Goal: Task Accomplishment & Management: Manage account settings

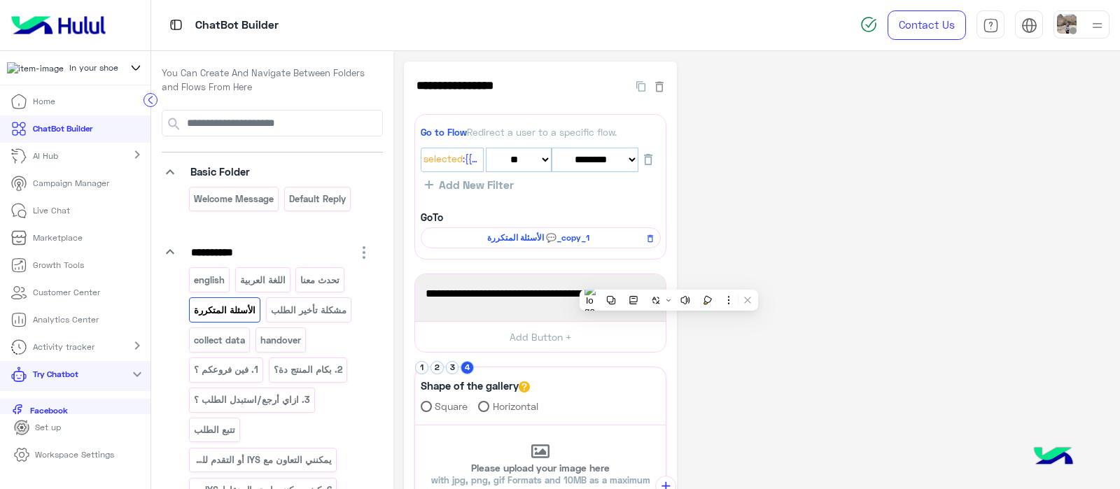
select select "*"
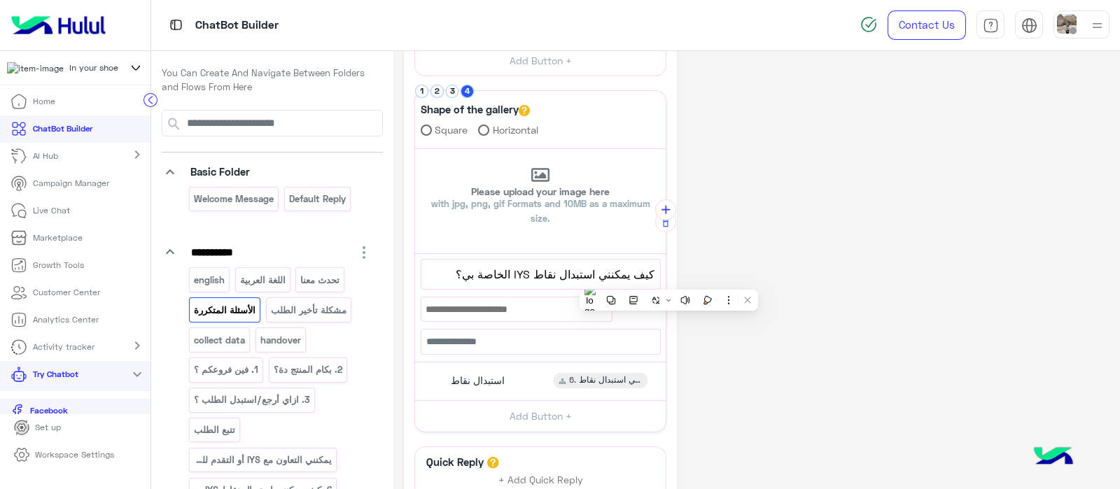
click at [861, 239] on div "**********" at bounding box center [756, 204] width 705 height 838
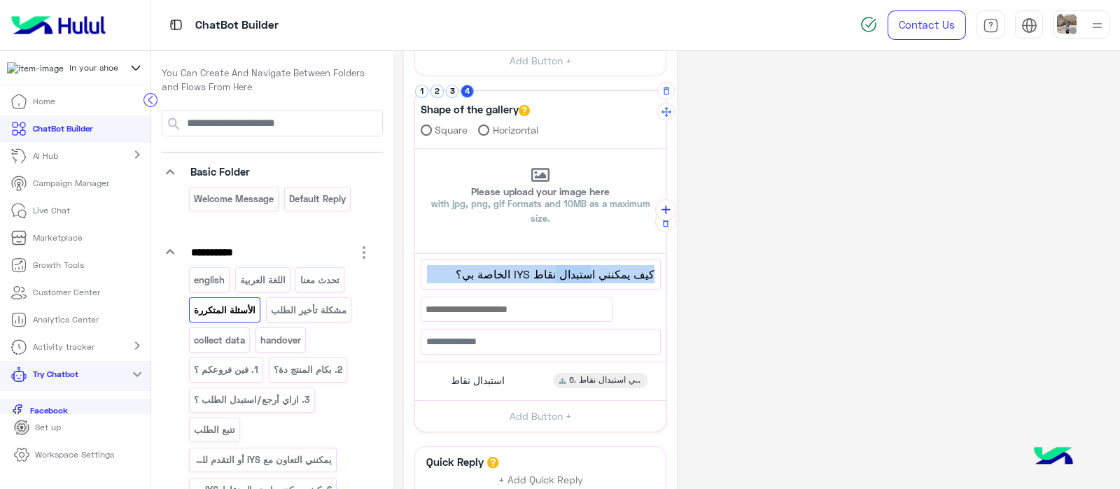
drag, startPoint x: 554, startPoint y: 272, endPoint x: 664, endPoint y: 281, distance: 110.9
click at [664, 281] on div "**********" at bounding box center [540, 304] width 251 height 101
click at [552, 273] on span "كيف يمكنني استبدال نقاط IYS الخاصة بي؟" at bounding box center [540, 274] width 227 height 18
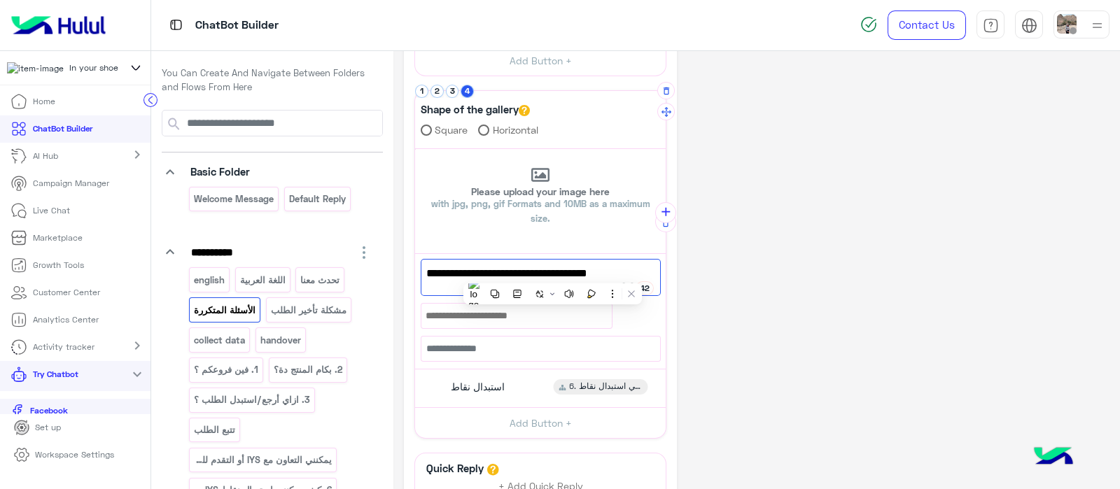
click at [556, 274] on span "كيف يمكنني استبدال نقاط IYS الخاصة بي؟" at bounding box center [540, 274] width 229 height 18
drag, startPoint x: 556, startPoint y: 274, endPoint x: 602, endPoint y: 267, distance: 46.0
click at [602, 267] on span "كيف يمكنني استبدال نقاط IYS الخاصة بي؟" at bounding box center [540, 274] width 229 height 18
drag, startPoint x: 612, startPoint y: 272, endPoint x: 563, endPoint y: 277, distance: 49.3
click at [563, 277] on span "نقاط IYS الخاصة بي؟" at bounding box center [540, 274] width 229 height 18
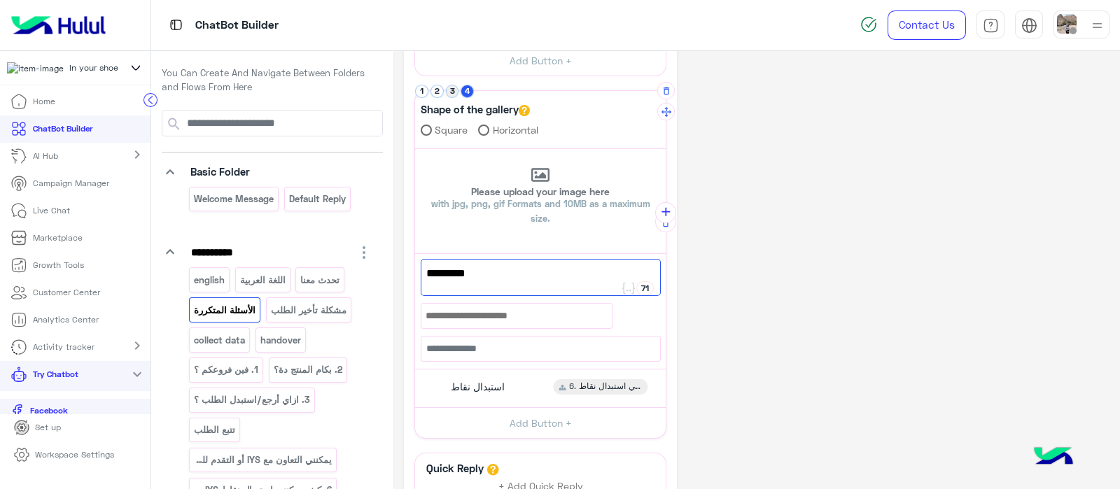
type textarea "*********"
click at [452, 93] on button "3" at bounding box center [452, 91] width 13 height 13
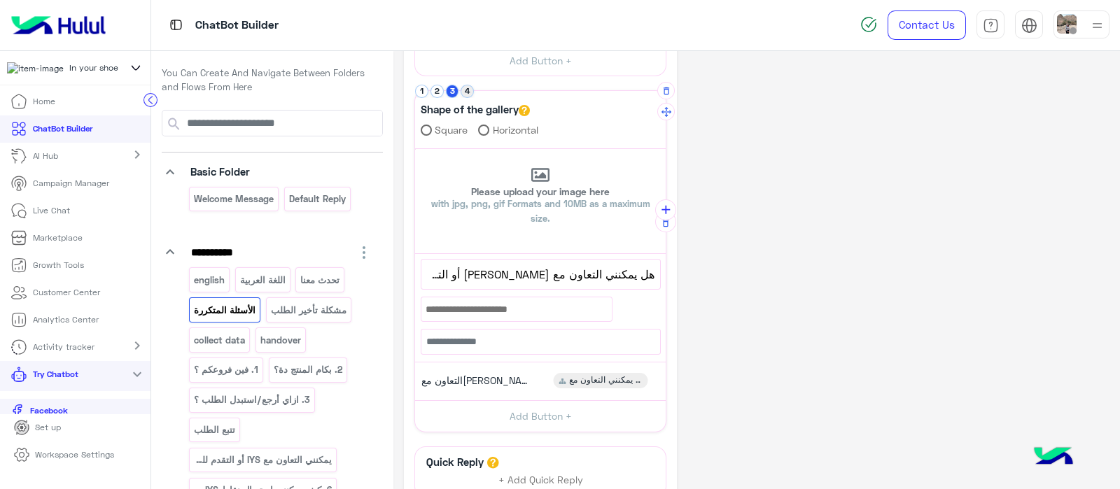
click at [468, 89] on button "4" at bounding box center [466, 91] width 13 height 13
click at [304, 280] on p "تحدث معنا" at bounding box center [320, 280] width 41 height 16
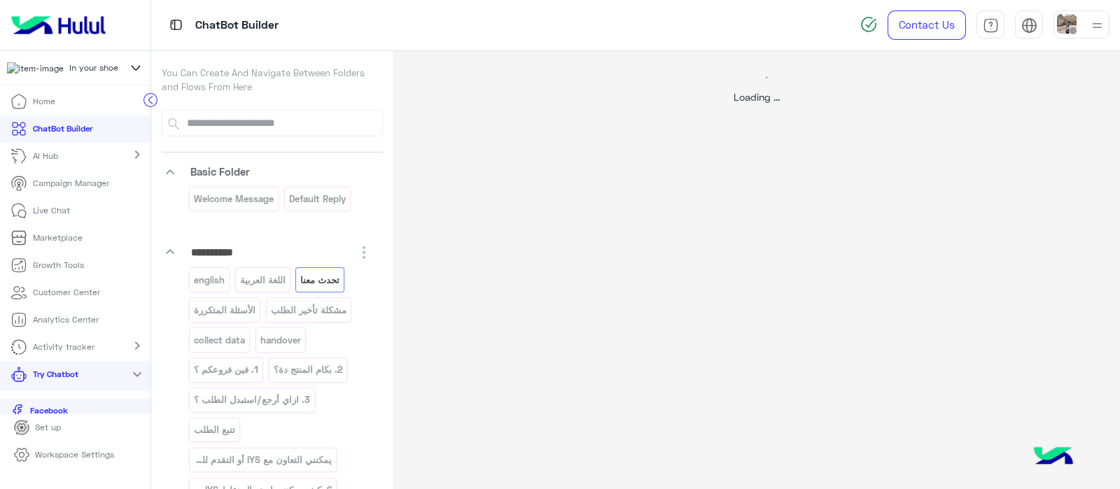
scroll to position [0, 0]
select select "*"
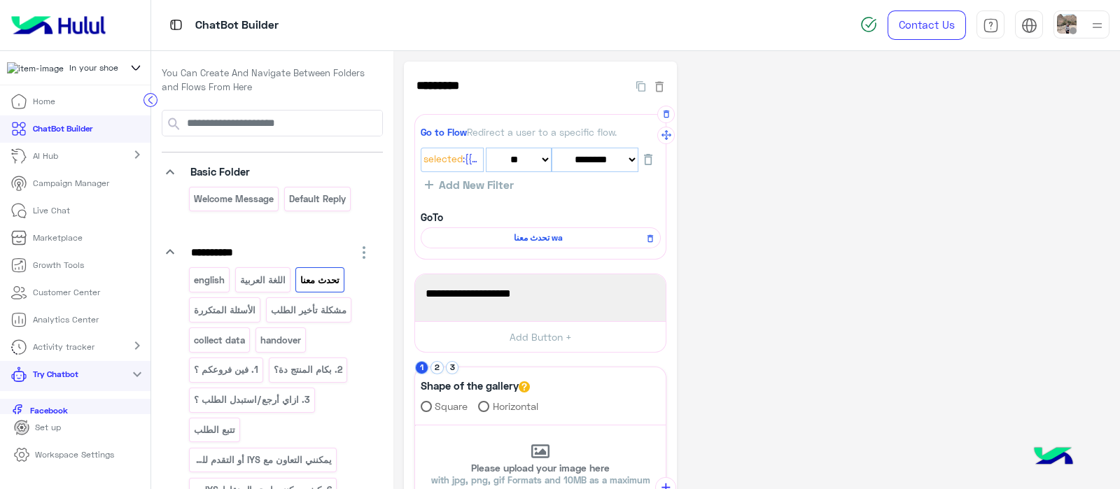
click at [517, 236] on span "تحدث معنا wa" at bounding box center [538, 238] width 220 height 13
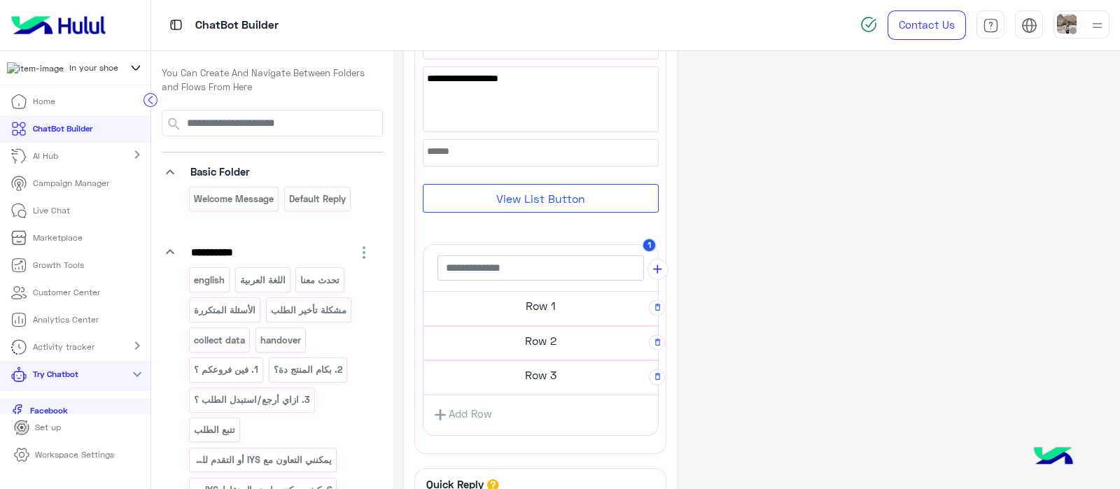
scroll to position [141, 0]
click at [529, 314] on h5 "Row 1" at bounding box center [540, 304] width 234 height 28
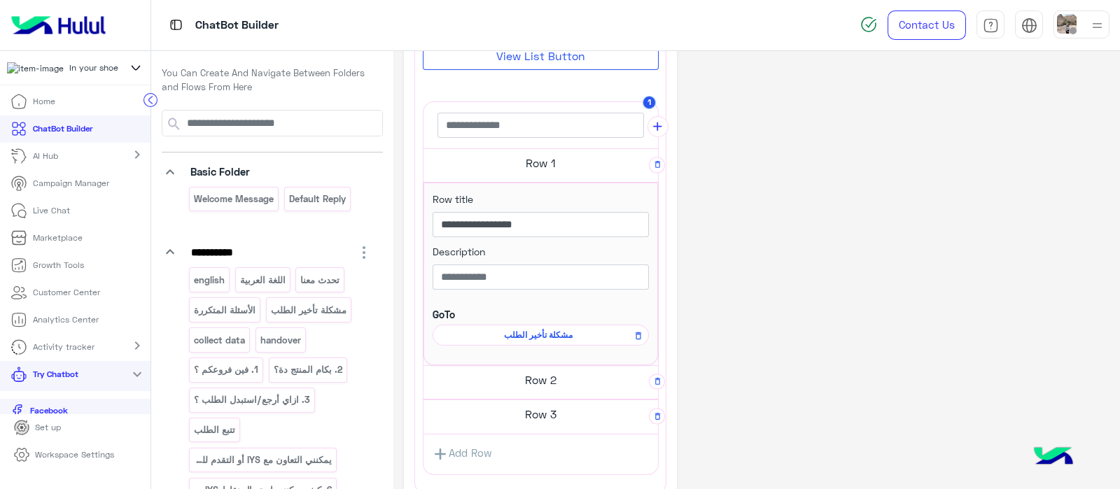
scroll to position [290, 0]
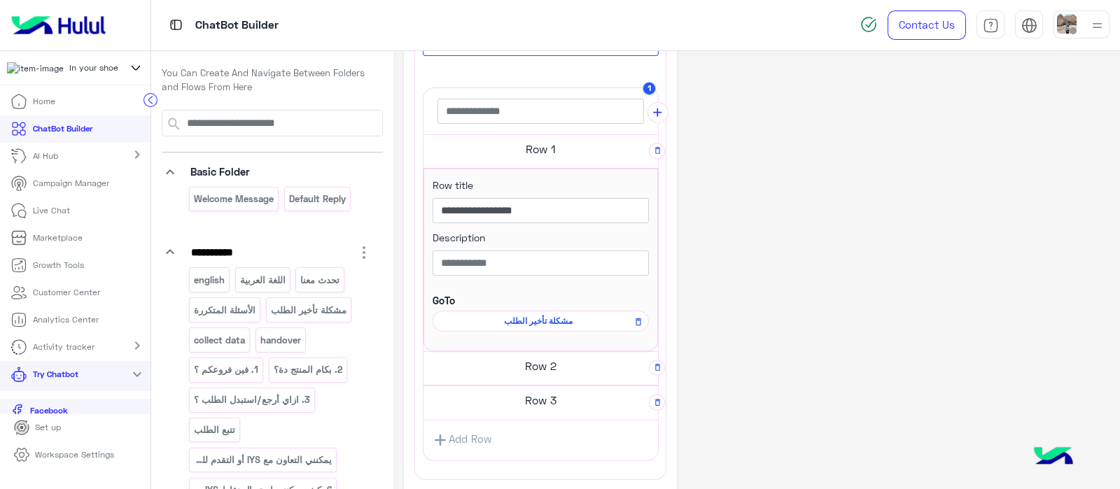
click at [534, 374] on div "Row 2" at bounding box center [540, 368] width 234 height 35
click at [532, 360] on h5 "Row 2" at bounding box center [540, 366] width 234 height 28
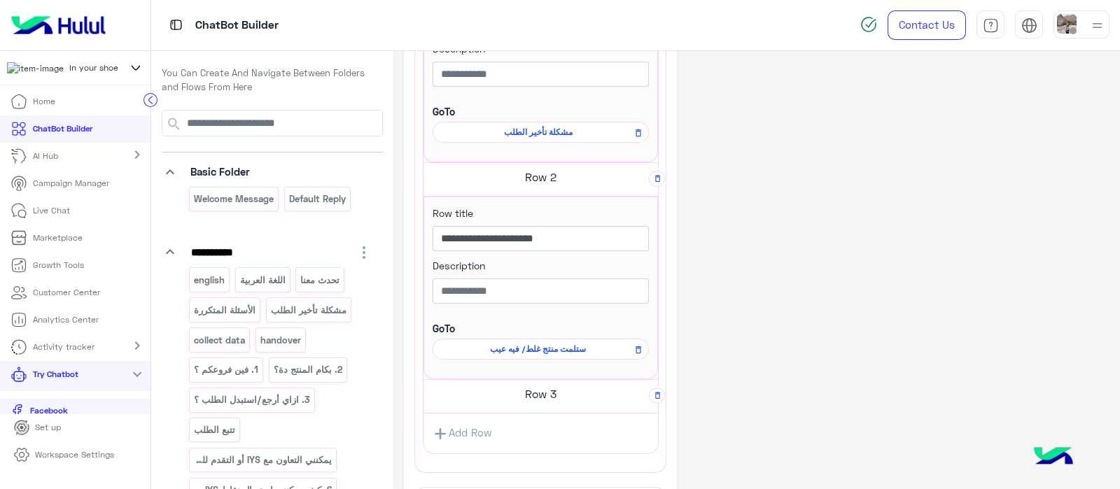
scroll to position [484, 0]
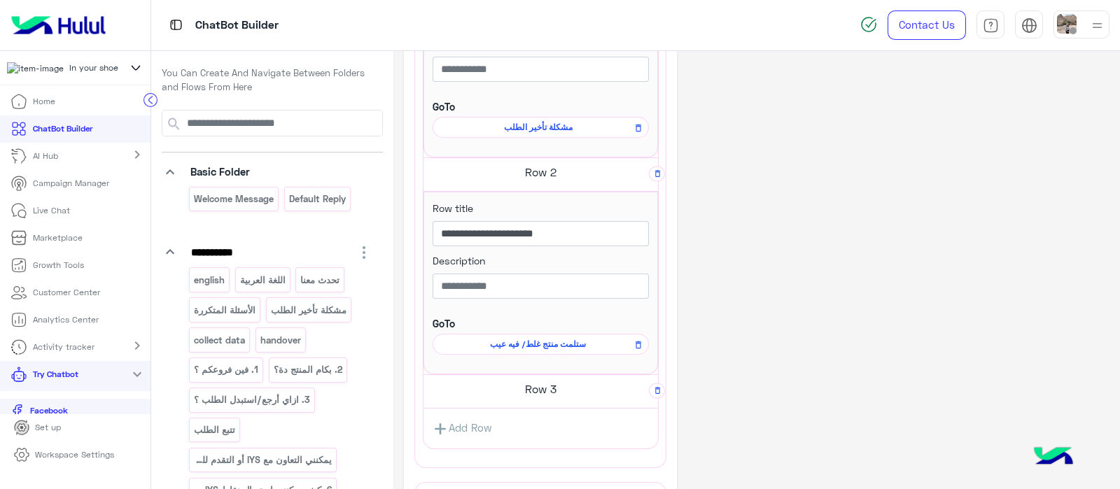
click at [533, 131] on div "مشكلة تأخير الطلب" at bounding box center [540, 127] width 216 height 21
click at [537, 124] on span "مشكلة تأخير الطلب" at bounding box center [538, 127] width 196 height 13
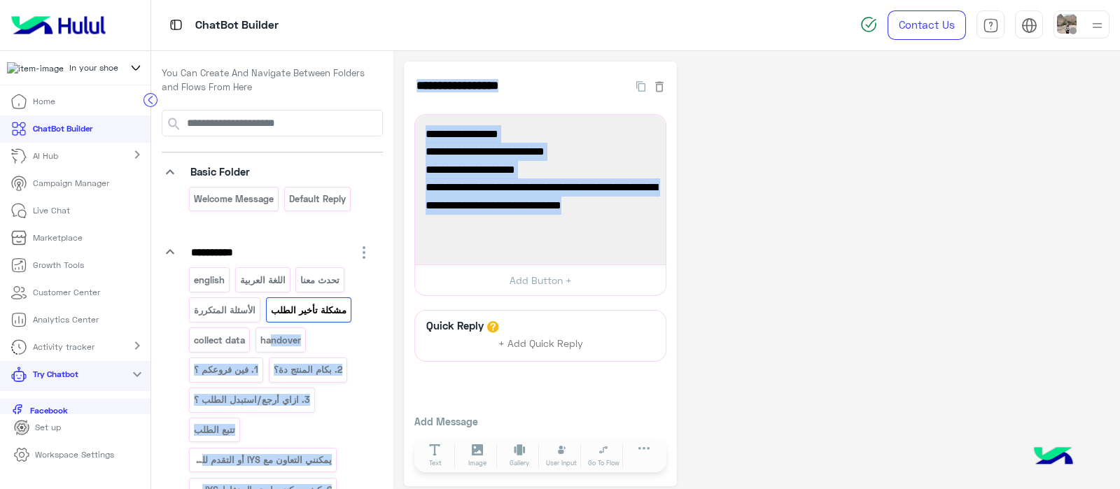
scroll to position [1, 0]
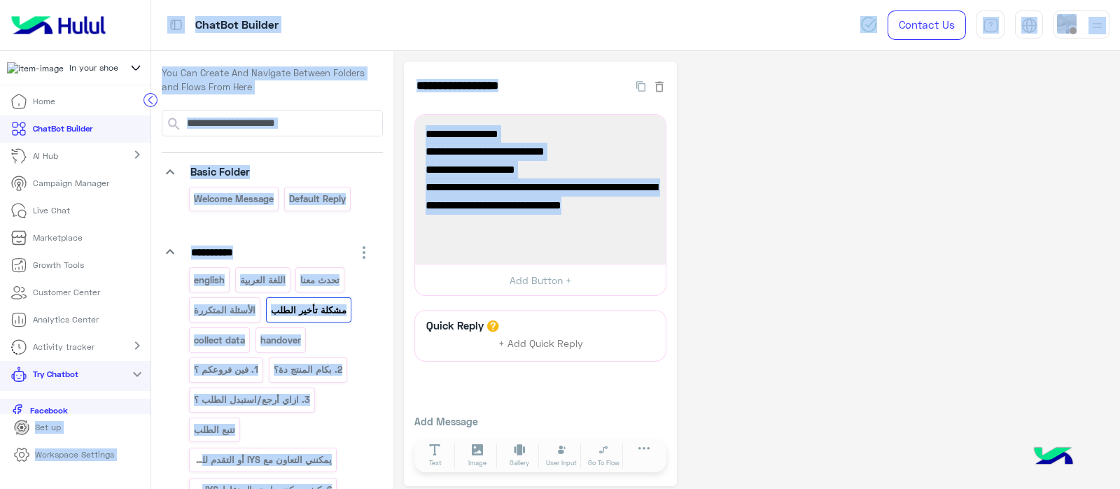
drag, startPoint x: 717, startPoint y: 218, endPoint x: 134, endPoint y: 400, distance: 611.6
click at [134, 400] on div "**********" at bounding box center [560, 244] width 1120 height 489
click at [407, 333] on div "**********" at bounding box center [540, 274] width 273 height 425
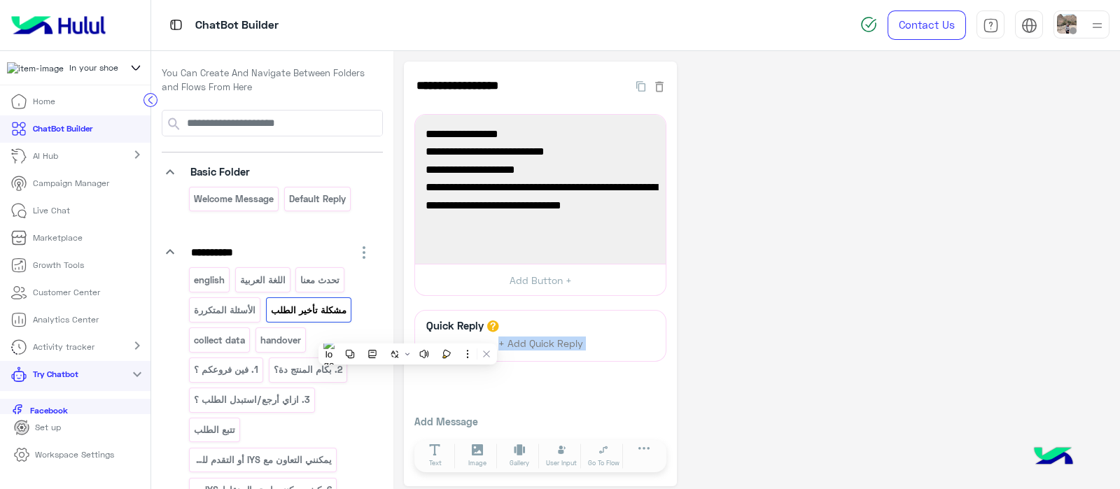
click at [407, 333] on div "**********" at bounding box center [540, 274] width 273 height 425
click at [819, 309] on div "**********" at bounding box center [756, 274] width 705 height 425
click at [311, 272] on p "تحدث معنا" at bounding box center [320, 280] width 41 height 16
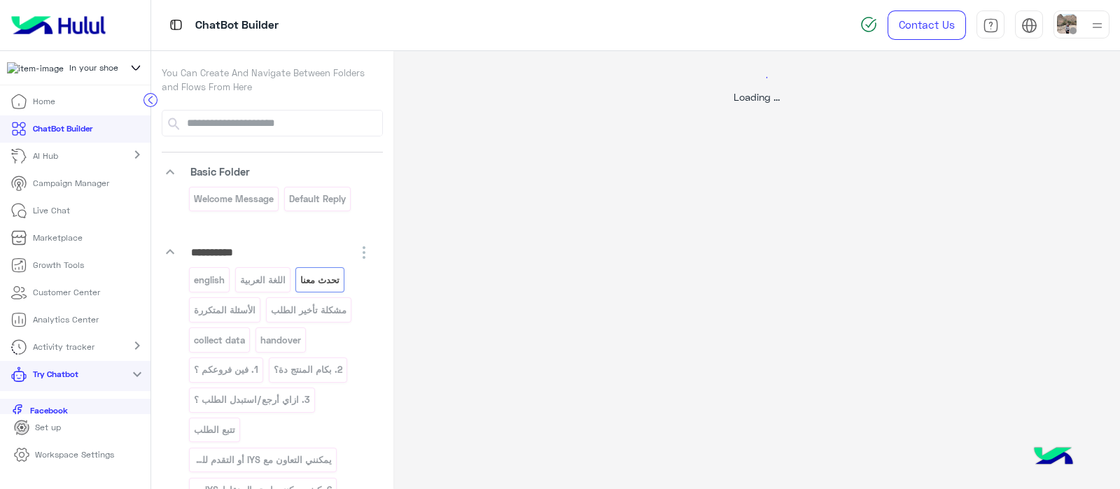
select select "*"
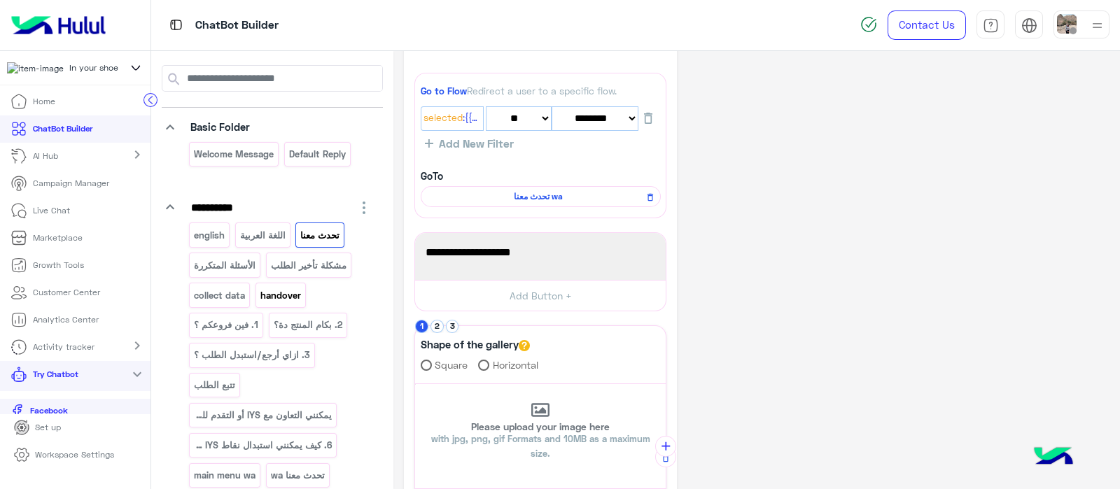
scroll to position [46, 0]
click at [289, 406] on p "يمكنني التعاون مع IYS أو التقدم للحصول على وظيفة؟" at bounding box center [263, 414] width 140 height 16
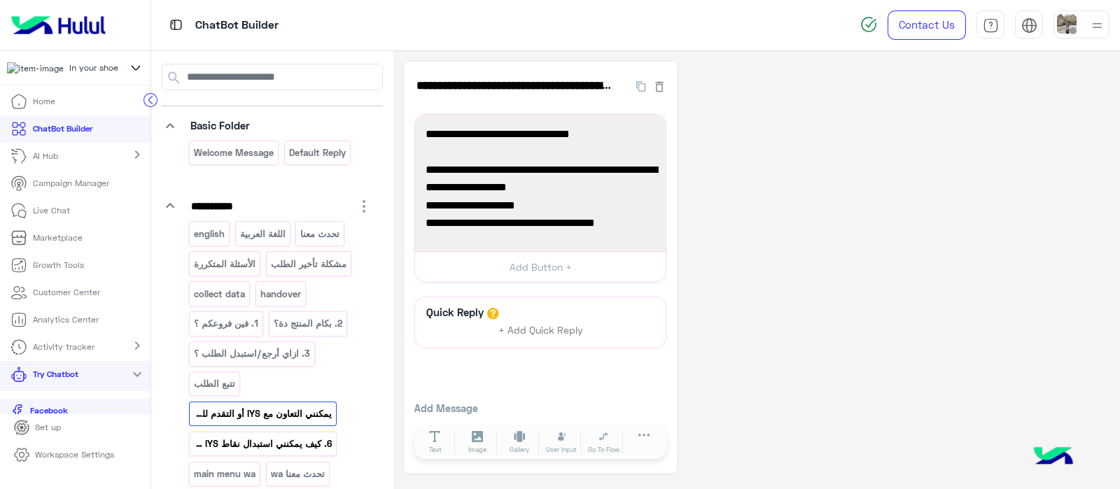
click at [297, 436] on p "6. كيف يمكنني استبدال نقاط IYS الخاصة بي؟" at bounding box center [263, 444] width 140 height 16
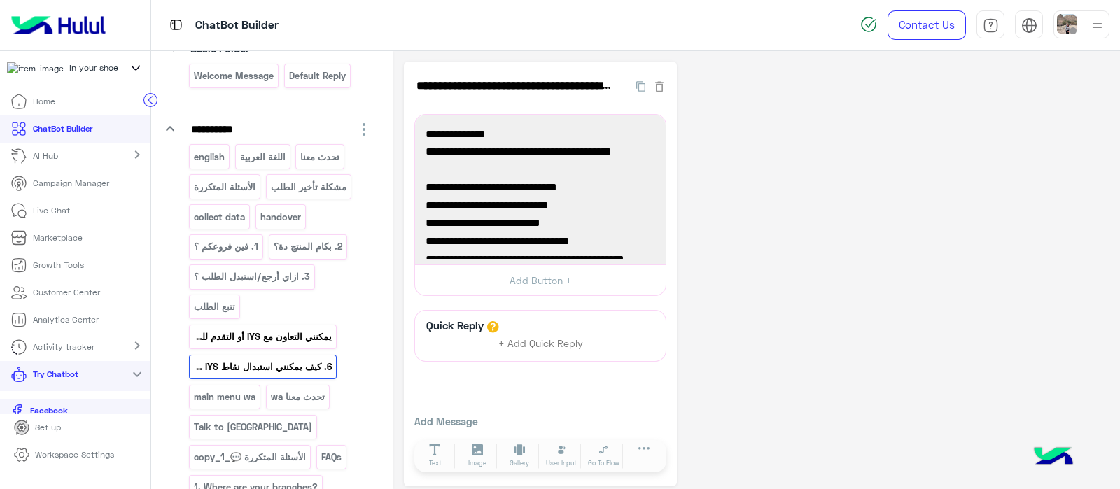
scroll to position [127, 0]
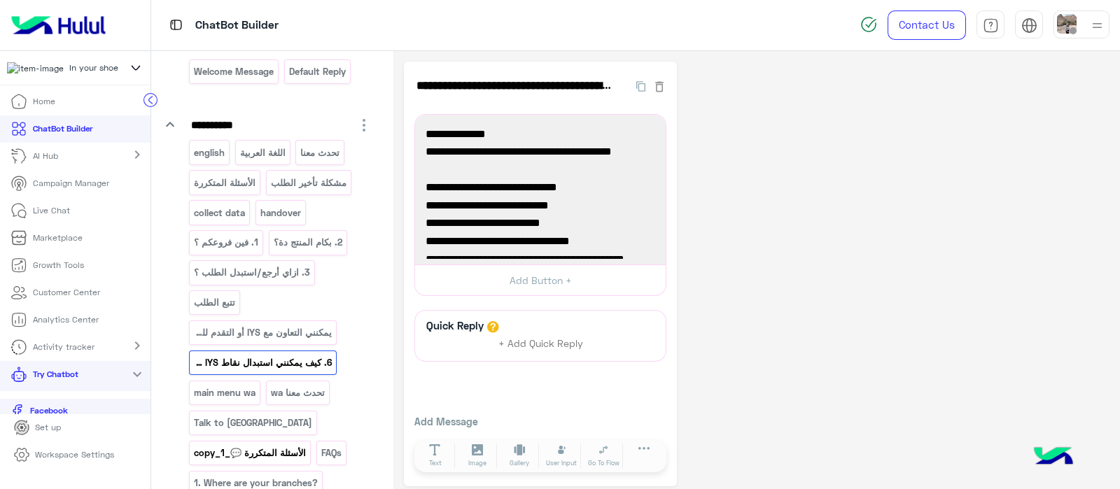
click at [261, 441] on div "الأسئلة المتكررة 💬_copy_1" at bounding box center [250, 453] width 122 height 24
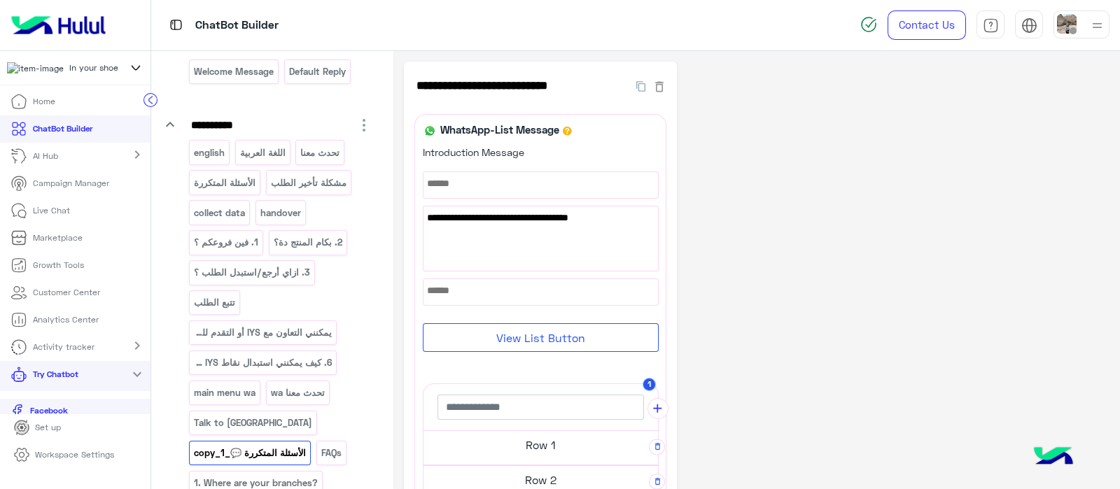
scroll to position [81, 0]
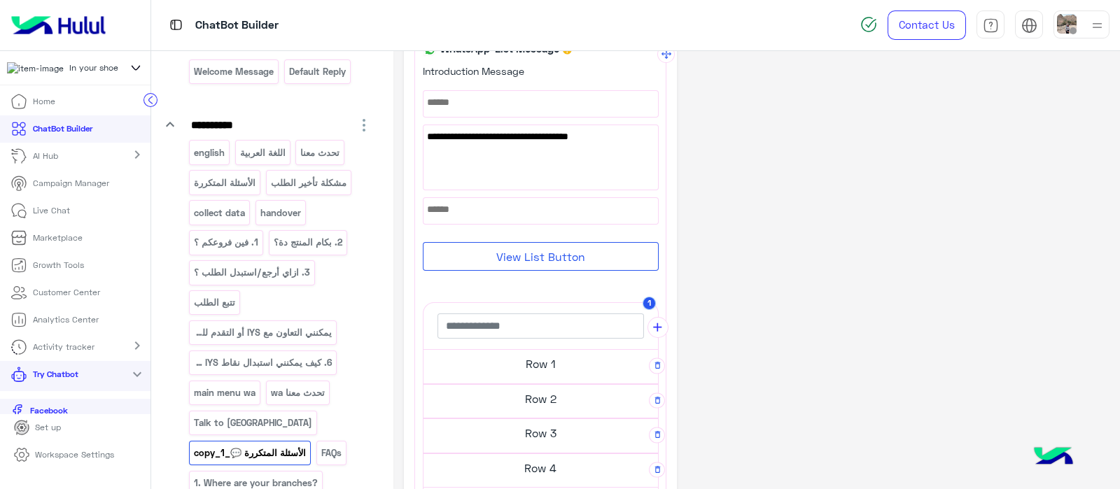
click at [540, 354] on h5 "Row 1" at bounding box center [540, 364] width 234 height 28
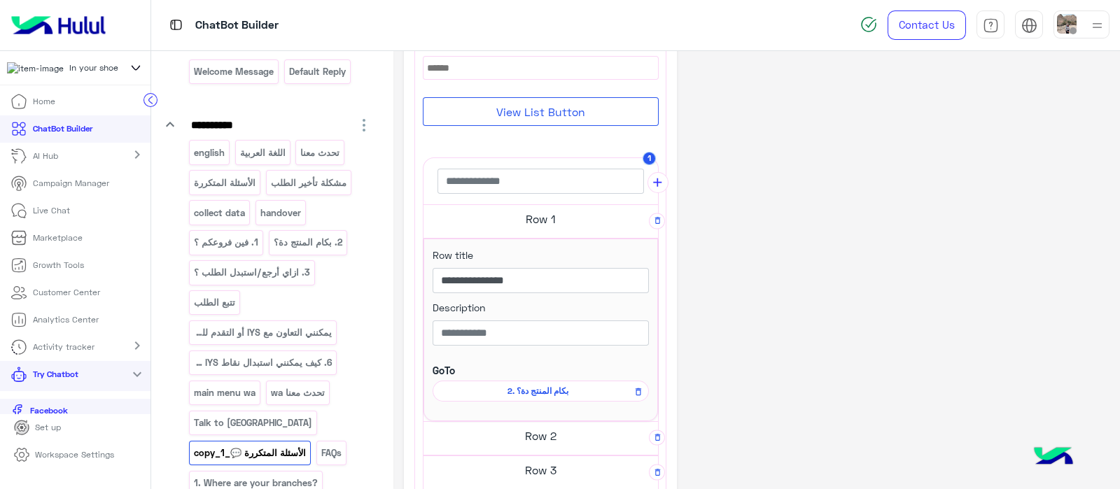
scroll to position [225, 0]
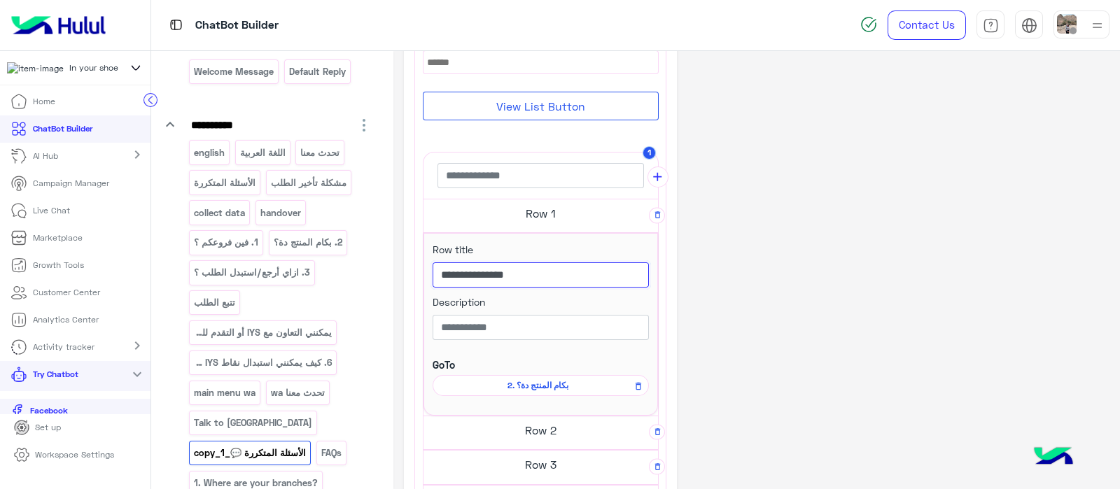
click at [555, 270] on input "**********" at bounding box center [540, 274] width 216 height 25
type input "*"
type input "**********"
click at [738, 318] on div "**********" at bounding box center [756, 292] width 705 height 912
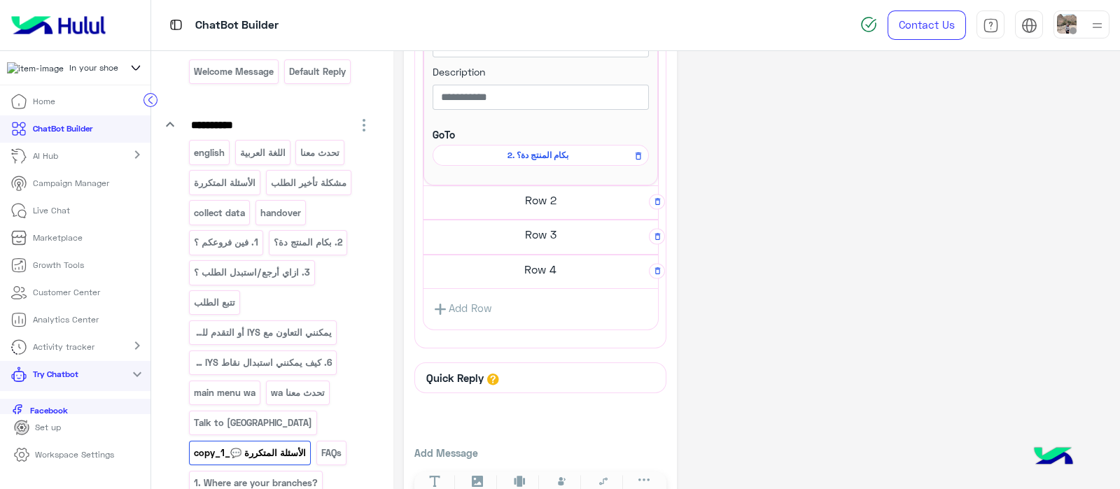
scroll to position [390, 0]
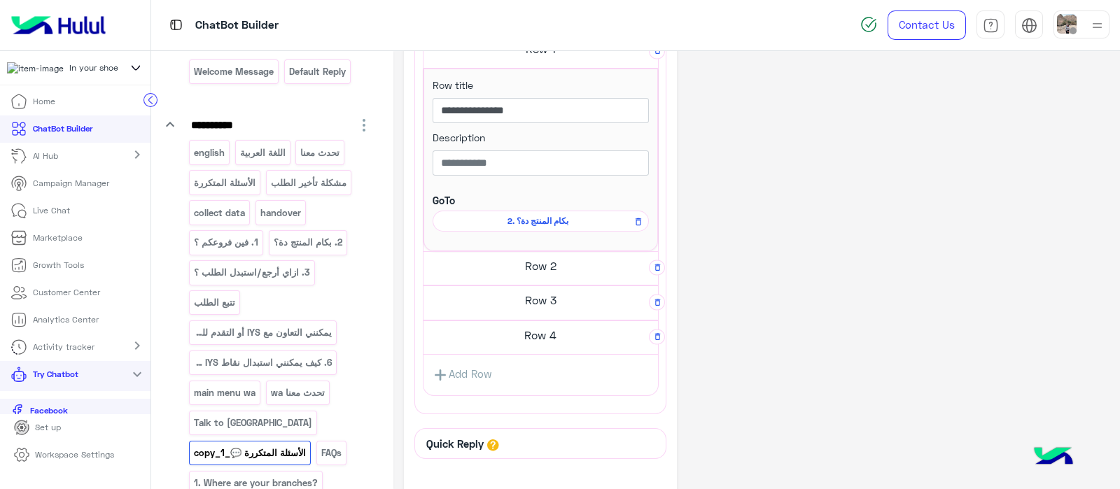
click at [530, 268] on h5 "Row 2" at bounding box center [540, 266] width 234 height 28
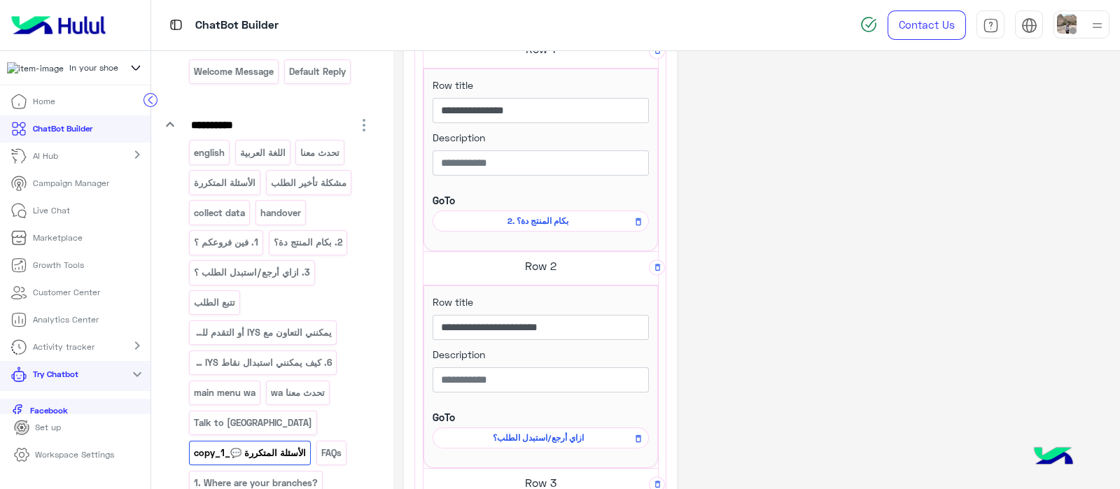
scroll to position [674, 0]
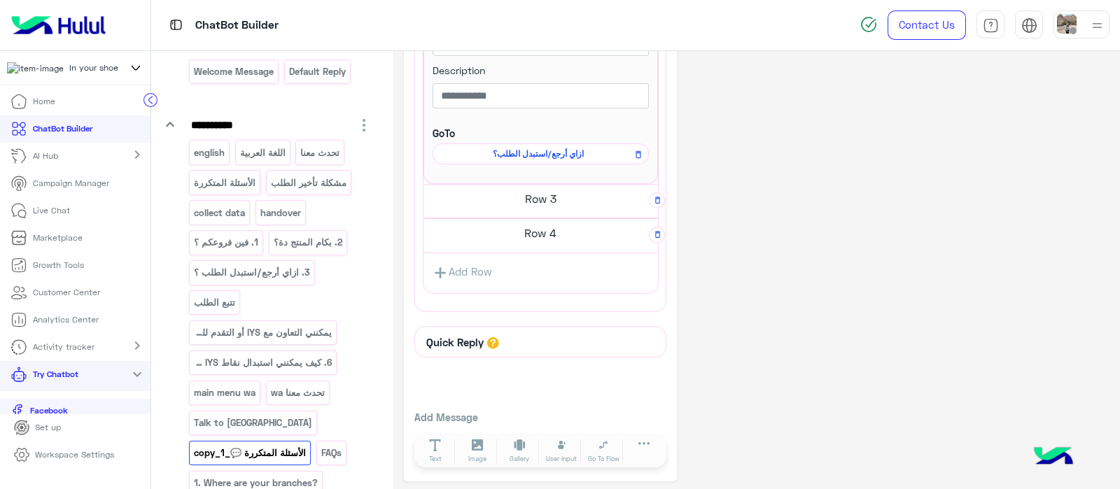
click at [518, 186] on h5 "Row 3" at bounding box center [540, 199] width 234 height 28
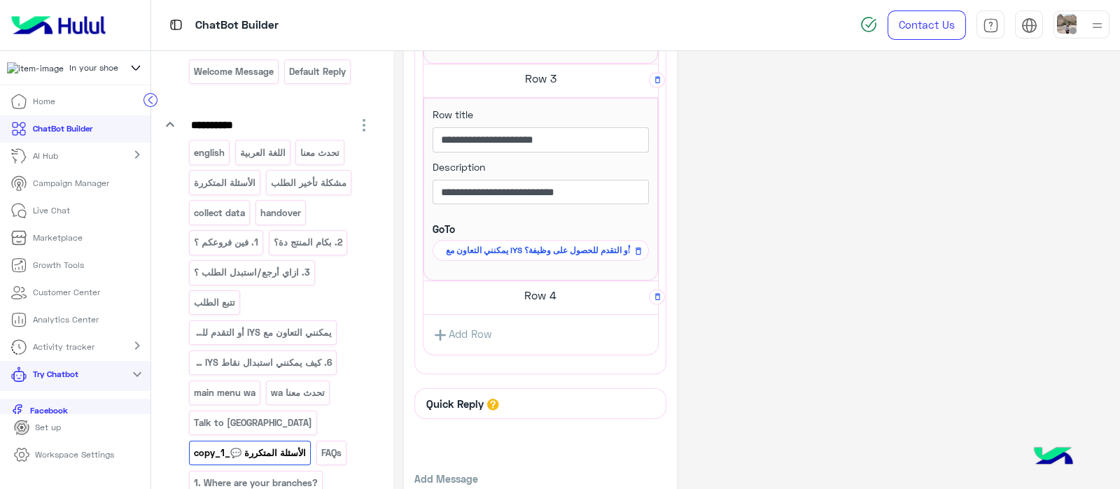
scroll to position [794, 0]
click at [535, 289] on h5 "Row 4" at bounding box center [540, 295] width 234 height 28
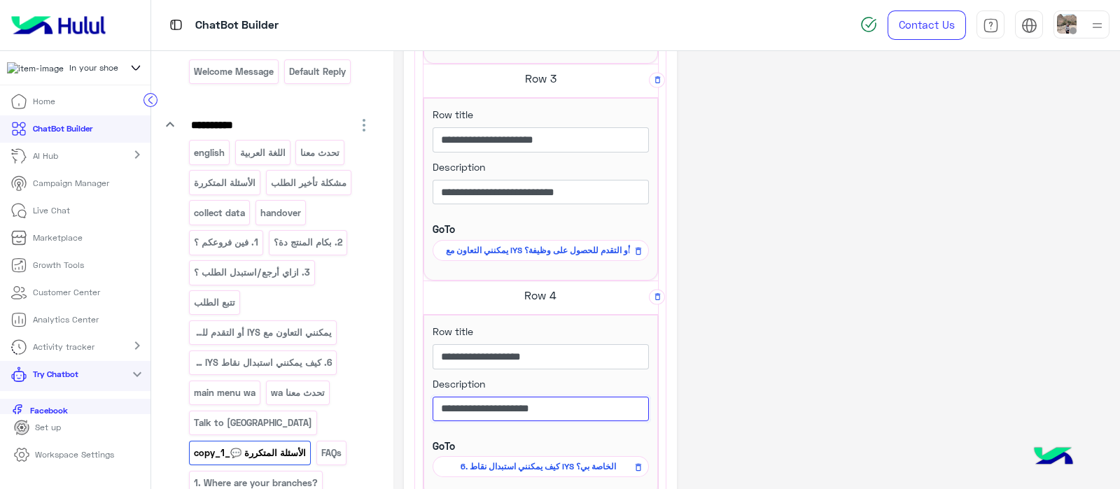
drag, startPoint x: 566, startPoint y: 409, endPoint x: 653, endPoint y: 418, distance: 87.3
click at [653, 418] on div "**********" at bounding box center [540, 406] width 234 height 182
type input "****"
drag, startPoint x: 476, startPoint y: 397, endPoint x: 434, endPoint y: 411, distance: 44.5
click at [434, 411] on input "****" at bounding box center [540, 409] width 216 height 25
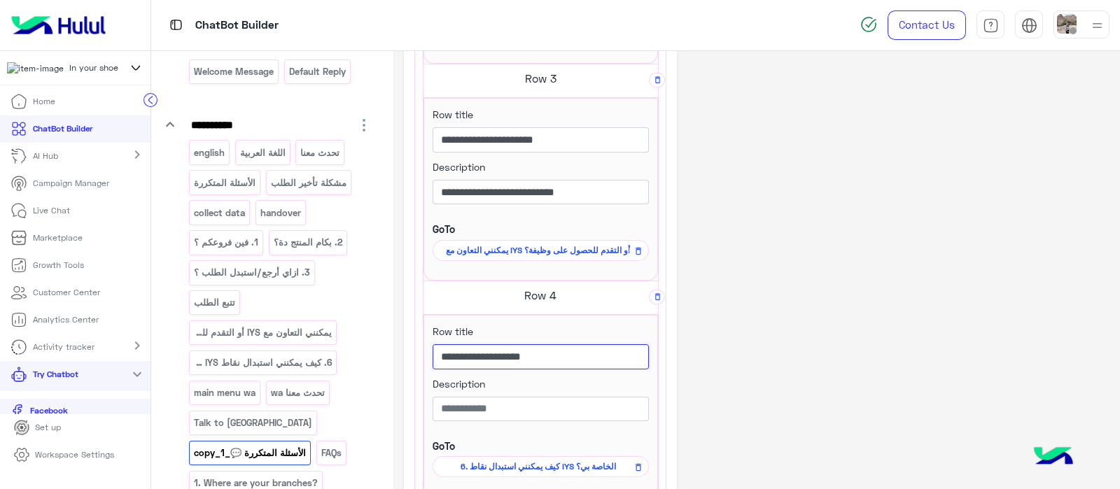
click at [544, 362] on input "**********" at bounding box center [540, 356] width 216 height 25
type input "*"
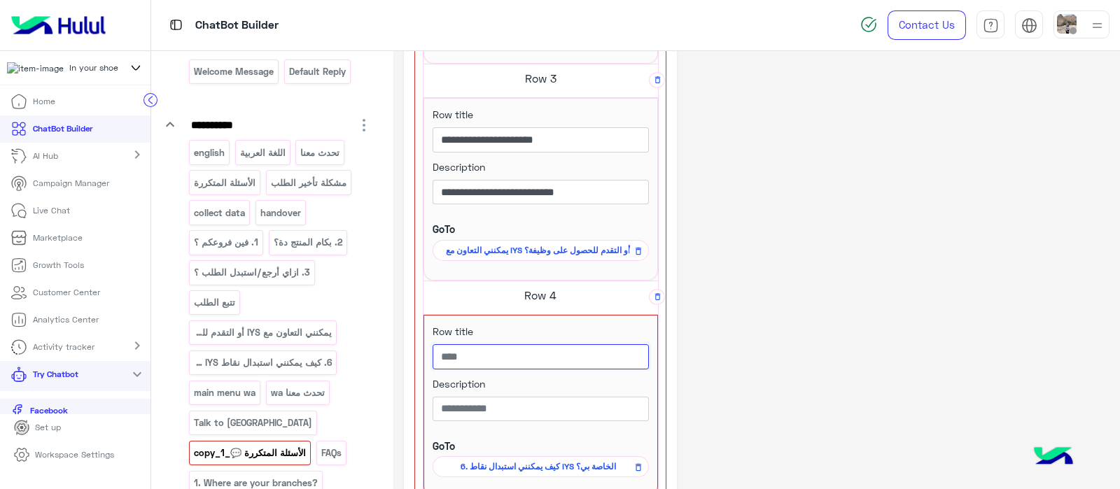
click at [512, 356] on input "text" at bounding box center [540, 356] width 216 height 25
type input "*"
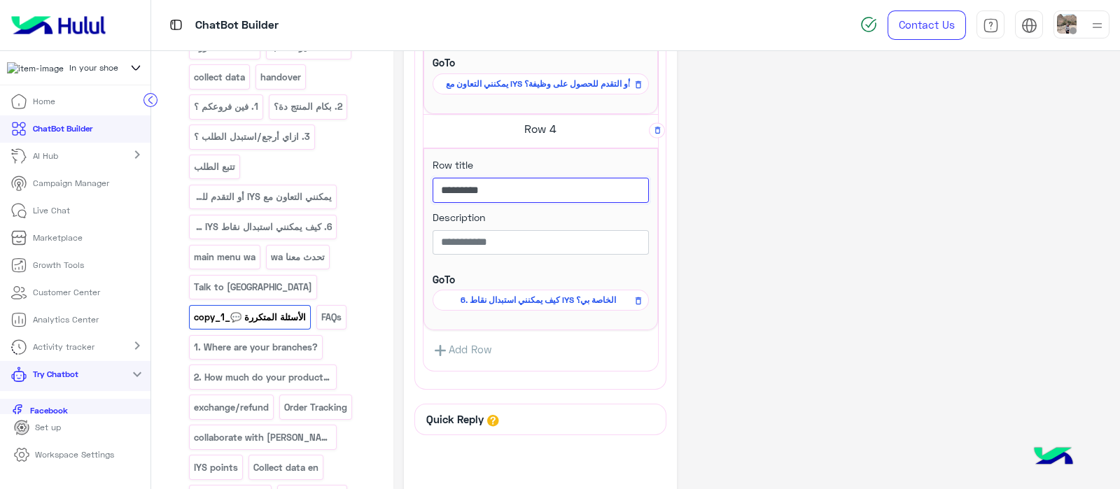
scroll to position [264, 0]
type input "********"
click at [326, 279] on p "FAQs" at bounding box center [337, 287] width 22 height 16
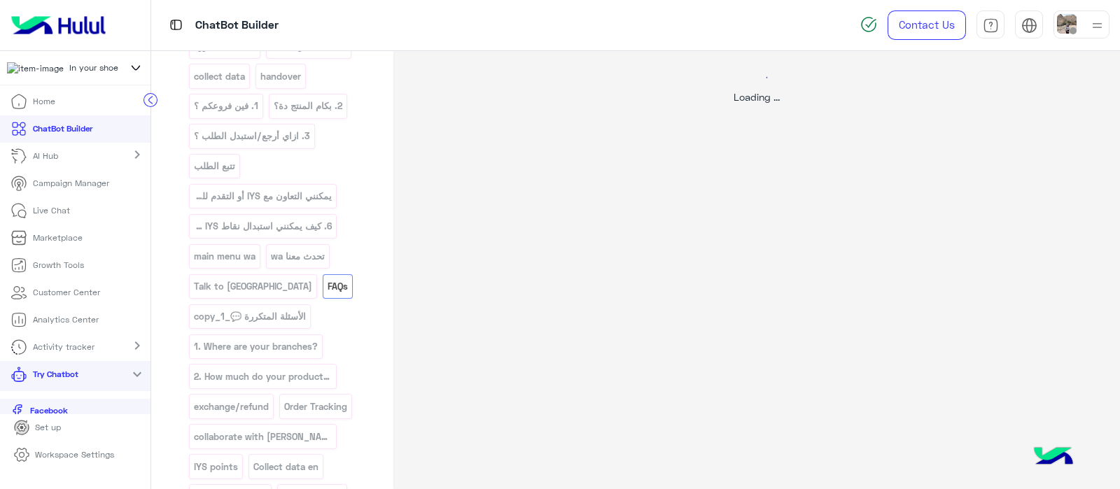
scroll to position [0, 0]
select select "*"
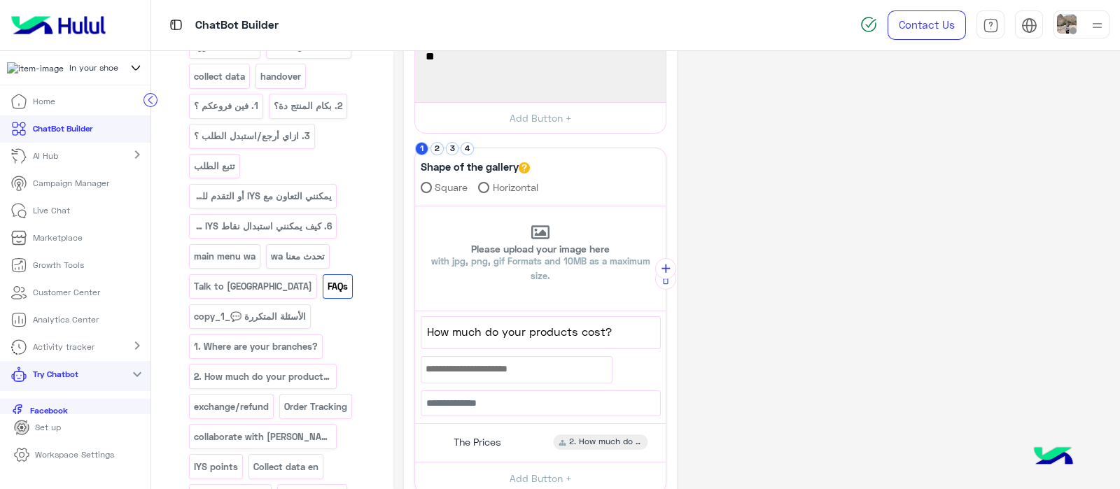
scroll to position [253, 0]
click at [286, 269] on div "english اللغة العربية تحدث معنا الأسئلة المتكررة مشكلة تأخير الطلب collect data…" at bounding box center [280, 378] width 183 height 751
click at [285, 309] on p "الأسئلة المتكررة 💬_copy_1" at bounding box center [250, 317] width 114 height 16
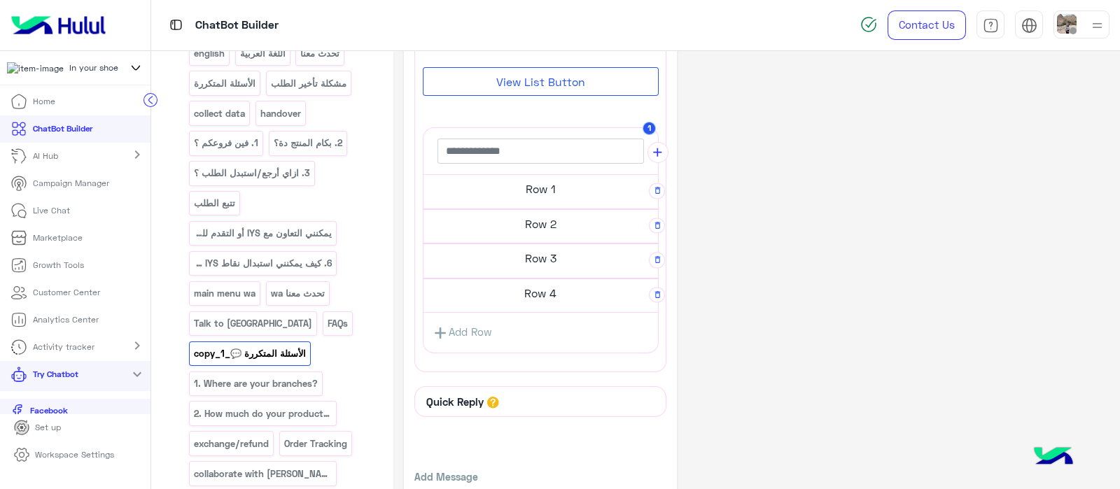
scroll to position [257, 0]
click at [502, 188] on h5 "Row 1" at bounding box center [540, 188] width 234 height 28
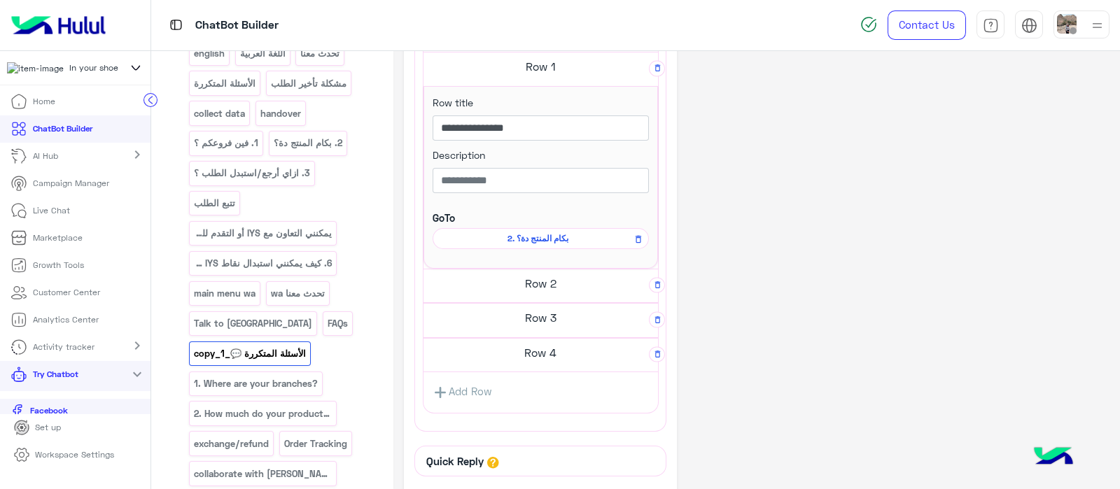
scroll to position [374, 0]
click at [547, 278] on h5 "Row 2" at bounding box center [540, 281] width 234 height 28
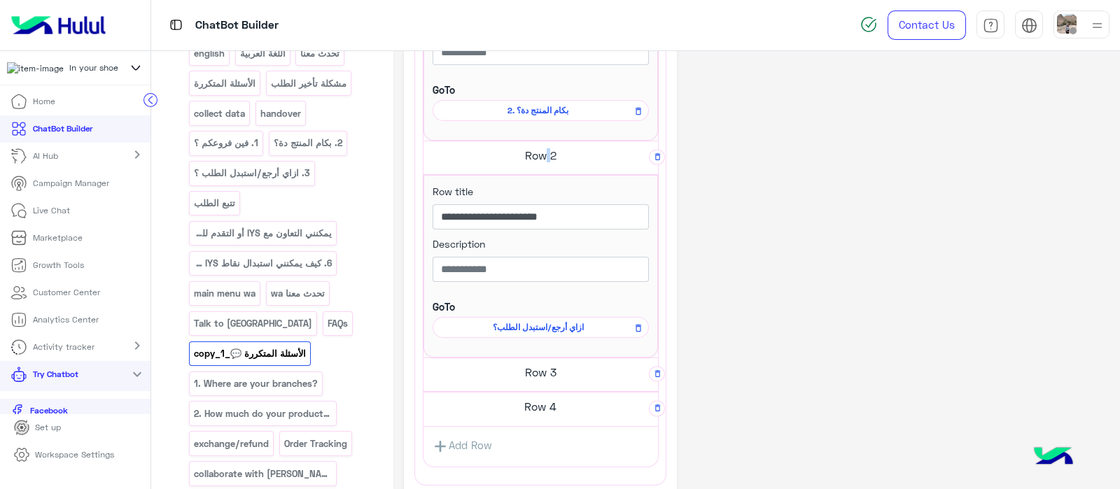
scroll to position [502, 0]
click at [514, 369] on h5 "Row 3" at bounding box center [540, 371] width 234 height 28
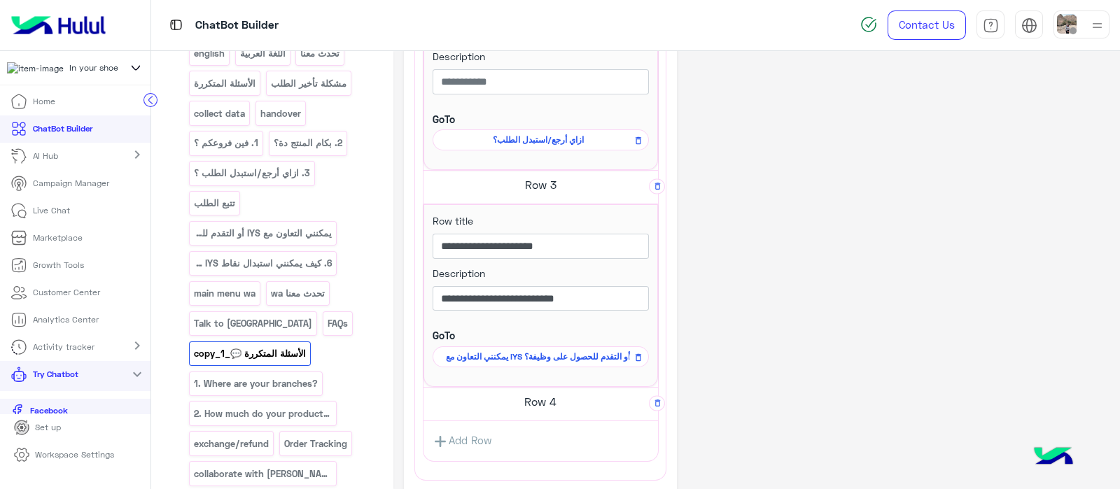
scroll to position [723, 0]
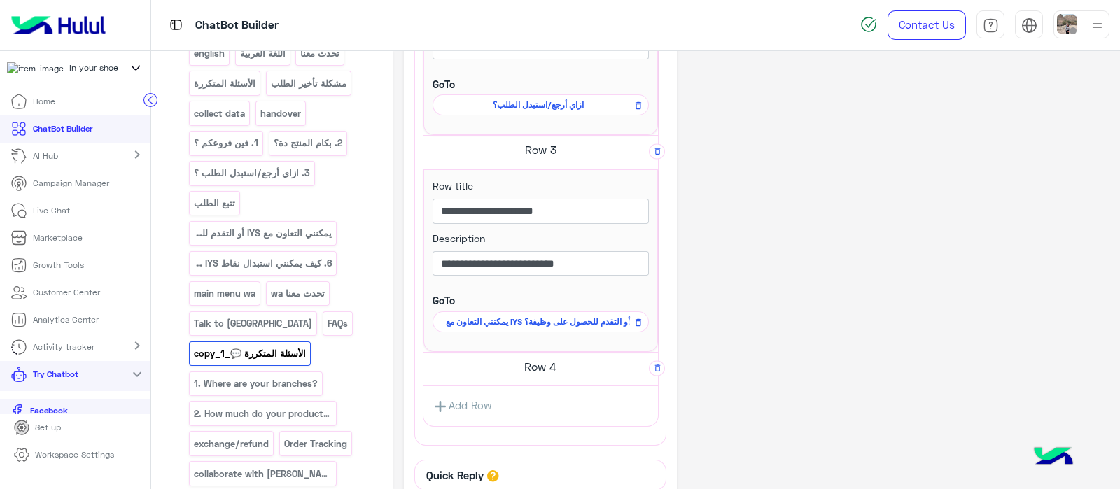
click at [513, 362] on h5 "Row 4" at bounding box center [540, 367] width 234 height 28
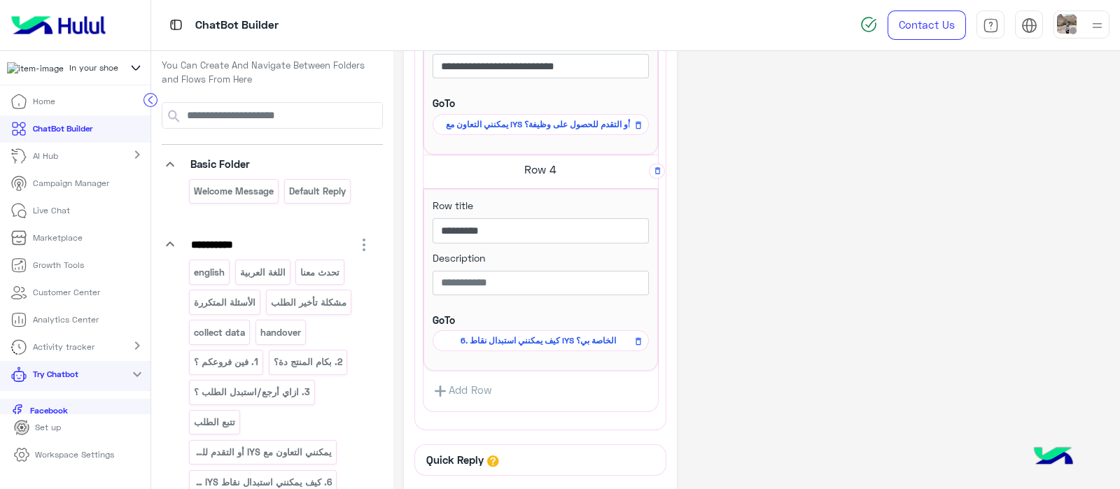
scroll to position [8, 0]
click at [213, 275] on p "english" at bounding box center [209, 272] width 33 height 16
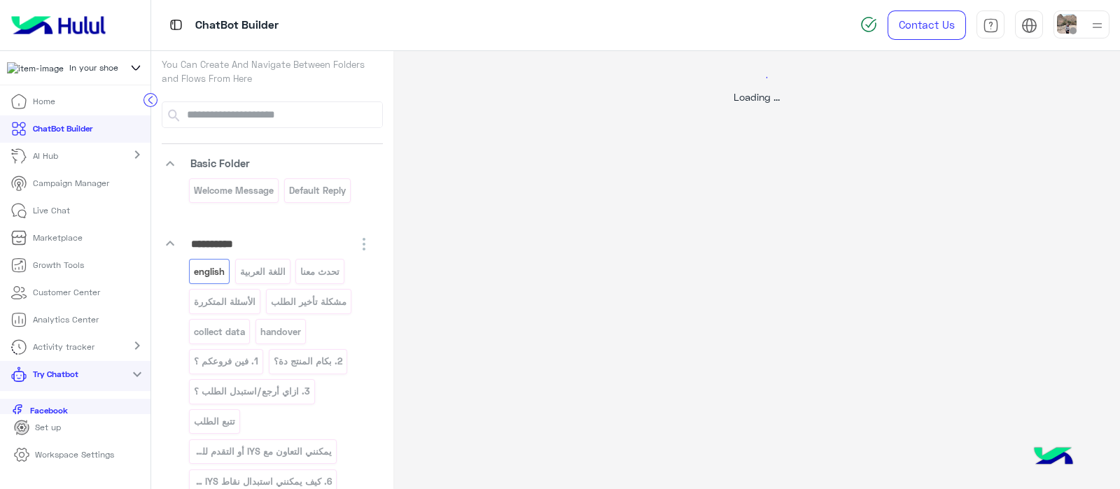
scroll to position [0, 0]
select select "*"
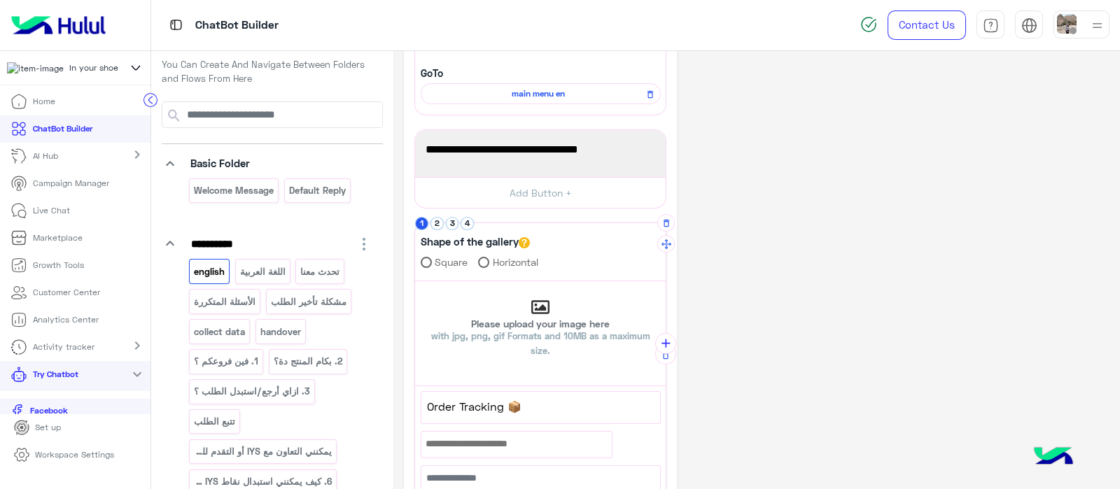
scroll to position [188, 0]
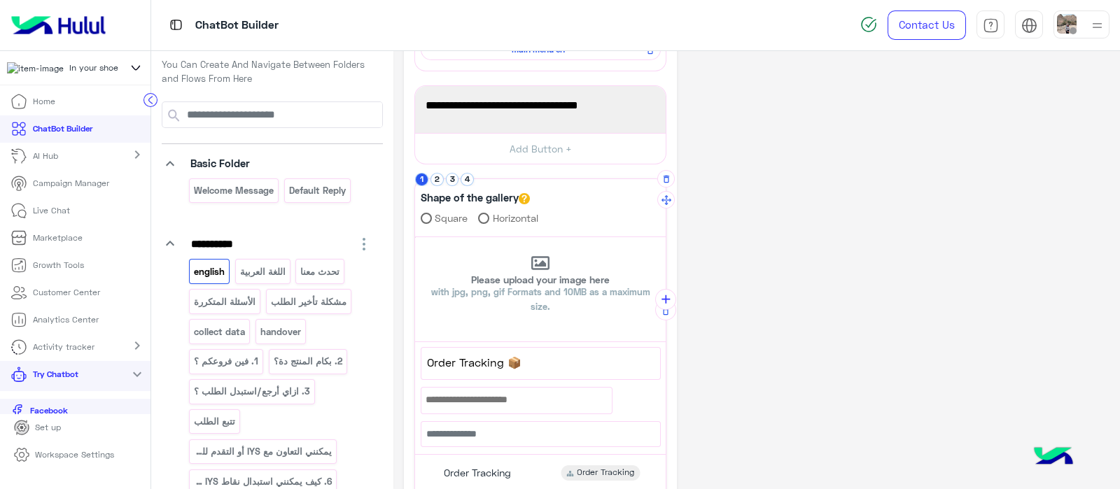
click at [436, 185] on div "Shape of the gallery Square Horizontal" at bounding box center [540, 211] width 251 height 52
click at [436, 183] on button "2" at bounding box center [436, 179] width 13 height 13
click at [447, 177] on button "3" at bounding box center [452, 179] width 13 height 13
click at [473, 178] on button "4" at bounding box center [466, 179] width 13 height 13
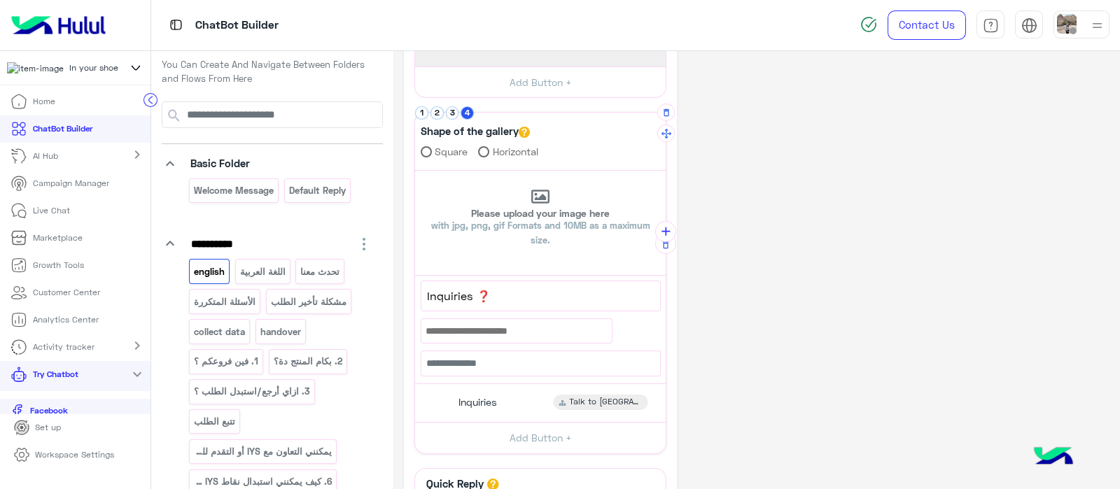
scroll to position [255, 0]
click at [476, 397] on span "Inquiries" at bounding box center [477, 401] width 38 height 13
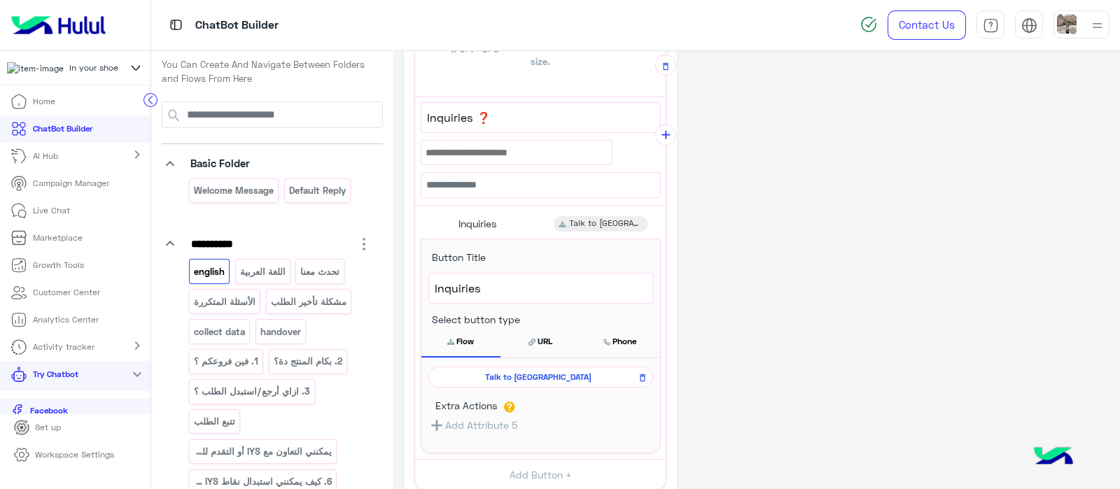
scroll to position [440, 0]
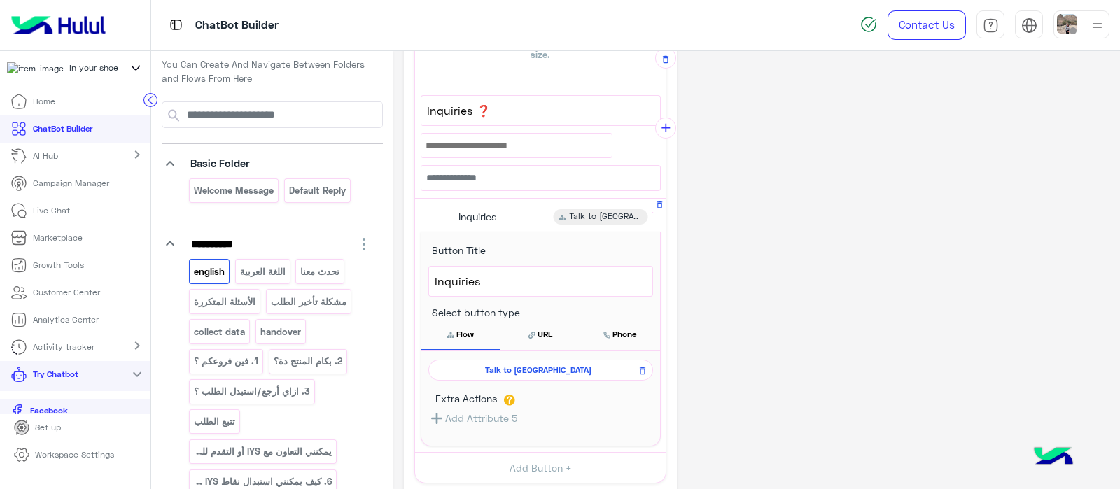
click at [501, 365] on span "Talk to us" at bounding box center [538, 370] width 204 height 13
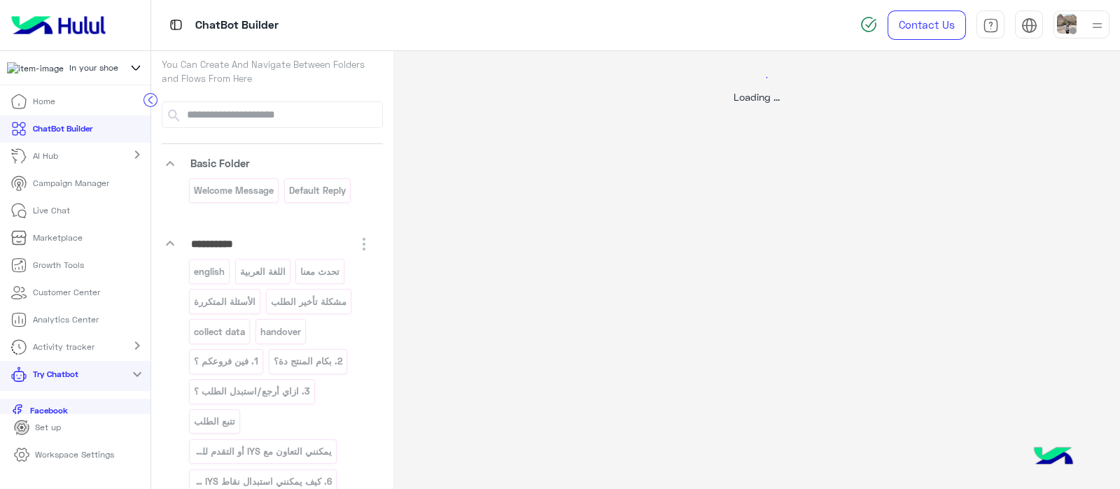
select select "*"
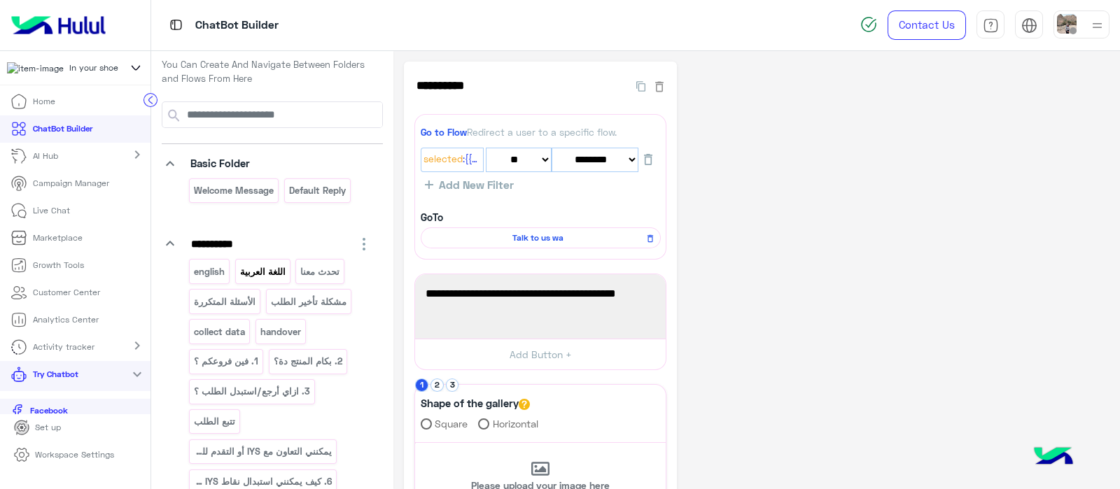
click at [260, 271] on p "اللغة العربية" at bounding box center [263, 272] width 48 height 16
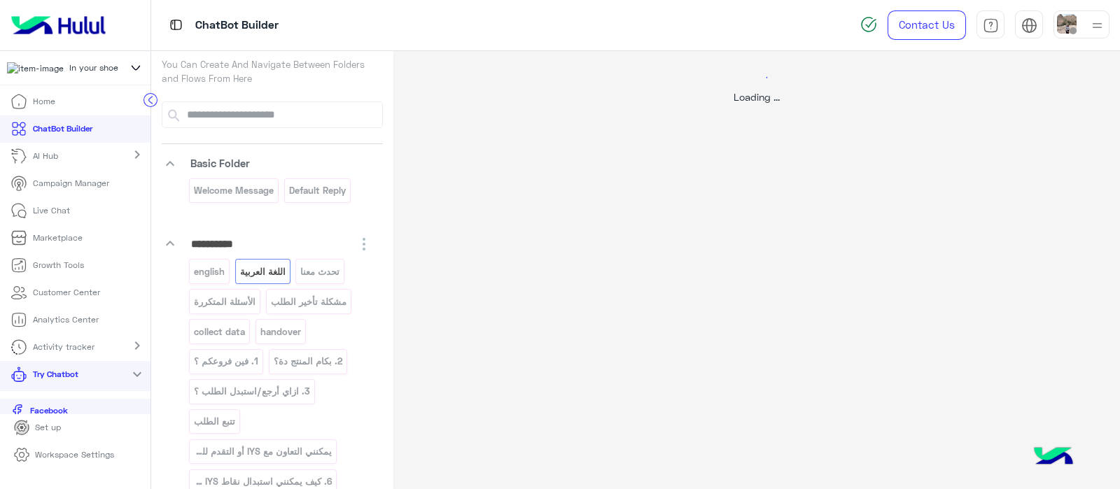
select select "*"
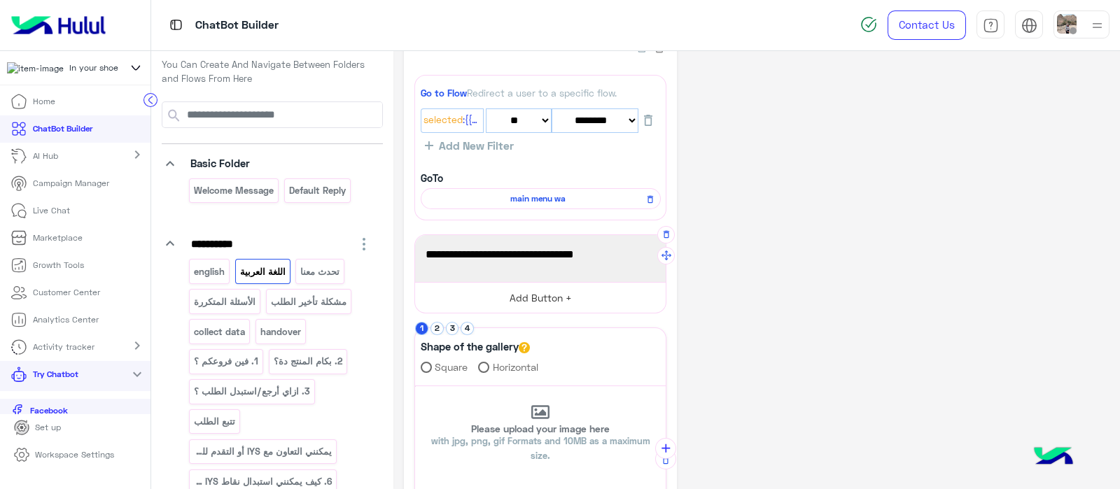
scroll to position [38, 0]
click at [504, 194] on span "main menu wa" at bounding box center [538, 200] width 220 height 13
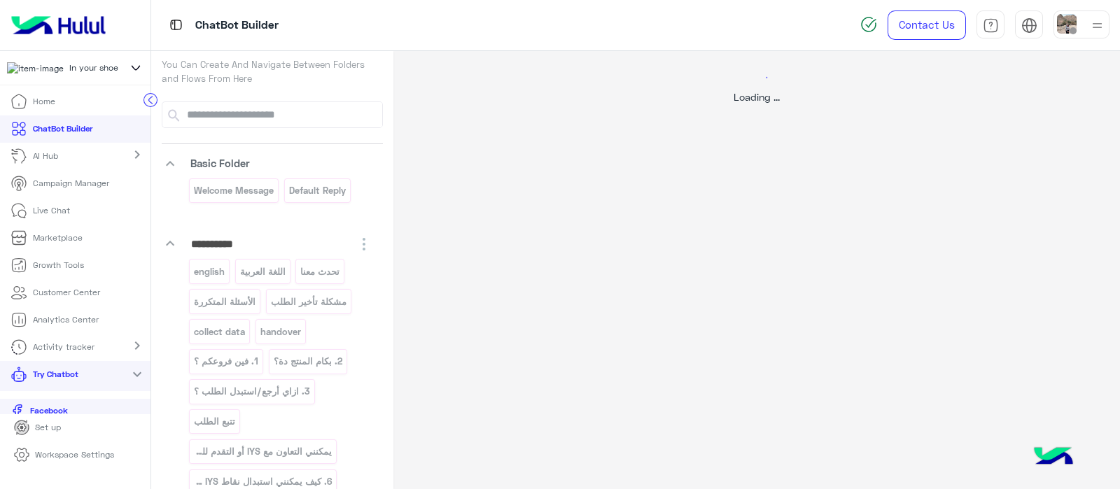
scroll to position [0, 0]
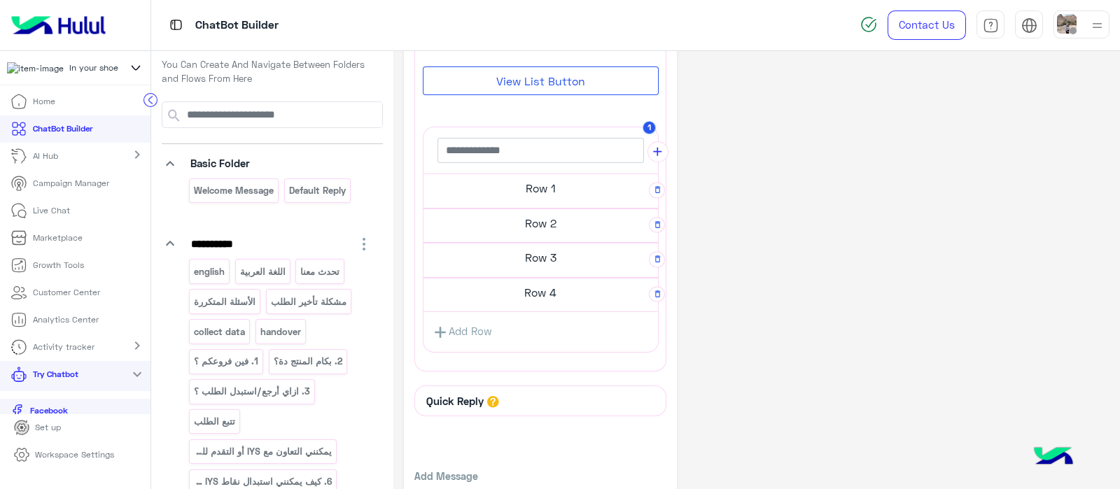
click at [527, 184] on h5 "Row 1" at bounding box center [540, 188] width 234 height 28
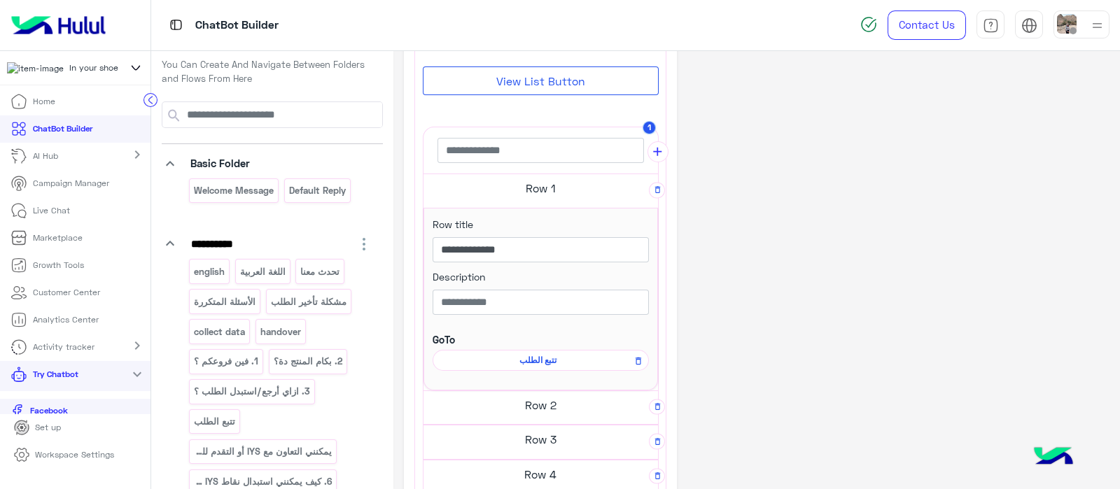
scroll to position [493, 0]
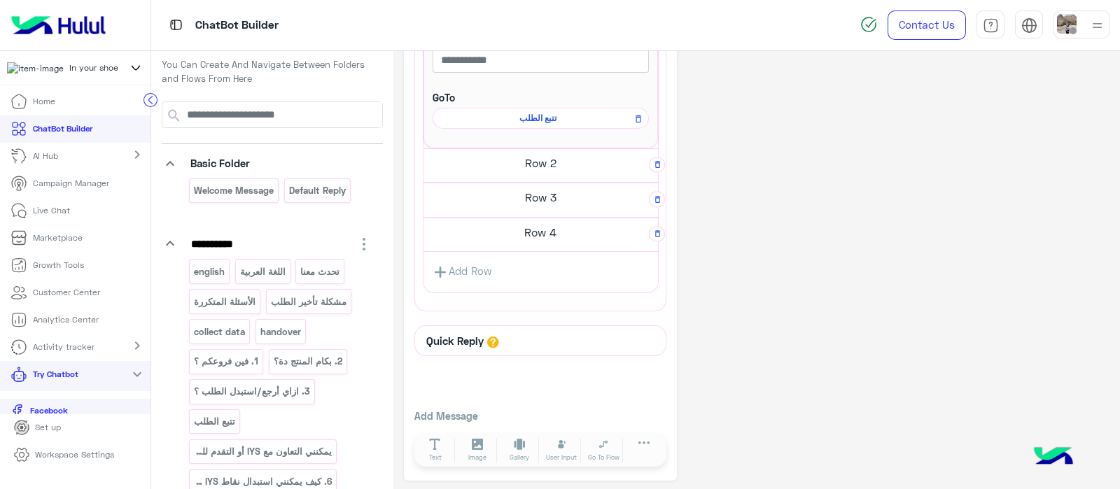
click at [520, 169] on h5 "Row 2" at bounding box center [540, 163] width 234 height 28
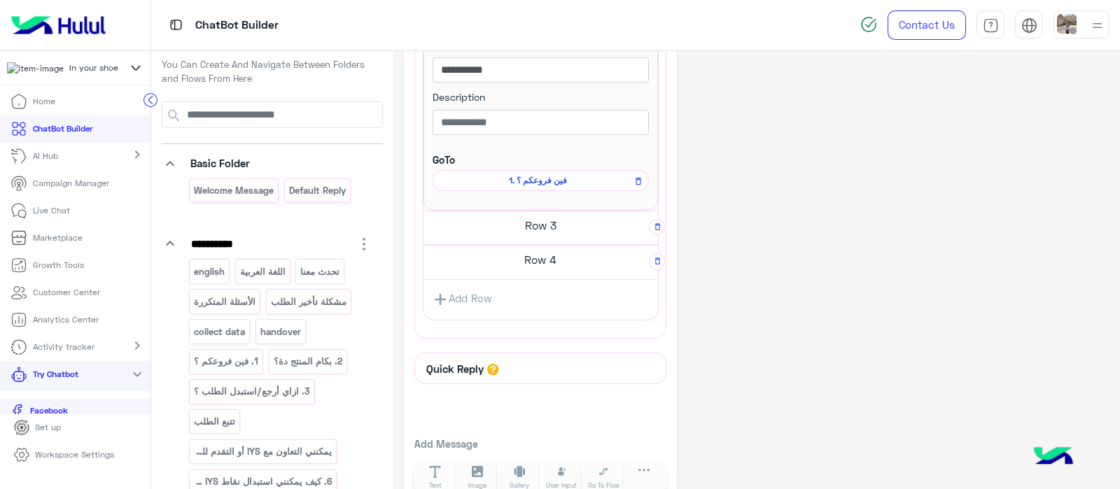
scroll to position [649, 0]
click at [524, 223] on h5 "Row 3" at bounding box center [540, 223] width 234 height 28
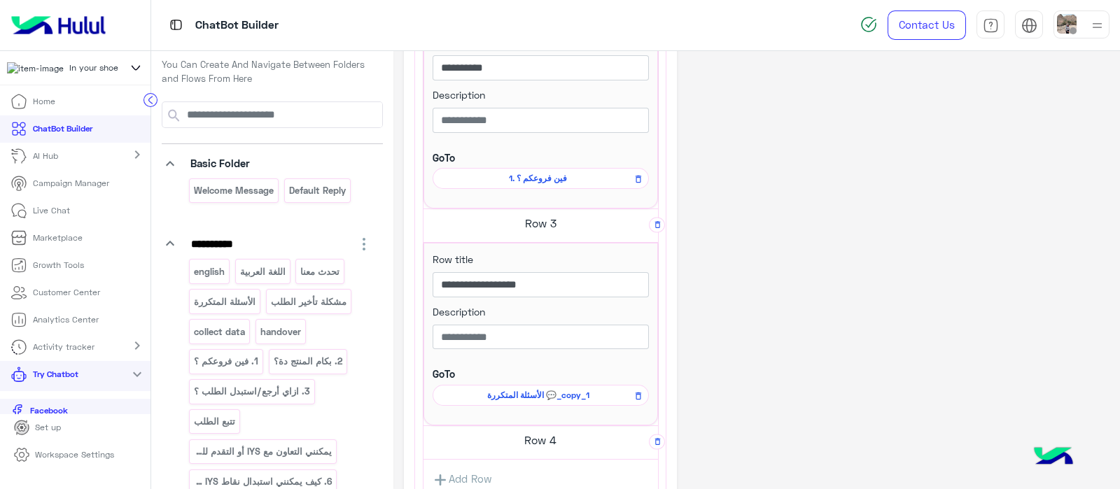
click at [533, 397] on span "الأسئلة المتكررة 💬_copy_1" at bounding box center [538, 395] width 196 height 13
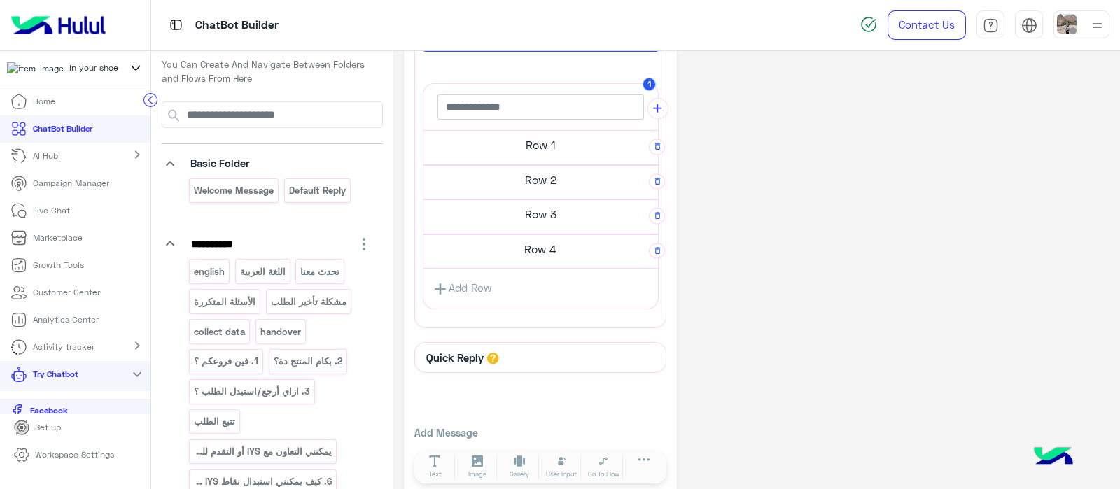
click at [523, 144] on h5 "Row 1" at bounding box center [540, 145] width 234 height 28
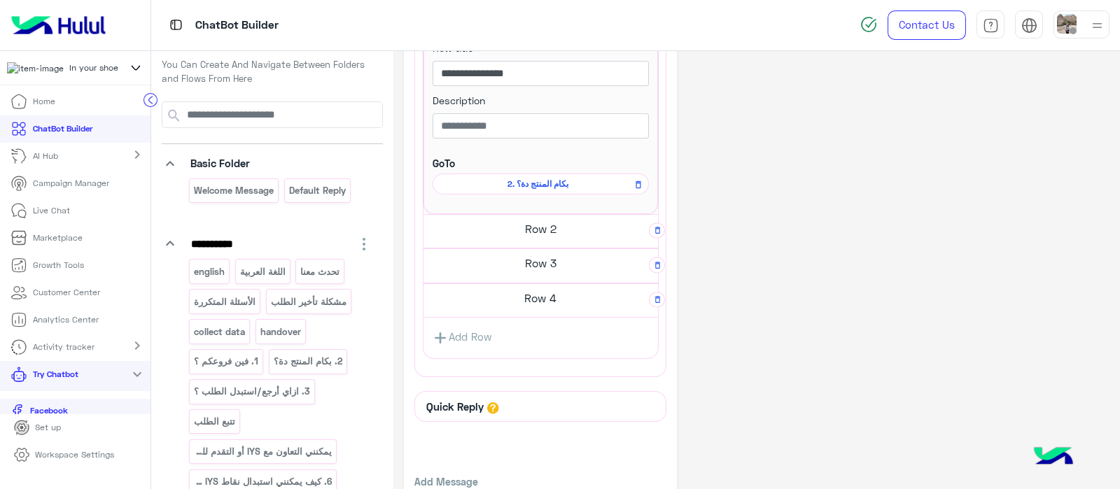
scroll to position [427, 0]
click at [532, 230] on h5 "Row 2" at bounding box center [540, 229] width 234 height 28
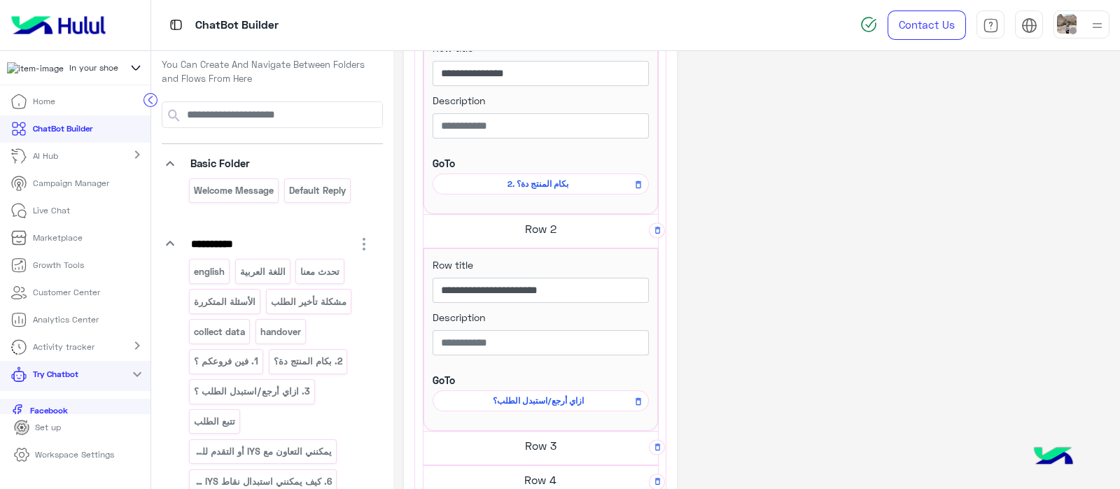
scroll to position [579, 0]
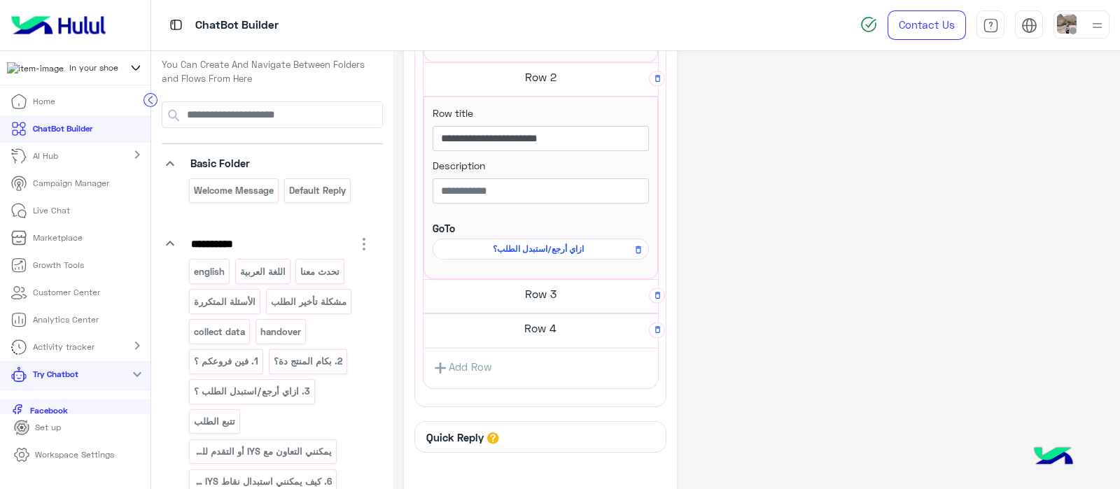
click at [530, 243] on span "ازاي أرجع/استبدل الطلب؟" at bounding box center [538, 249] width 196 height 13
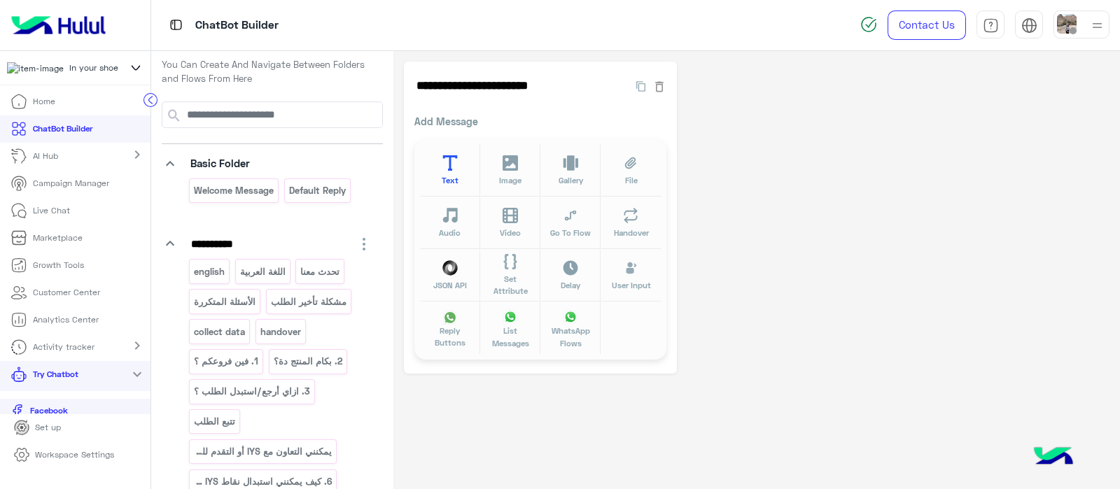
click at [451, 166] on icon at bounding box center [450, 163] width 16 height 16
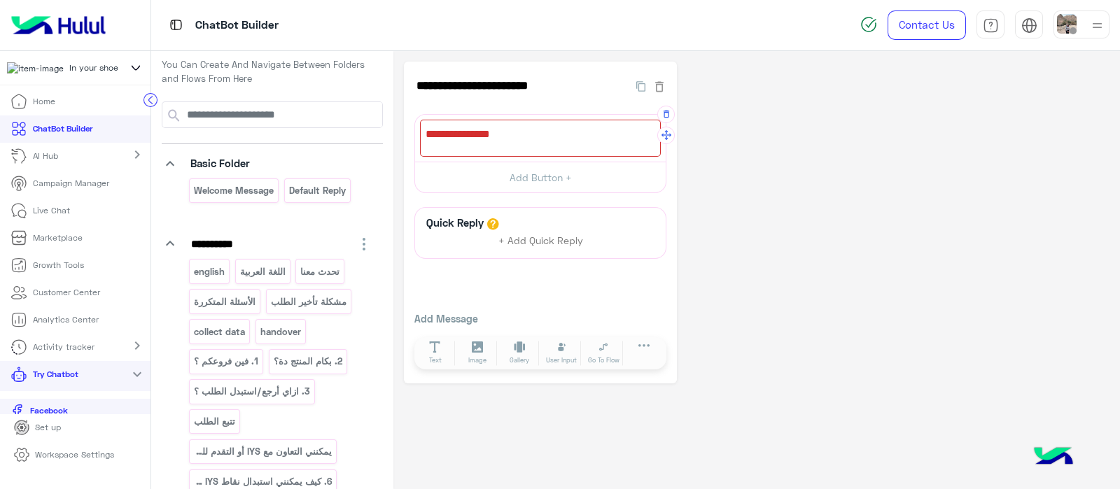
click at [435, 141] on div at bounding box center [540, 138] width 241 height 37
paste textarea "**********"
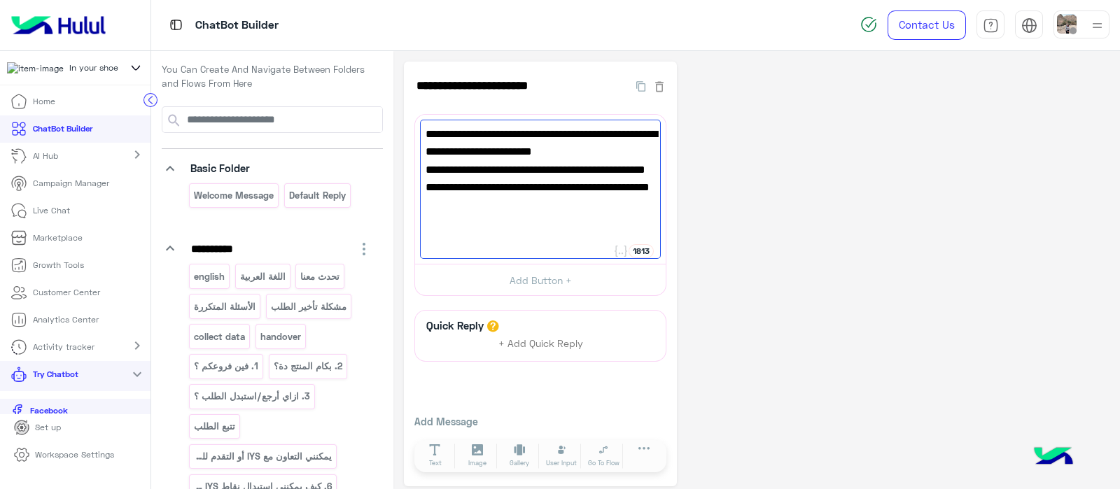
scroll to position [1, 0]
type textarea "**********"
click at [264, 278] on p "اللغة العربية" at bounding box center [263, 279] width 48 height 16
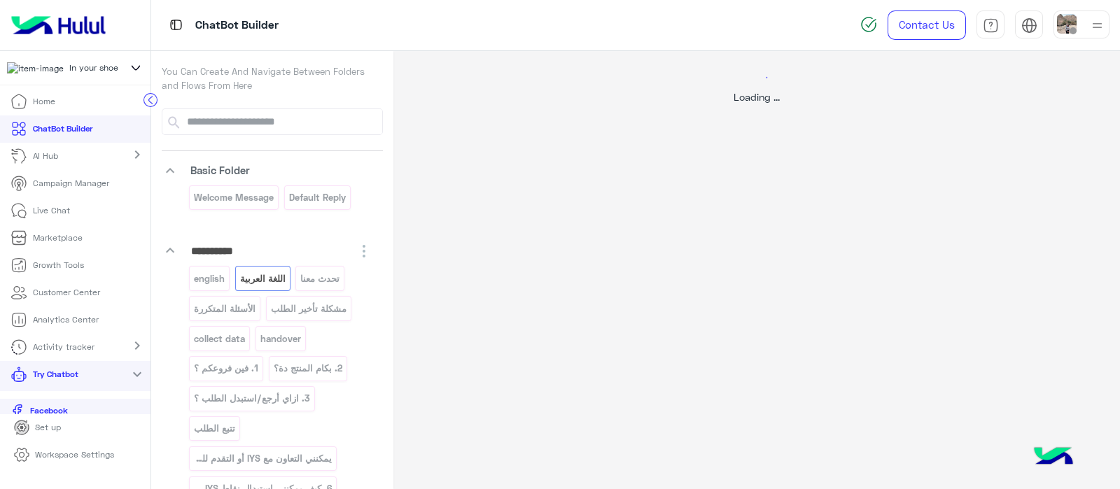
select select "*"
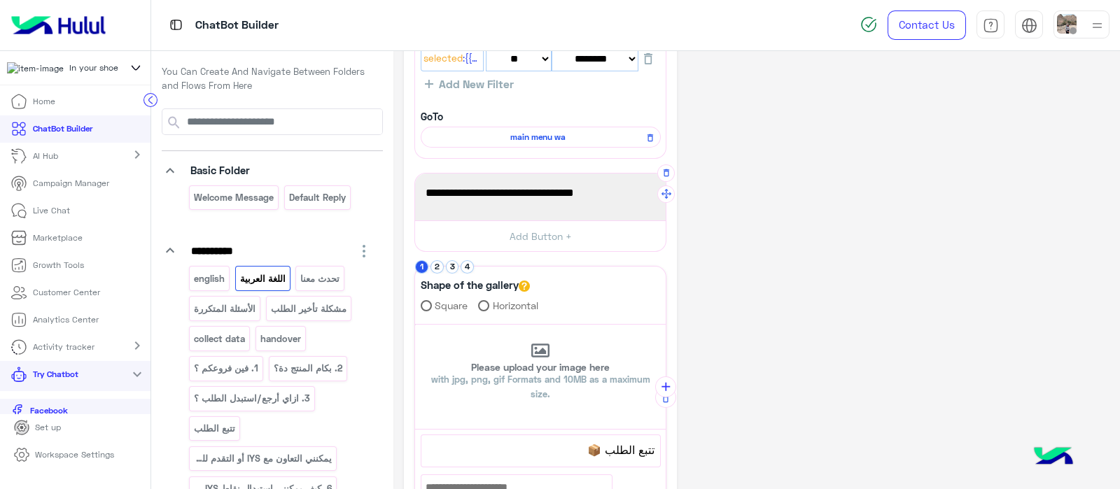
scroll to position [101, 0]
click at [549, 141] on span "main menu wa" at bounding box center [538, 136] width 220 height 13
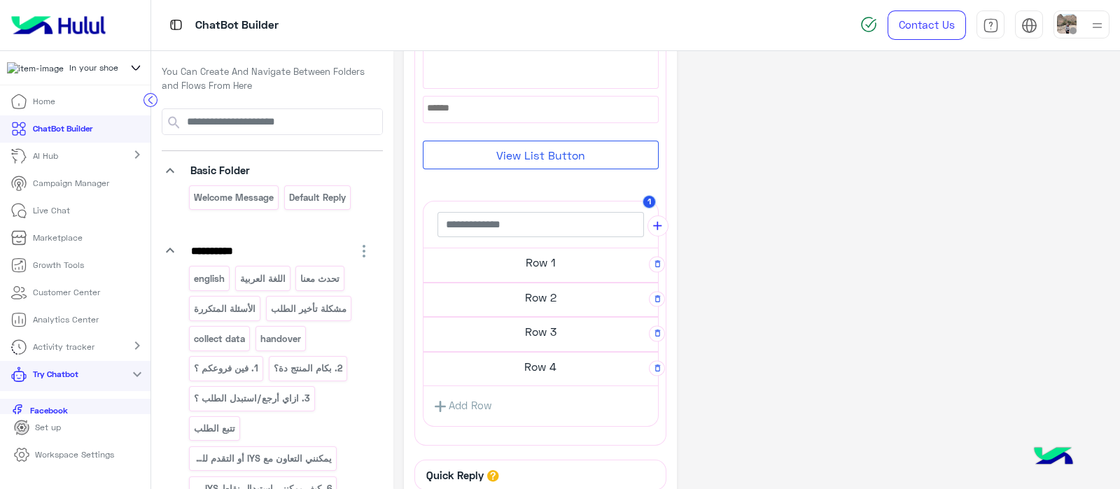
click at [556, 299] on h5 "Row 2" at bounding box center [540, 297] width 234 height 28
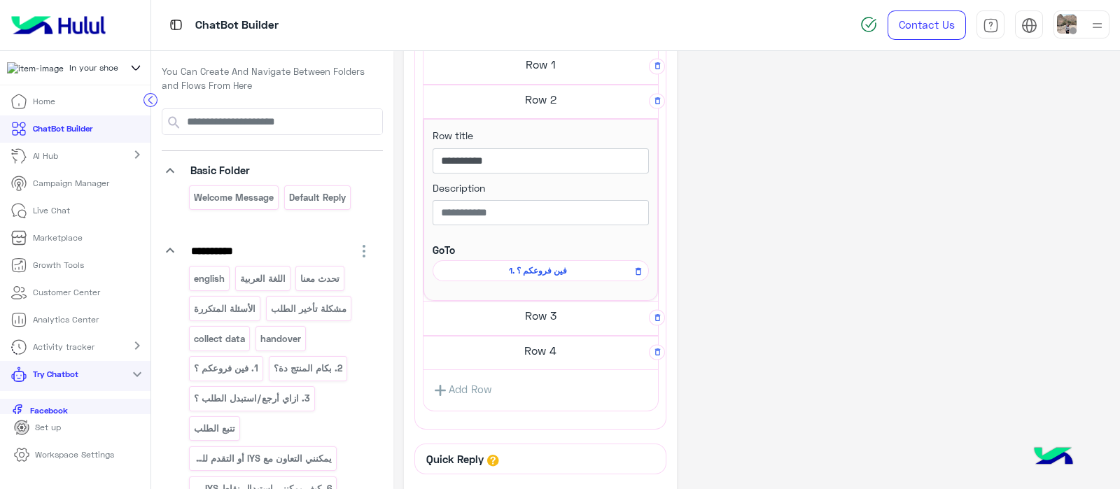
scroll to position [378, 0]
click at [540, 302] on h5 "Row 3" at bounding box center [540, 312] width 234 height 28
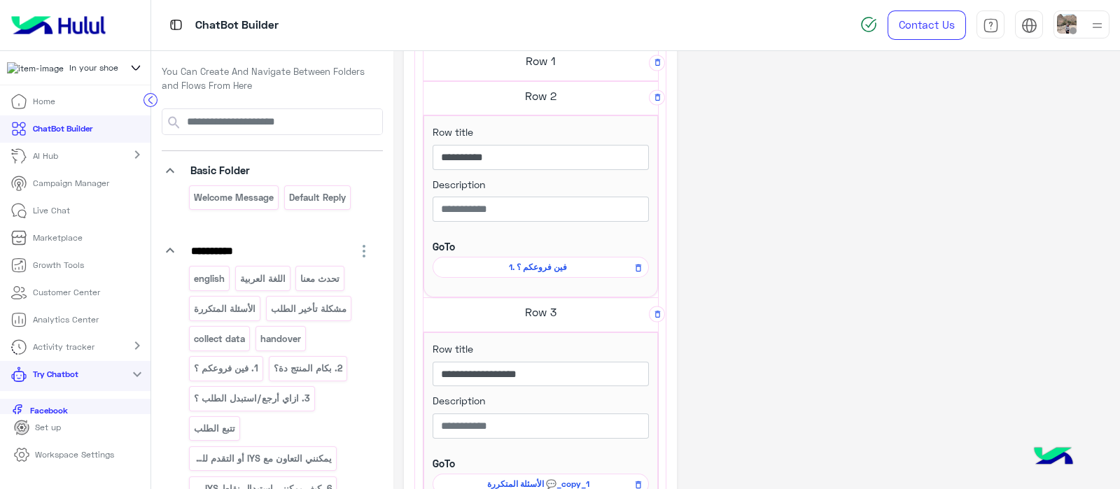
scroll to position [521, 0]
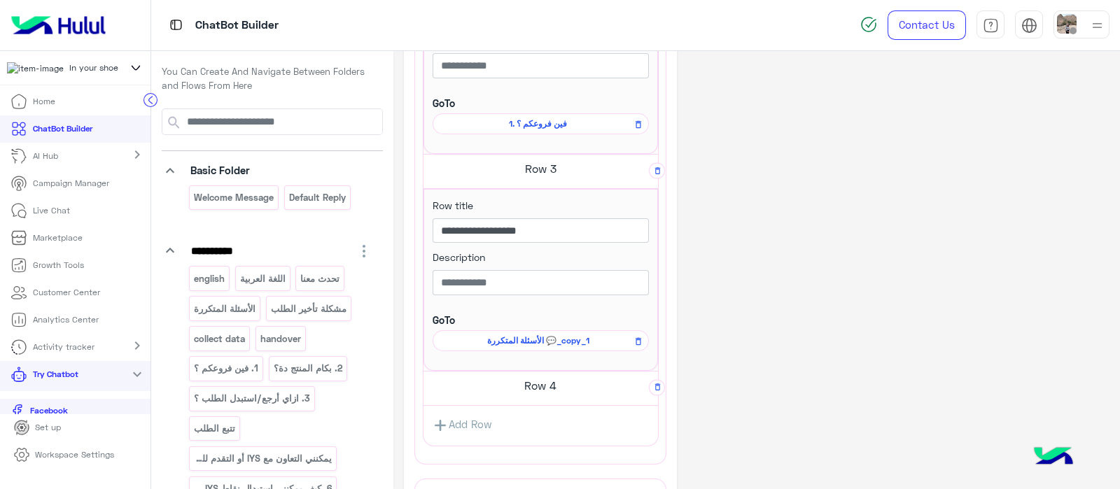
click at [529, 335] on span "الأسئلة المتكررة 💬_copy_1" at bounding box center [538, 341] width 196 height 13
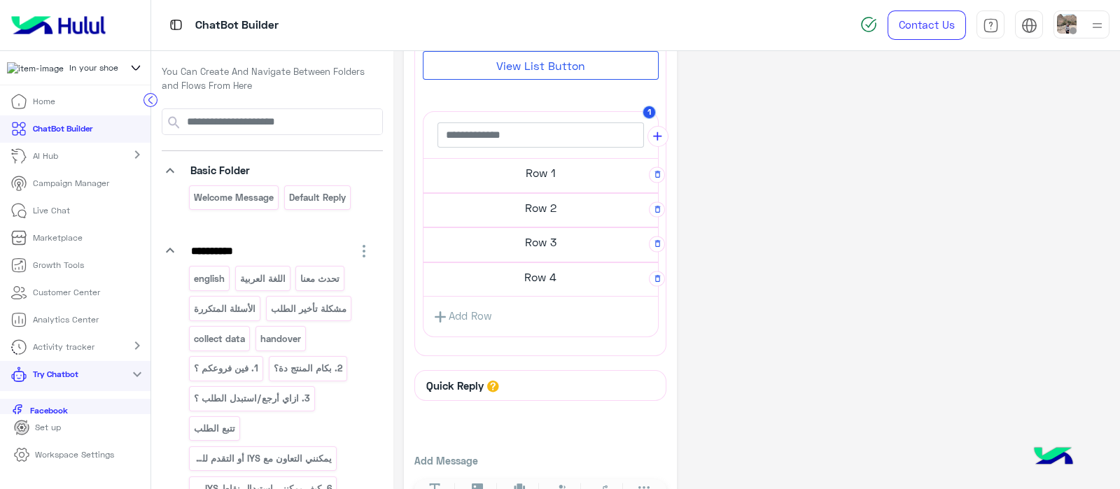
click at [486, 218] on h5 "Row 2" at bounding box center [540, 208] width 234 height 28
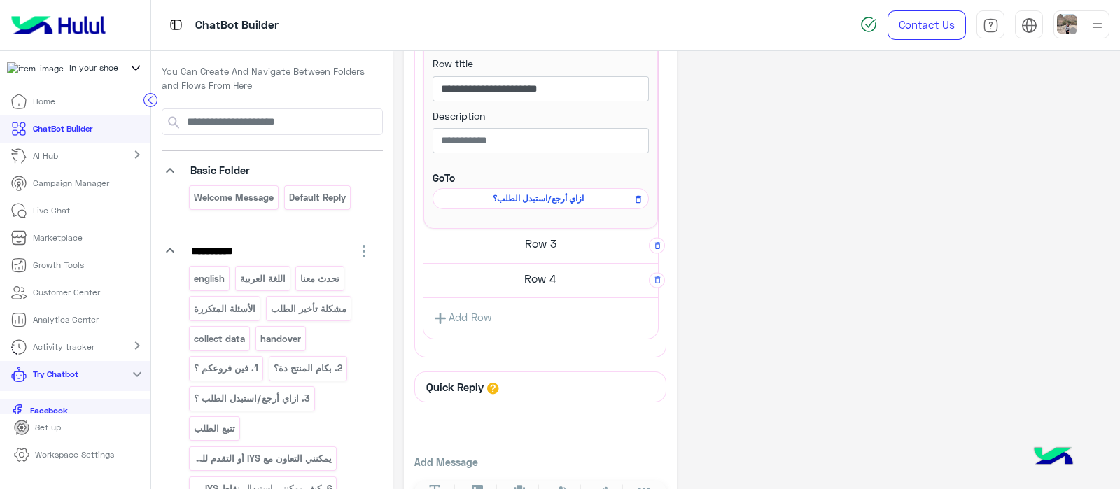
scroll to position [448, 0]
click at [528, 200] on span "ازاي أرجع/استبدل الطلب؟" at bounding box center [538, 197] width 196 height 13
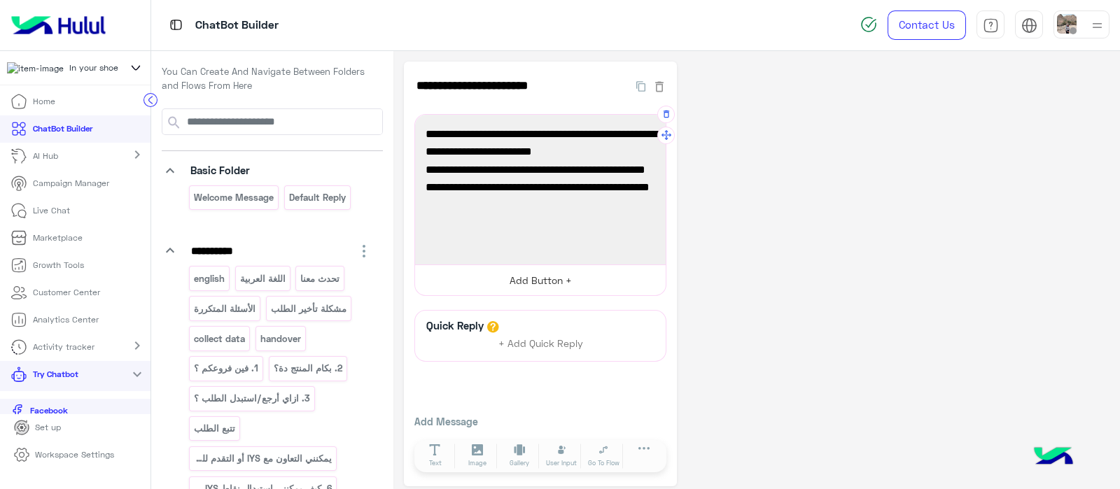
scroll to position [8, 0]
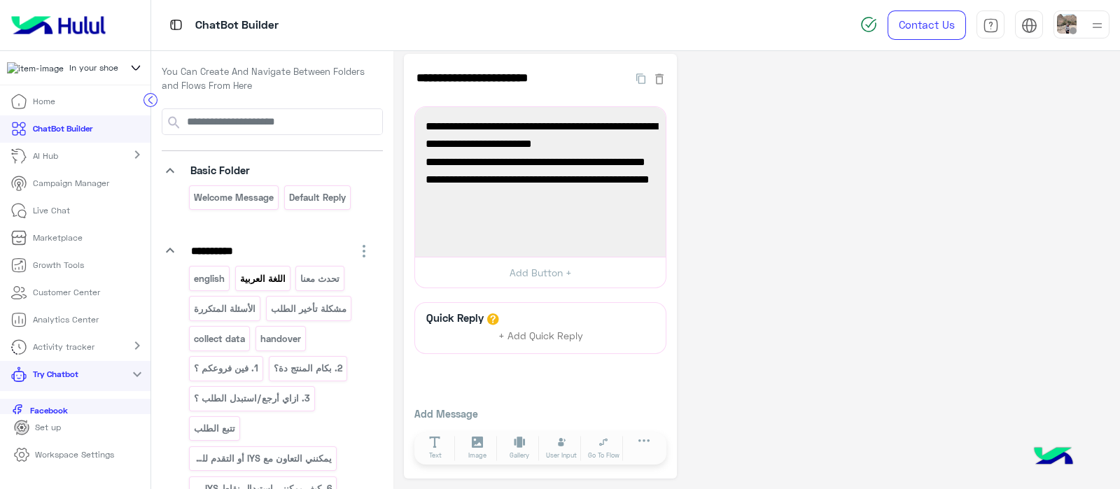
click at [265, 271] on p "اللغة العربية" at bounding box center [263, 279] width 48 height 16
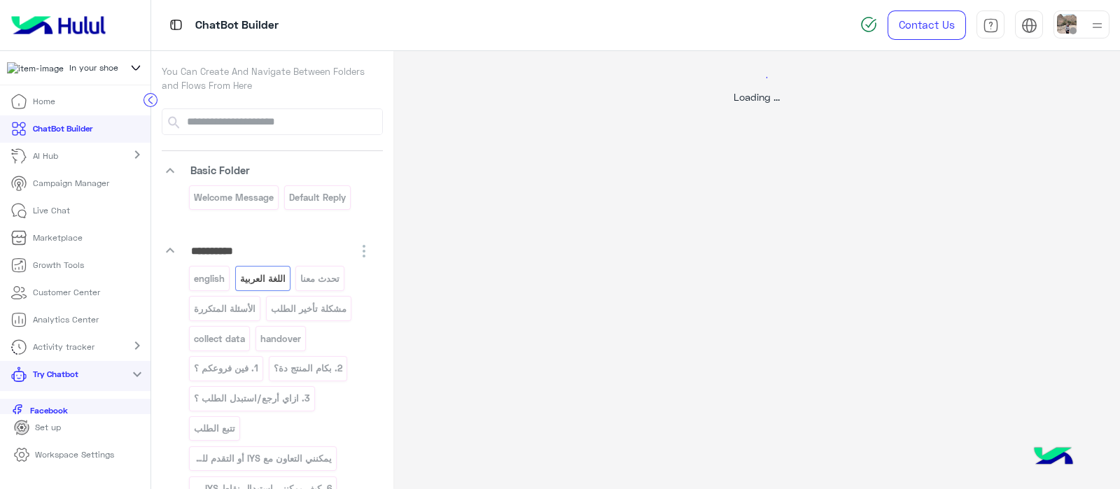
select select "*"
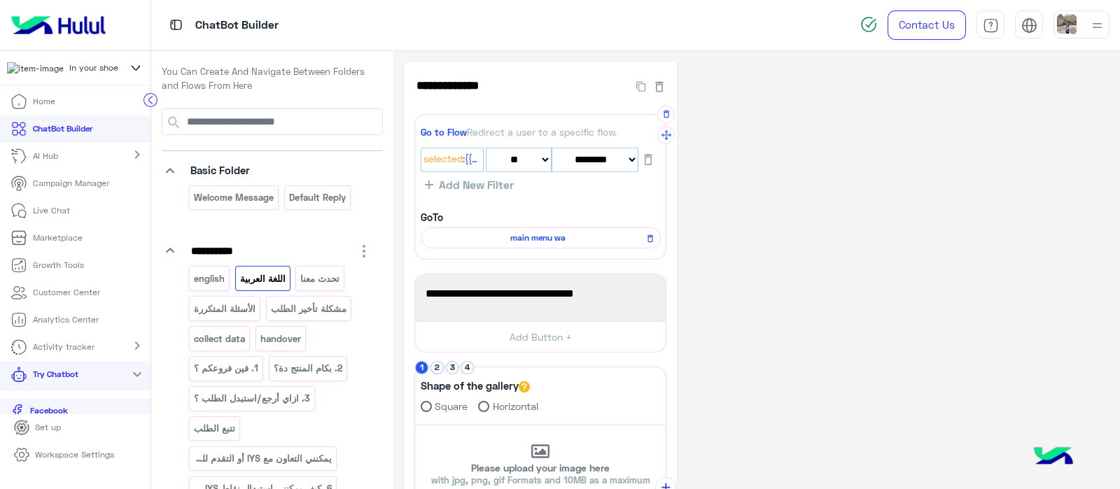
click at [500, 240] on span "main menu wa" at bounding box center [538, 238] width 220 height 13
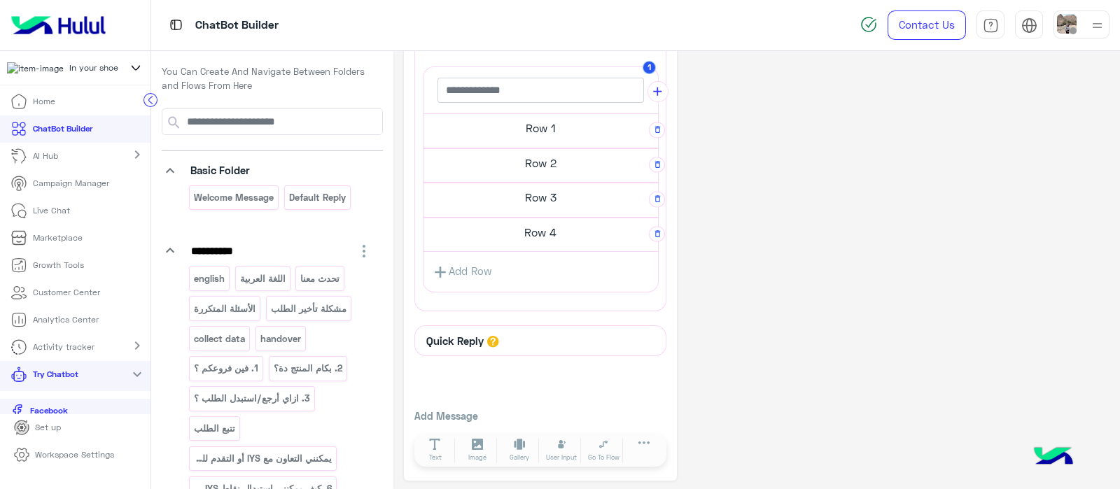
click at [539, 200] on h5 "Row 3" at bounding box center [540, 197] width 234 height 28
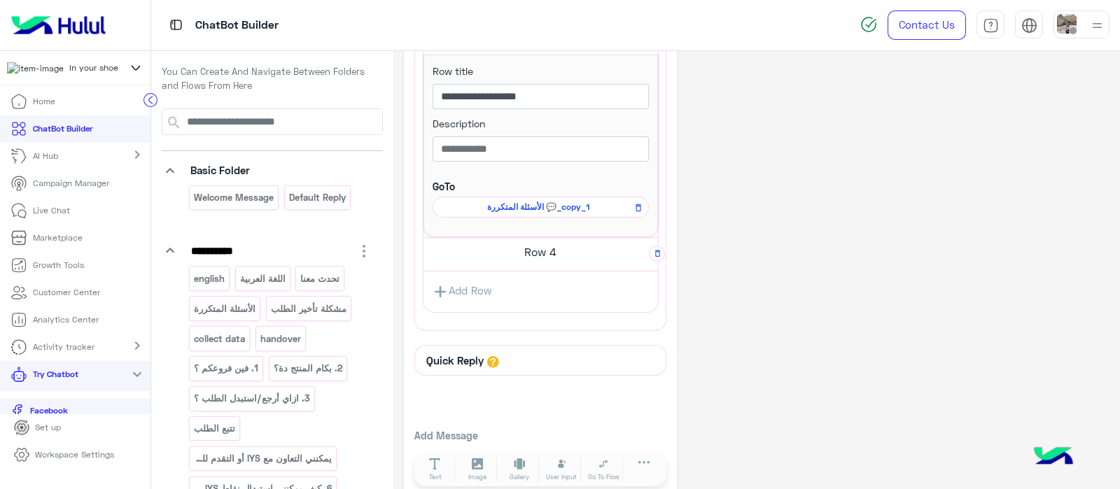
scroll to position [474, 0]
click at [514, 208] on span "الأسئلة المتكررة 💬_copy_1" at bounding box center [538, 205] width 196 height 13
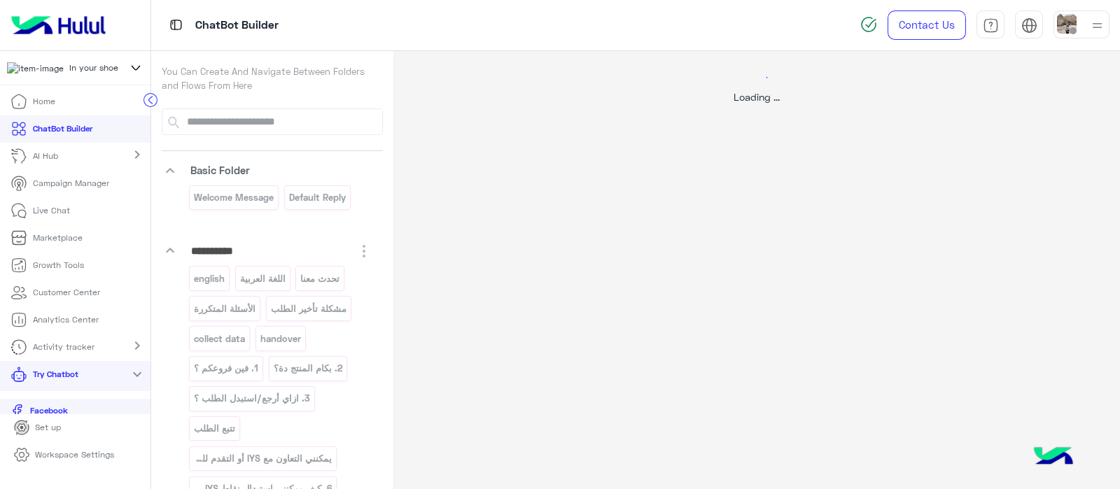
scroll to position [0, 0]
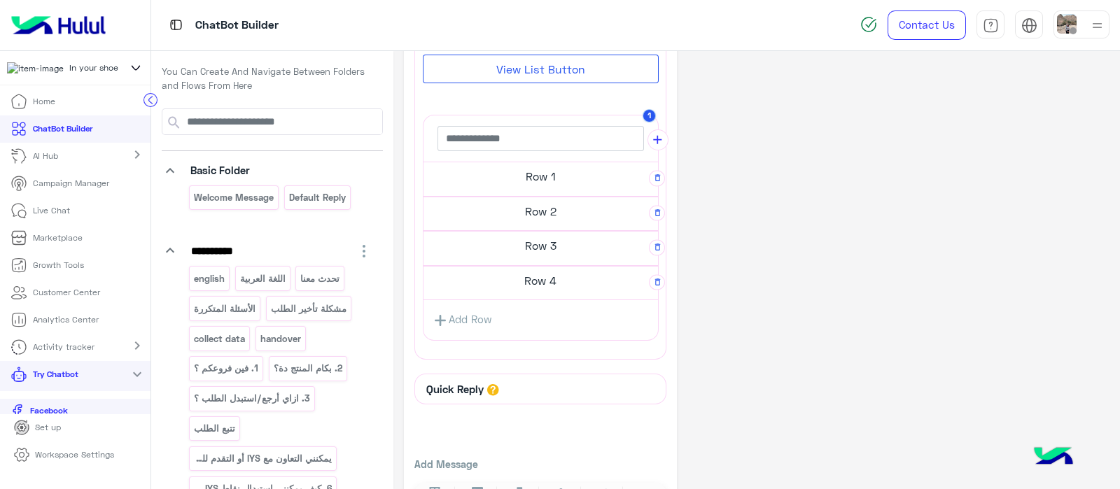
click at [530, 236] on h5 "Row 3" at bounding box center [540, 246] width 234 height 28
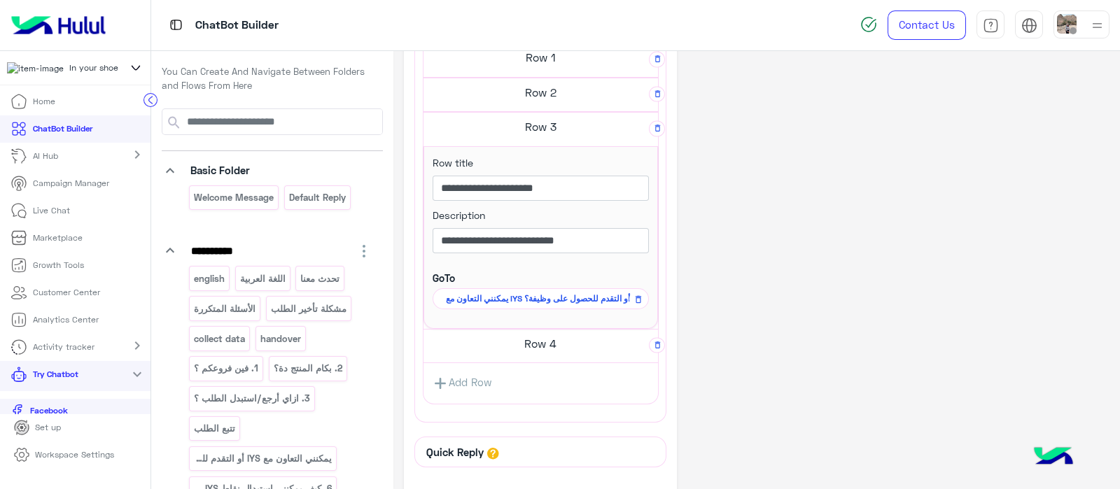
scroll to position [381, 0]
click at [521, 295] on span "يمكنني التعاون مع IYS أو التقدم للحصول على وظيفة؟" at bounding box center [538, 299] width 196 height 13
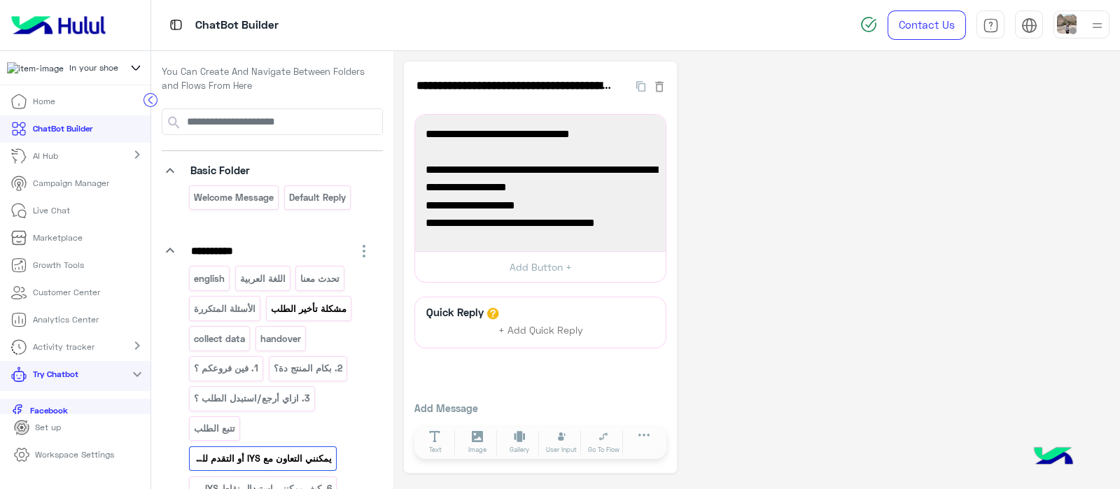
click at [288, 304] on p "مشكلة تأخير الطلب" at bounding box center [308, 309] width 78 height 16
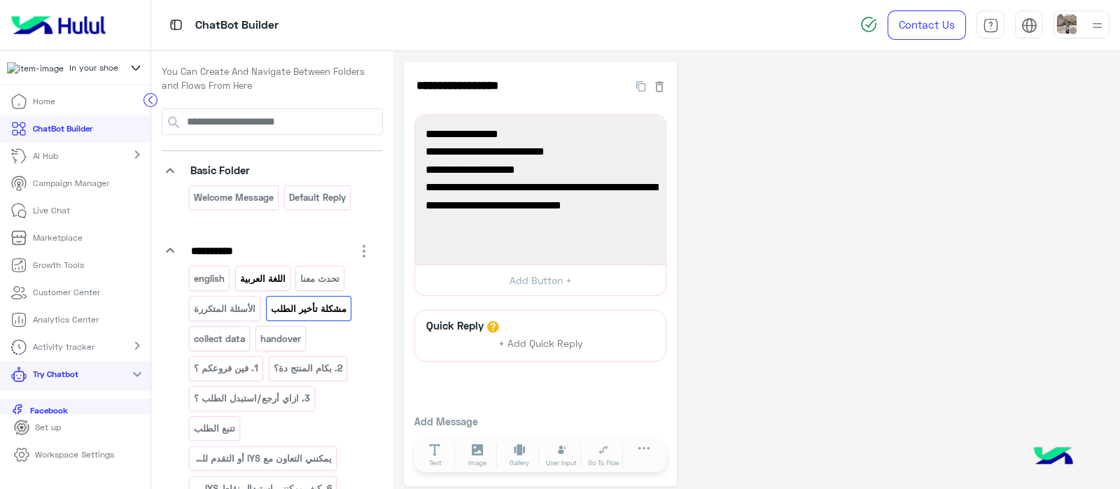
click at [263, 279] on p "اللغة العربية" at bounding box center [263, 279] width 48 height 16
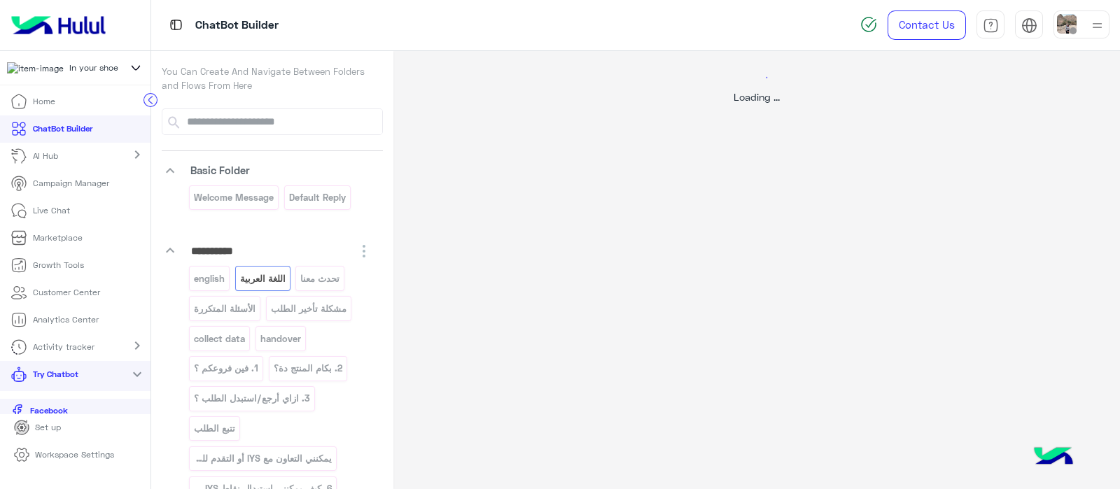
select select "*"
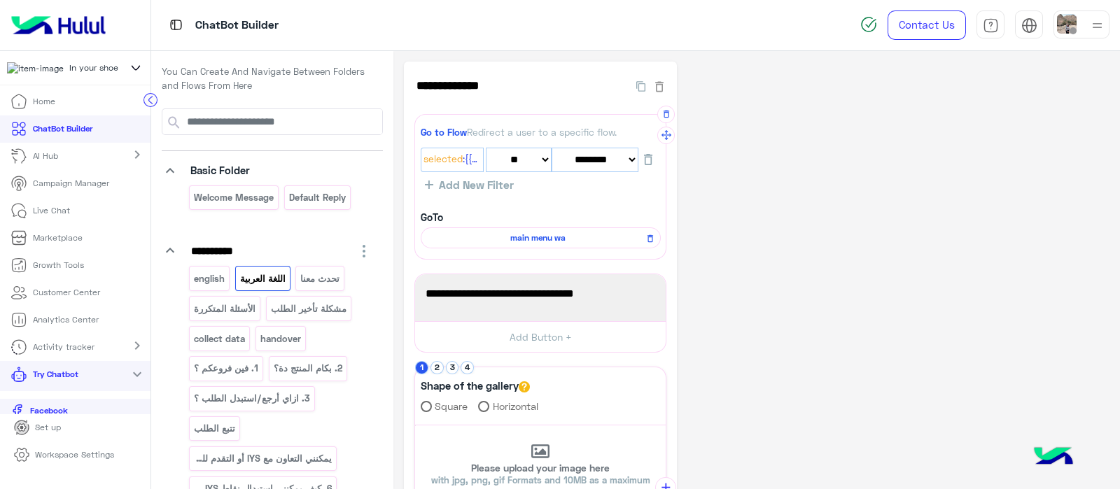
click at [547, 237] on span "main menu wa" at bounding box center [538, 238] width 220 height 13
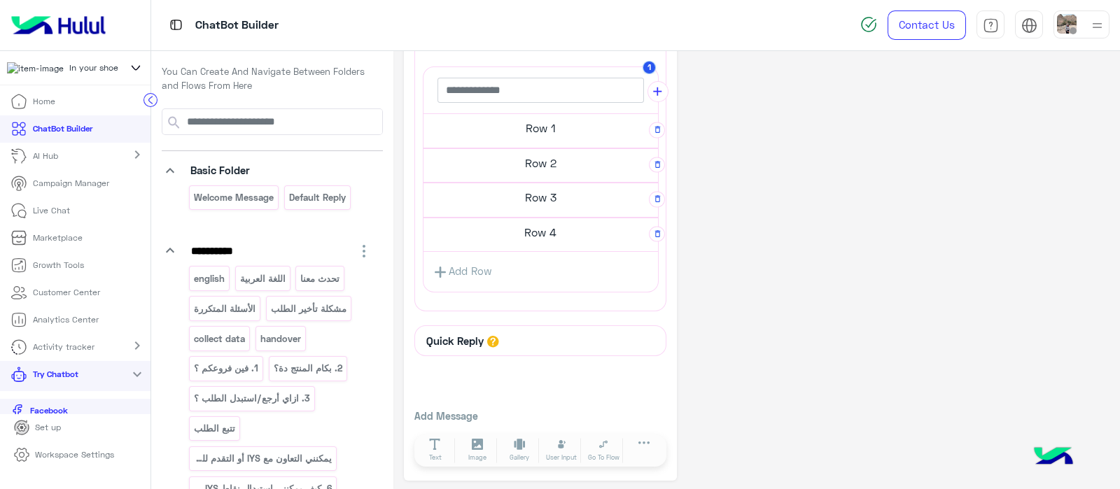
scroll to position [315, 0]
click at [591, 196] on h5 "Row 3" at bounding box center [540, 199] width 234 height 28
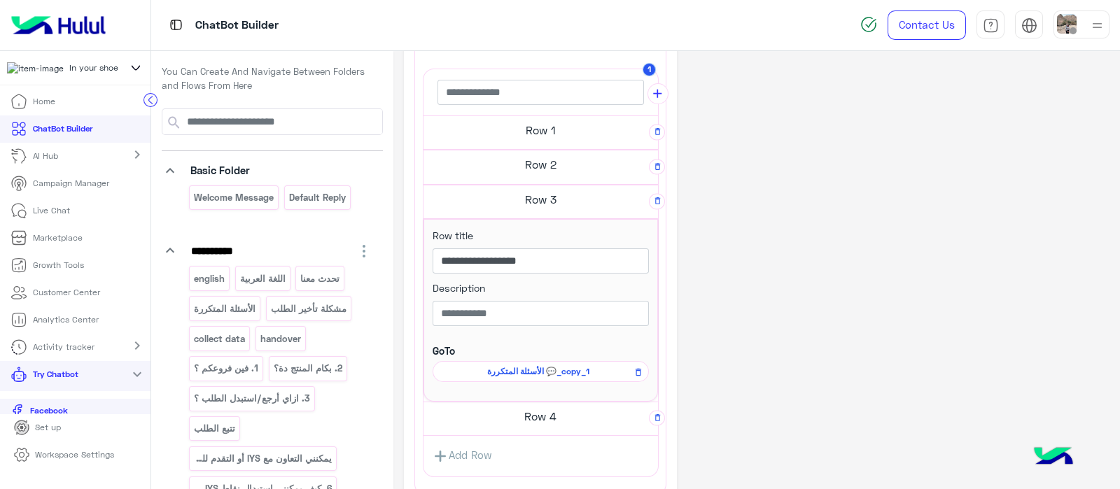
click at [521, 379] on div "**********" at bounding box center [540, 310] width 234 height 182
click at [513, 367] on span "الأسئلة المتكررة 💬_copy_1" at bounding box center [538, 371] width 196 height 13
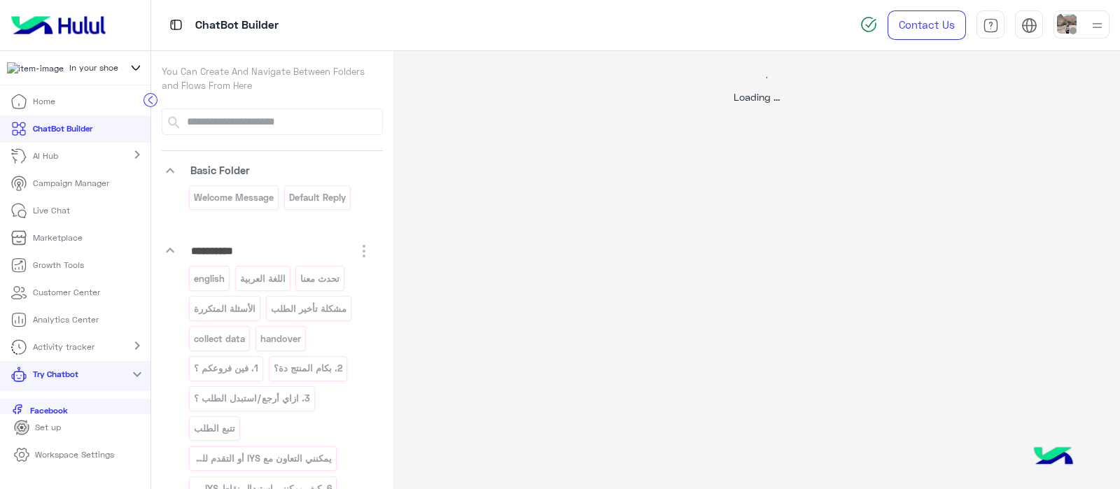
scroll to position [0, 0]
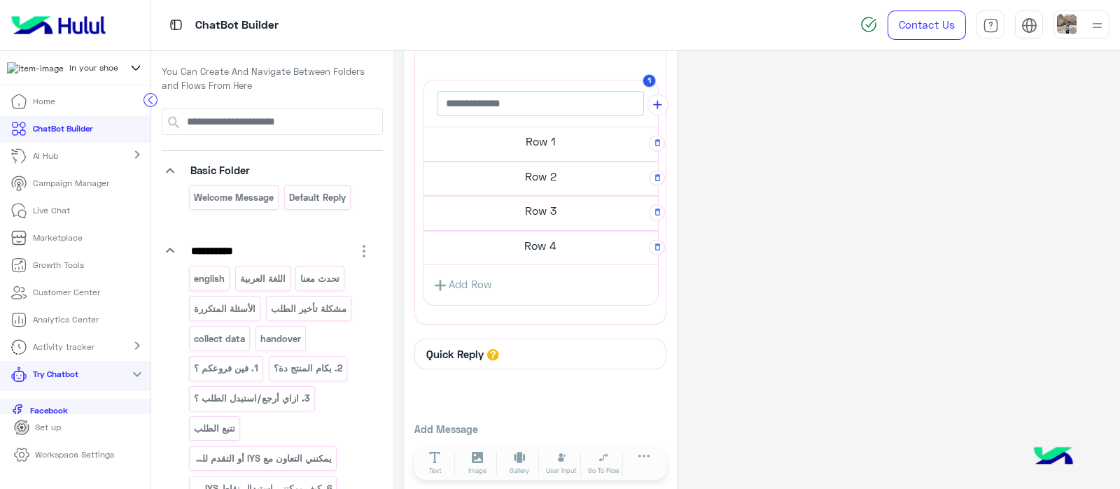
click at [543, 247] on h5 "Row 4" at bounding box center [540, 246] width 234 height 28
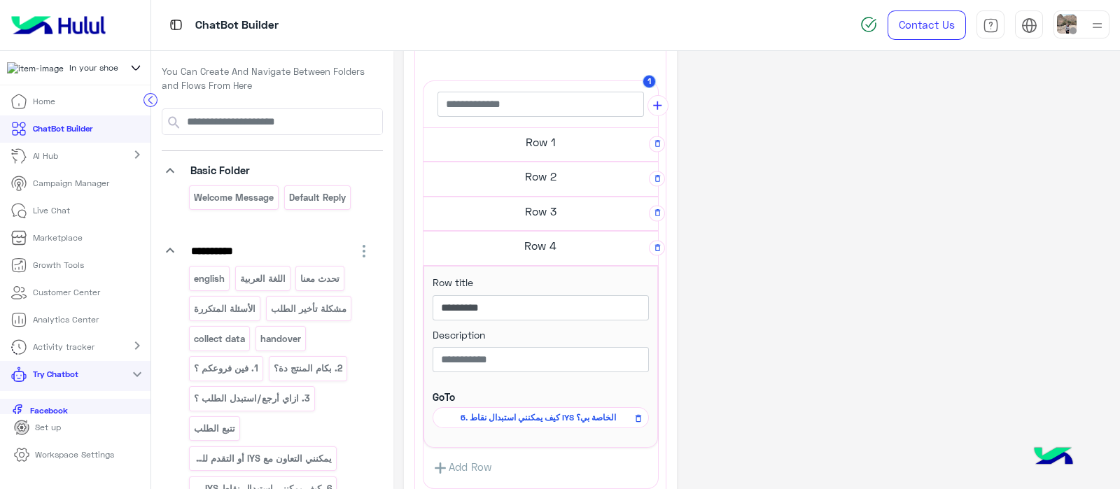
click at [530, 411] on span "6. كيف يمكنني استبدال نقاط IYS الخاصة بي؟" at bounding box center [538, 417] width 196 height 13
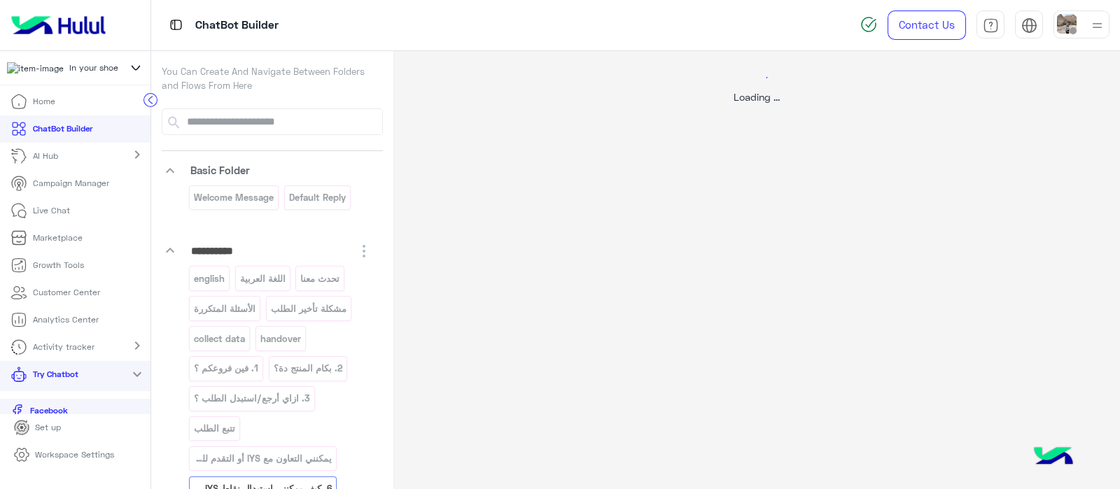
scroll to position [0, 0]
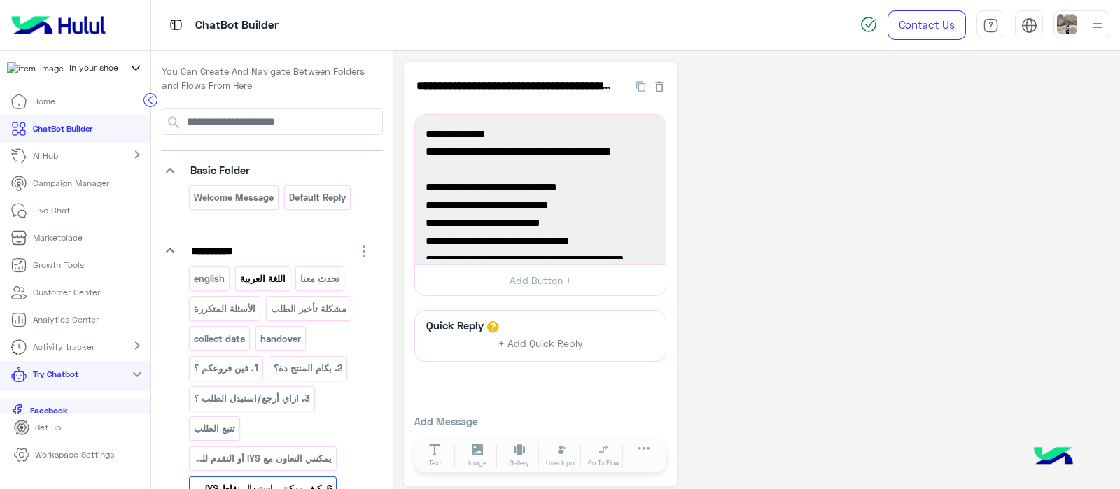
click at [277, 281] on p "اللغة العربية" at bounding box center [263, 279] width 48 height 16
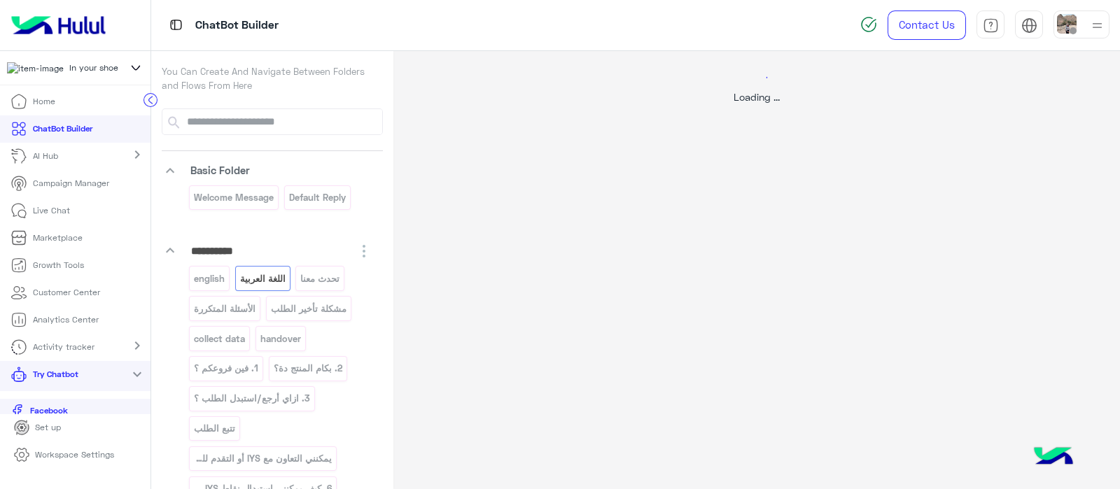
select select "*"
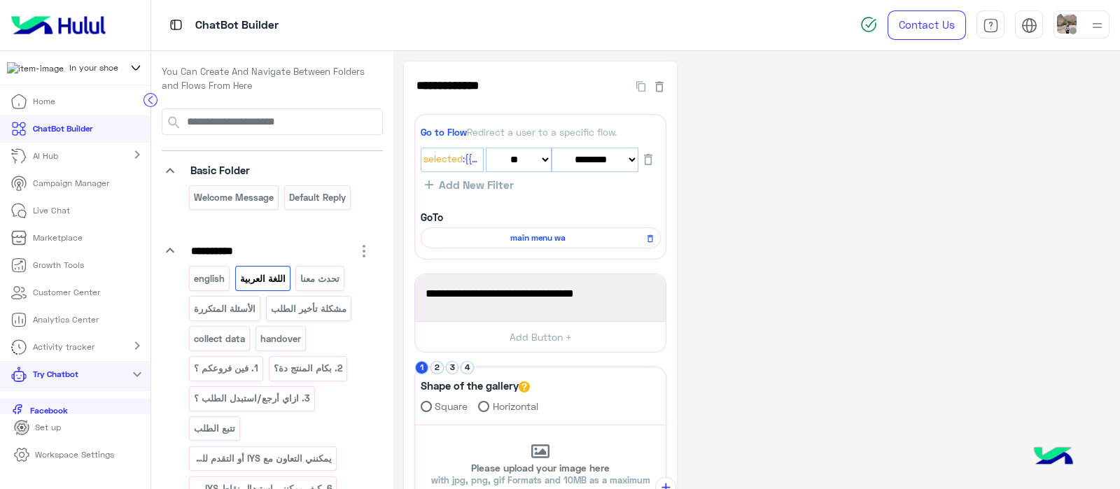
click at [565, 234] on span "main menu wa" at bounding box center [538, 238] width 220 height 13
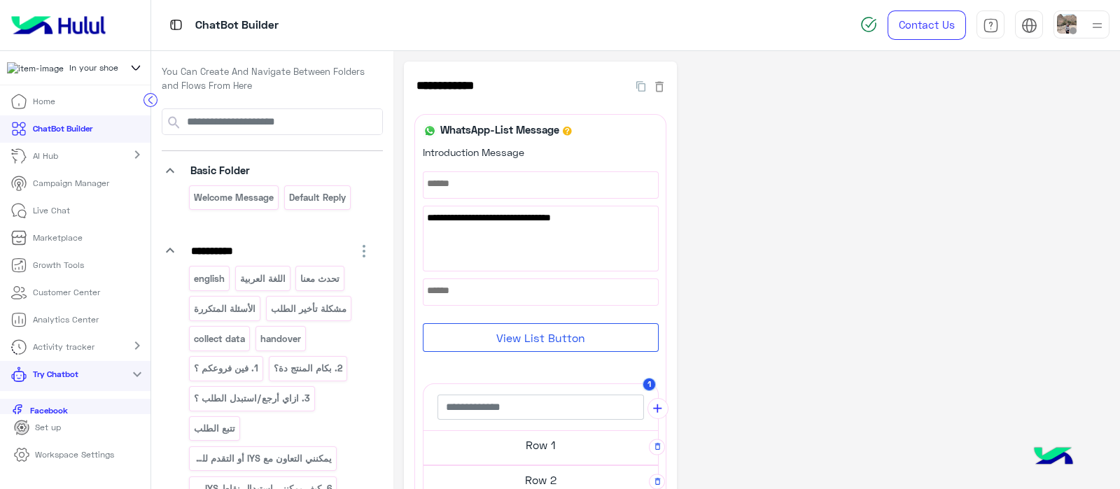
scroll to position [239, 0]
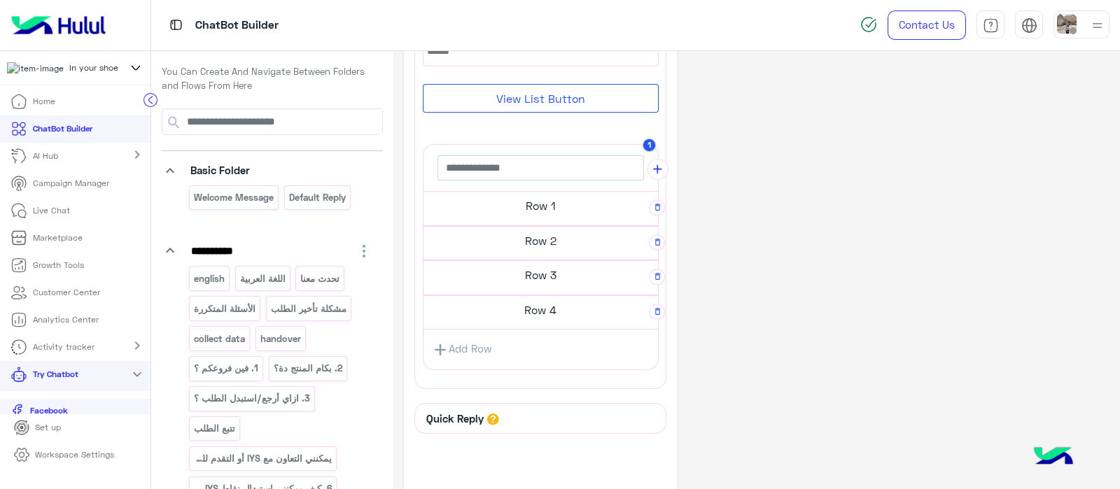
click at [544, 197] on h5 "Row 1" at bounding box center [540, 206] width 234 height 28
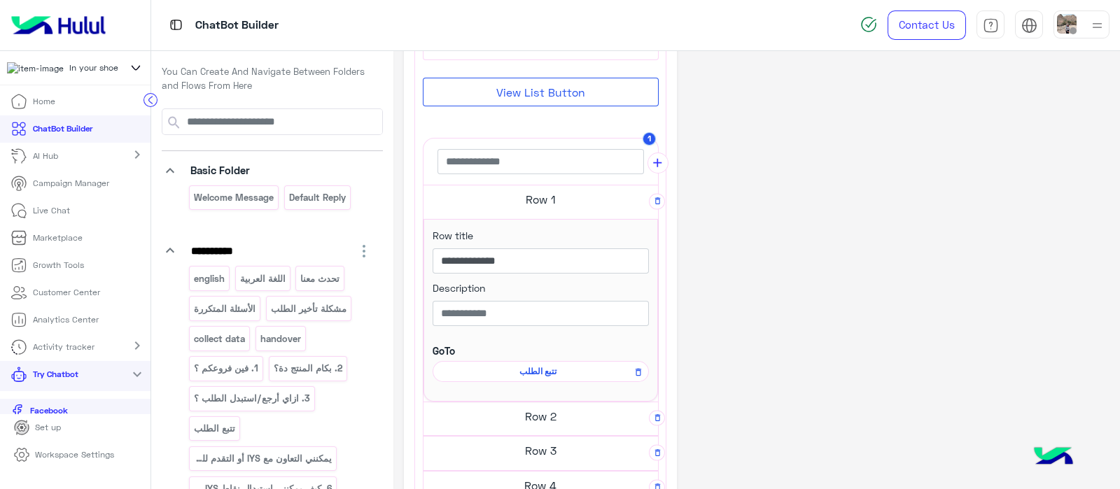
scroll to position [393, 0]
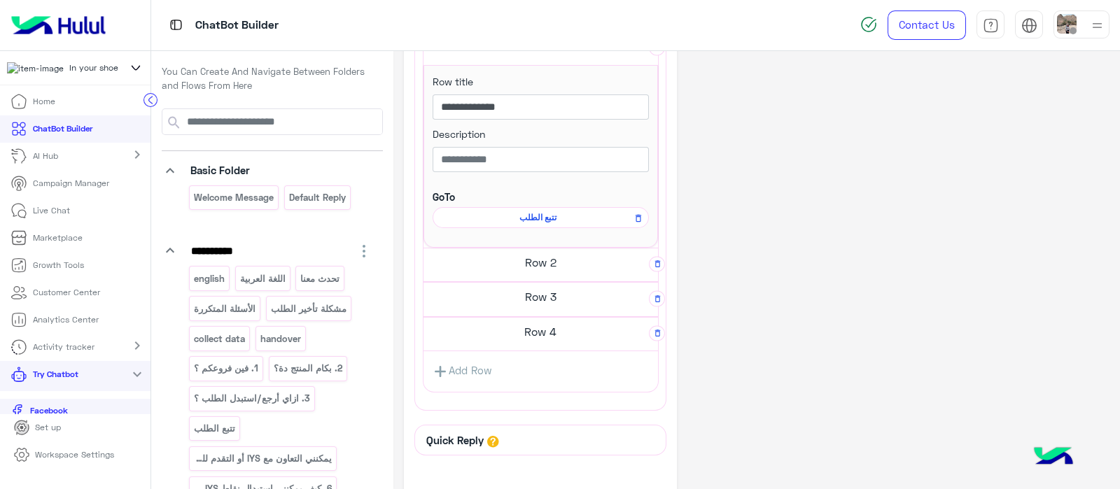
click at [539, 271] on h5 "Row 2" at bounding box center [540, 262] width 234 height 28
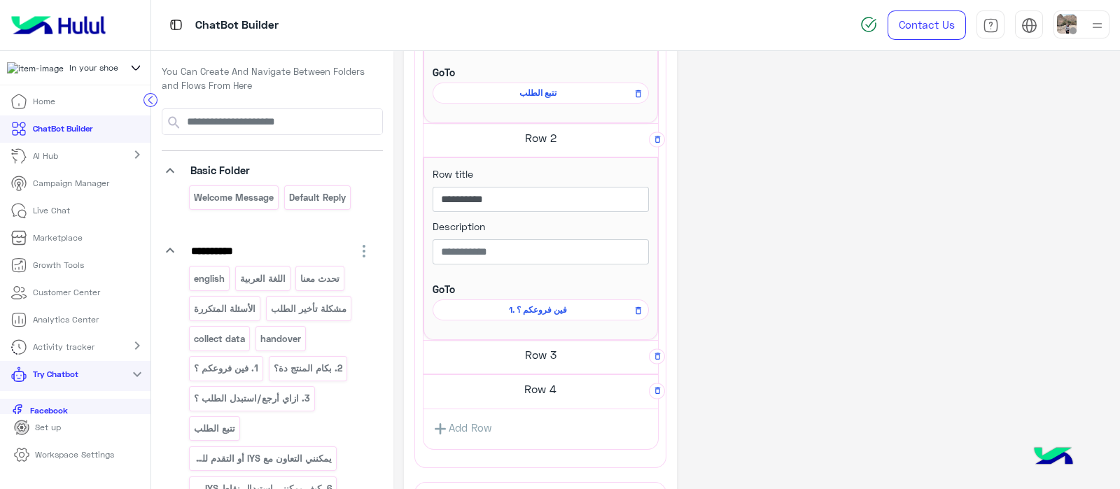
scroll to position [523, 0]
click at [525, 306] on span "1. فين فروعكم ؟" at bounding box center [538, 305] width 196 height 13
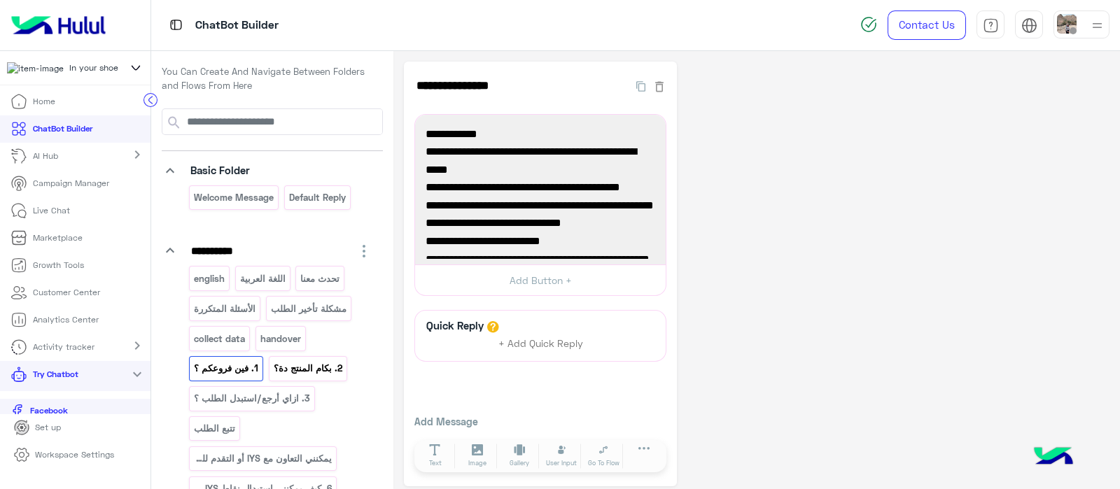
click at [281, 369] on p "2. بكام المنتج دة؟" at bounding box center [307, 368] width 71 height 16
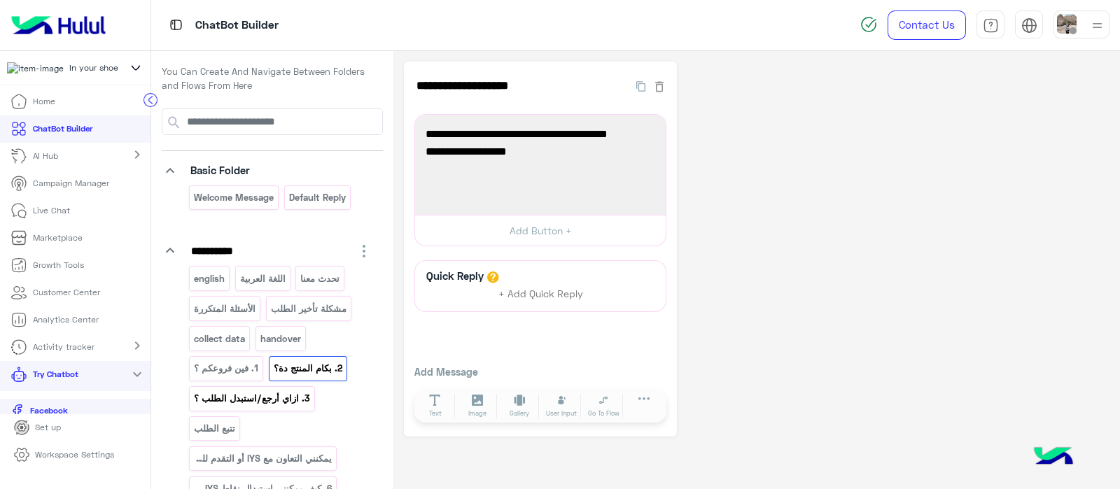
click at [269, 400] on p "3. ازاي أرجع/استبدل الطلب ؟" at bounding box center [252, 398] width 118 height 16
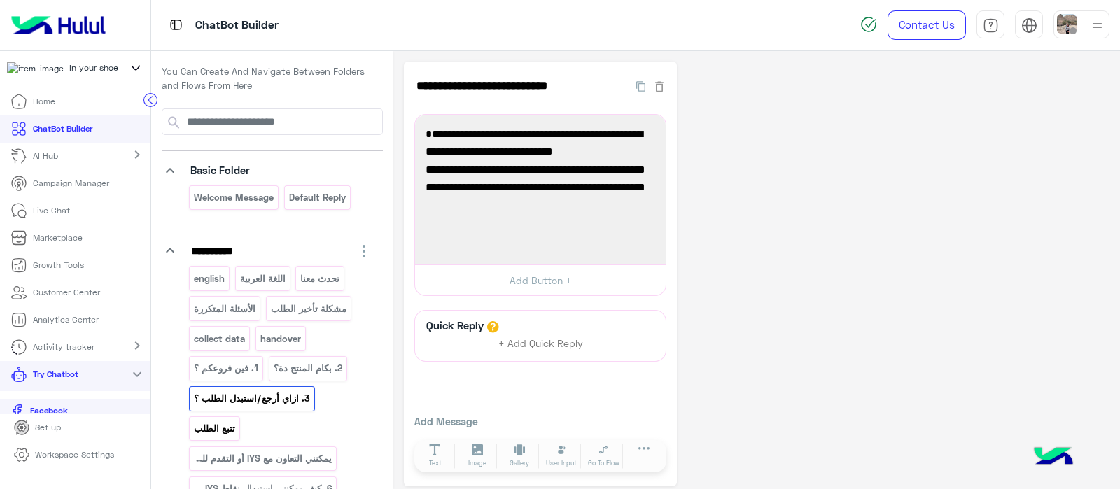
click at [237, 421] on p "تتبع الطلب" at bounding box center [214, 429] width 43 height 16
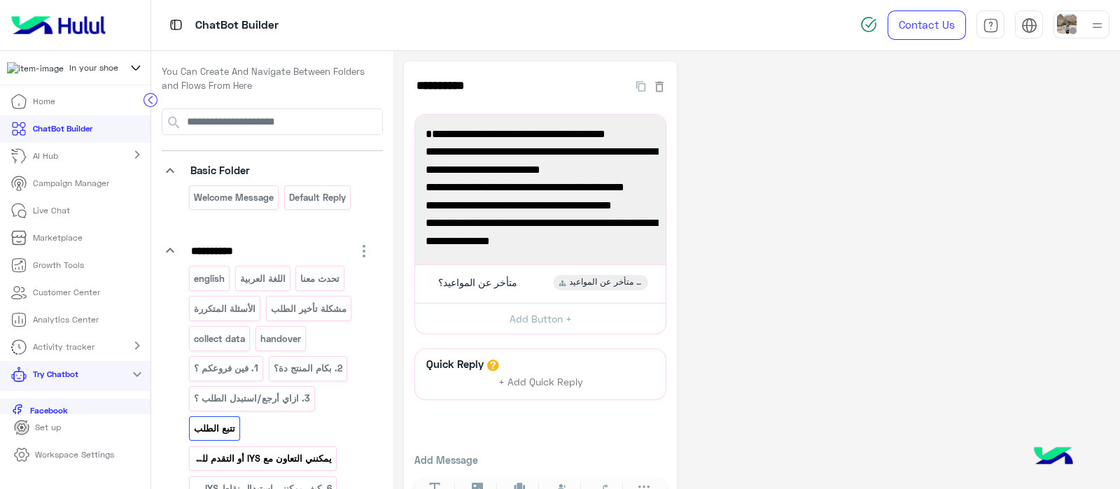
click at [255, 451] on p "يمكنني التعاون مع IYS أو التقدم للحصول على وظيفة؟" at bounding box center [263, 459] width 140 height 16
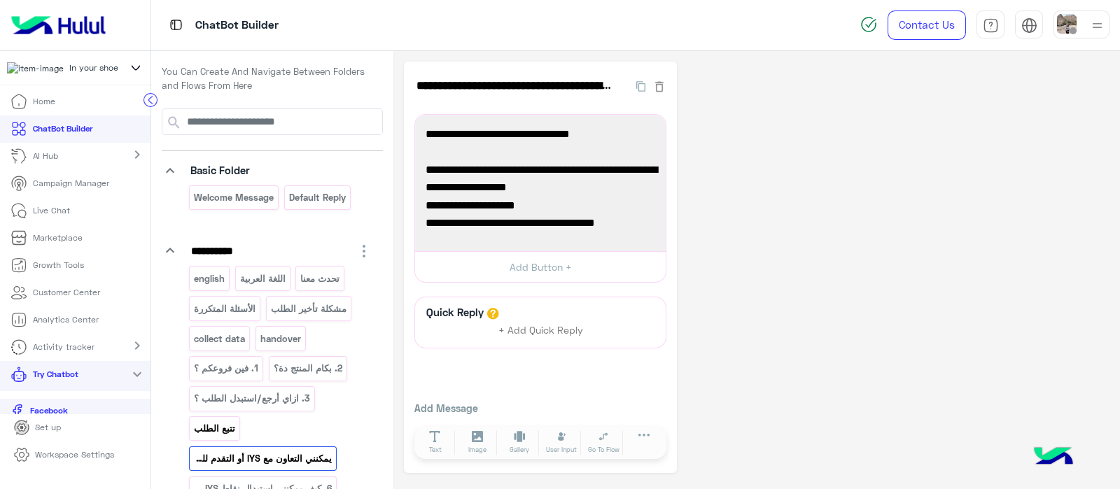
scroll to position [143, 0]
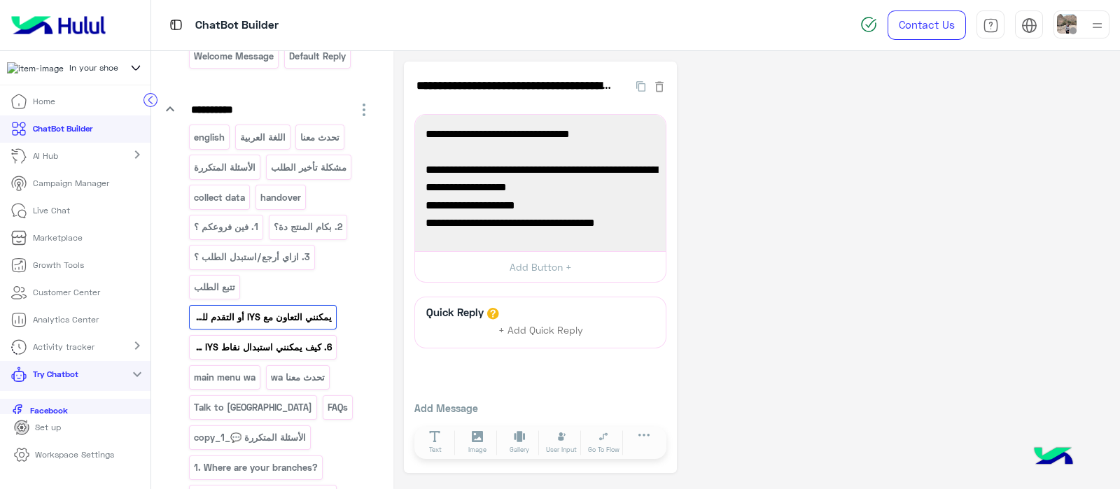
click at [251, 339] on p "6. كيف يمكنني استبدال نقاط IYS الخاصة بي؟" at bounding box center [263, 347] width 140 height 16
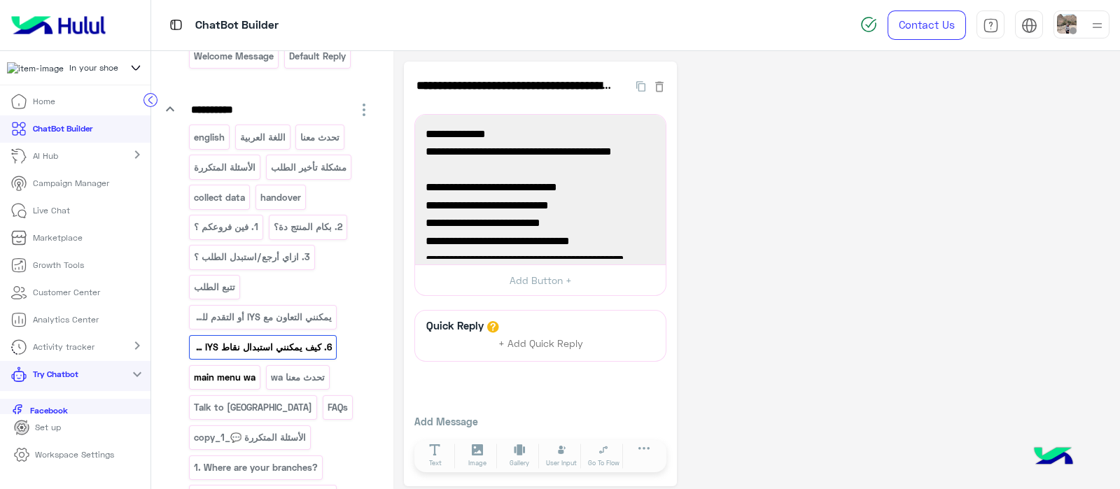
click at [221, 365] on div "main menu wa" at bounding box center [224, 377] width 71 height 24
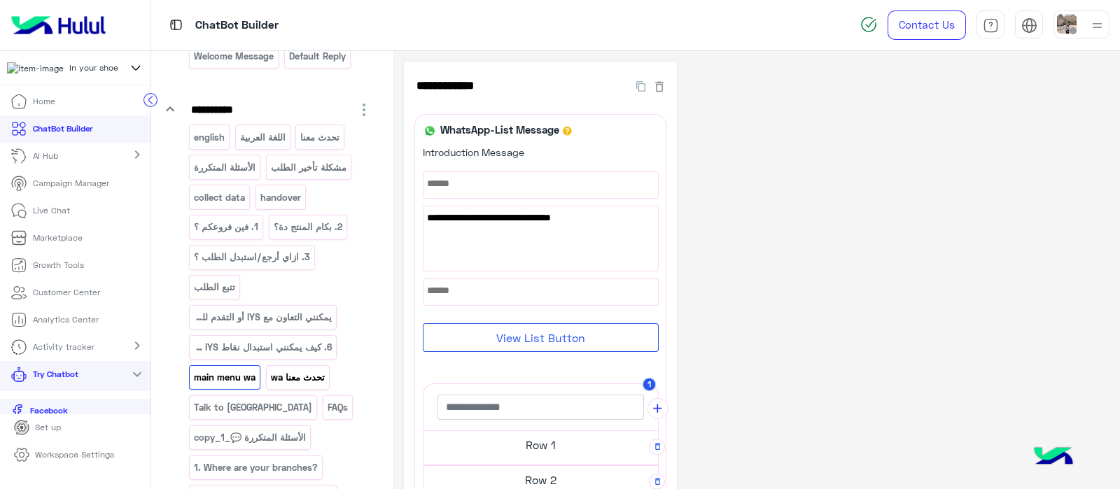
click at [299, 370] on p "تحدث معنا wa" at bounding box center [297, 378] width 56 height 16
click at [213, 400] on p "Talk to us" at bounding box center [253, 408] width 120 height 16
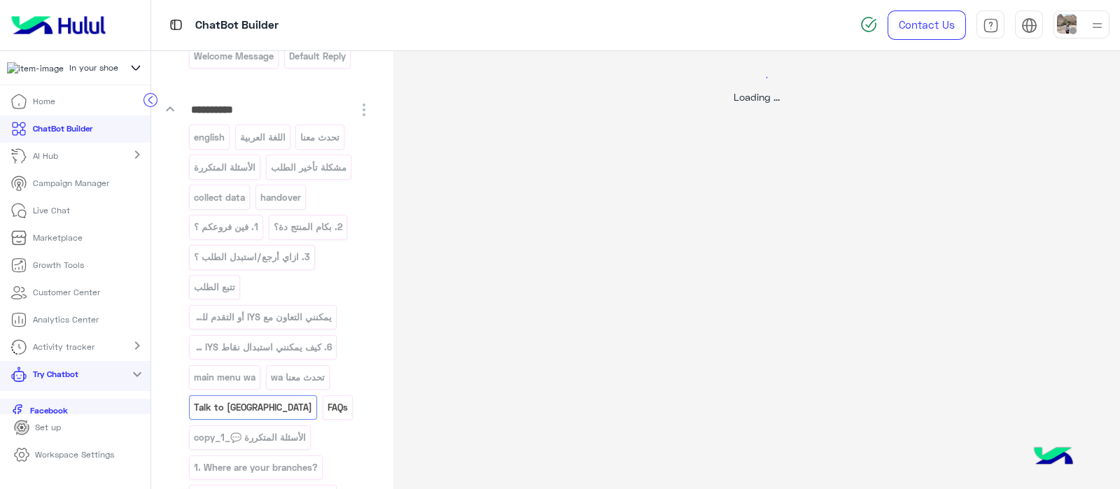
select select "*"
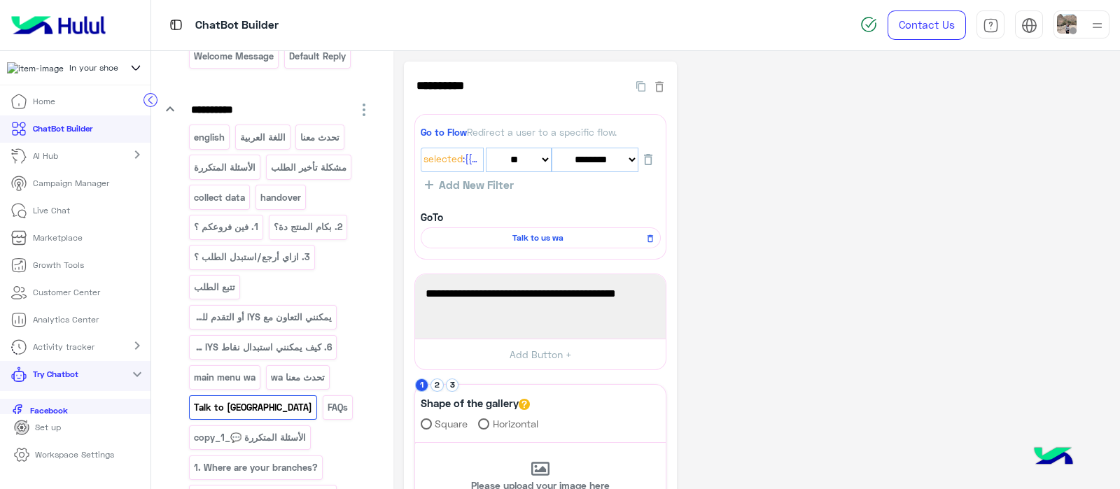
click at [326, 400] on p "FAQs" at bounding box center [337, 408] width 22 height 16
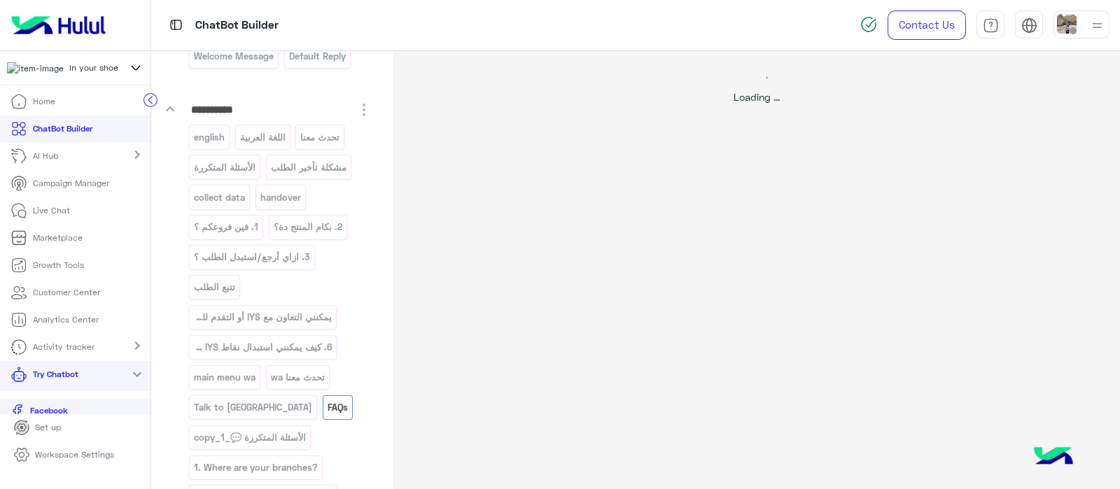
select select "*"
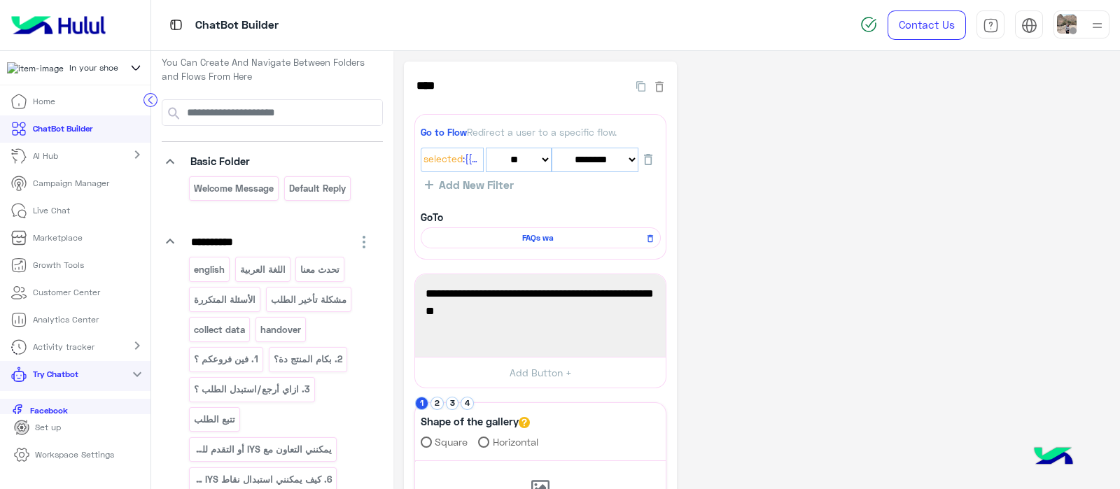
scroll to position [0, 0]
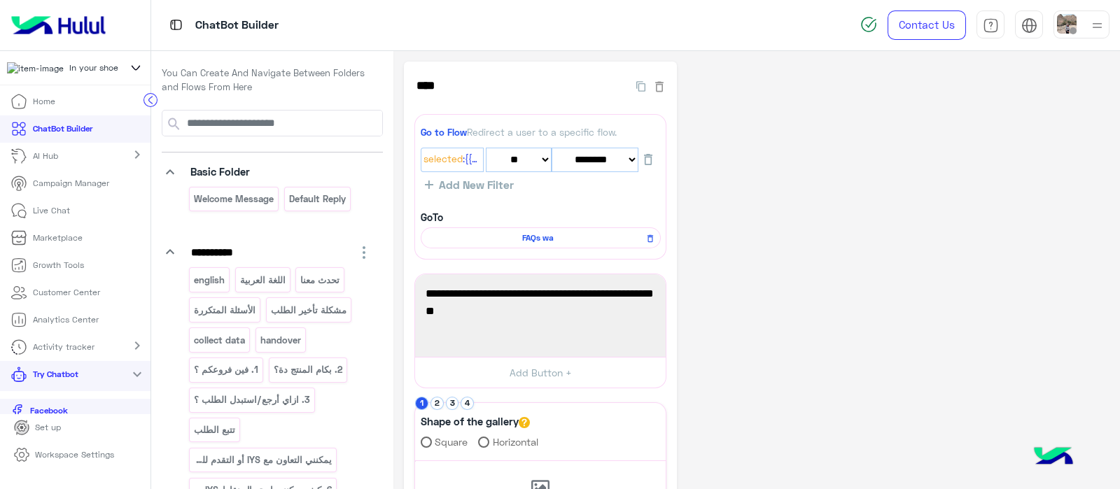
click at [153, 97] on circle at bounding box center [150, 99] width 13 height 13
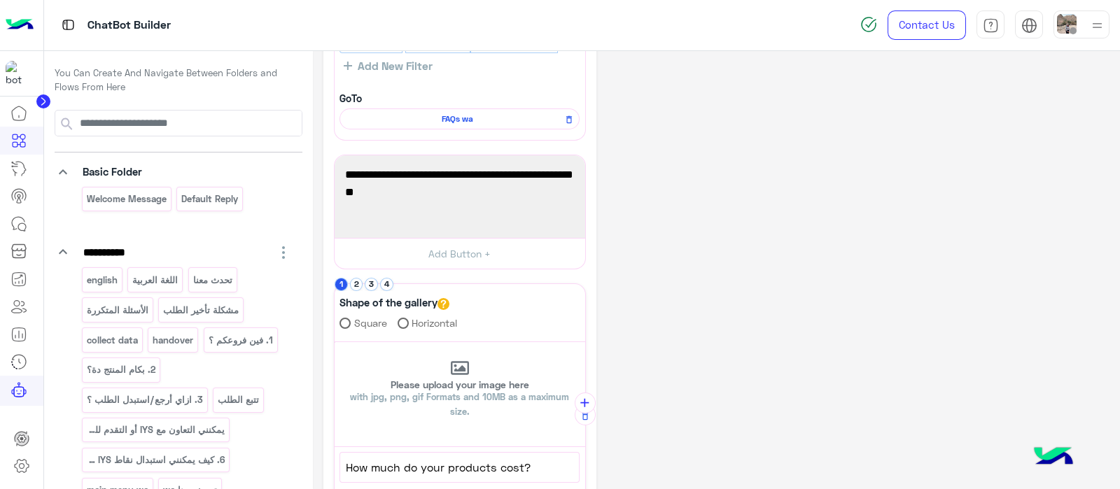
scroll to position [293, 0]
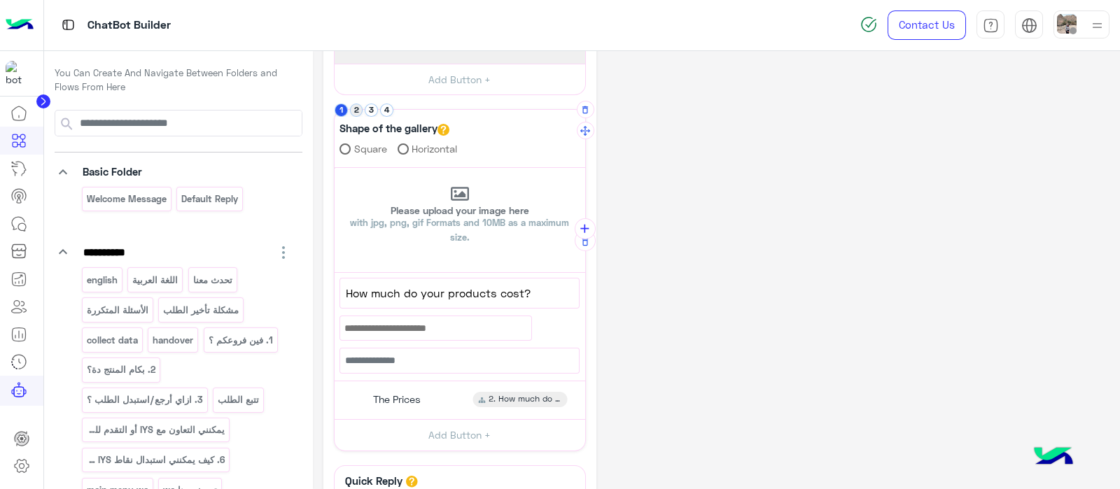
click at [351, 104] on button "2" at bounding box center [356, 110] width 13 height 13
click at [374, 106] on button "3" at bounding box center [371, 110] width 13 height 13
click at [382, 111] on button "4" at bounding box center [386, 110] width 13 height 13
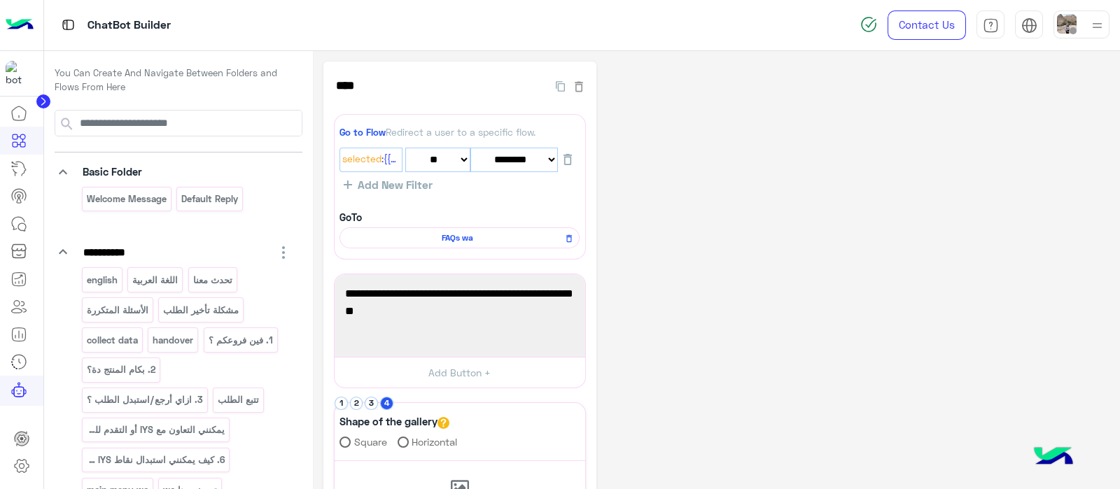
click at [45, 99] on circle at bounding box center [43, 101] width 14 height 14
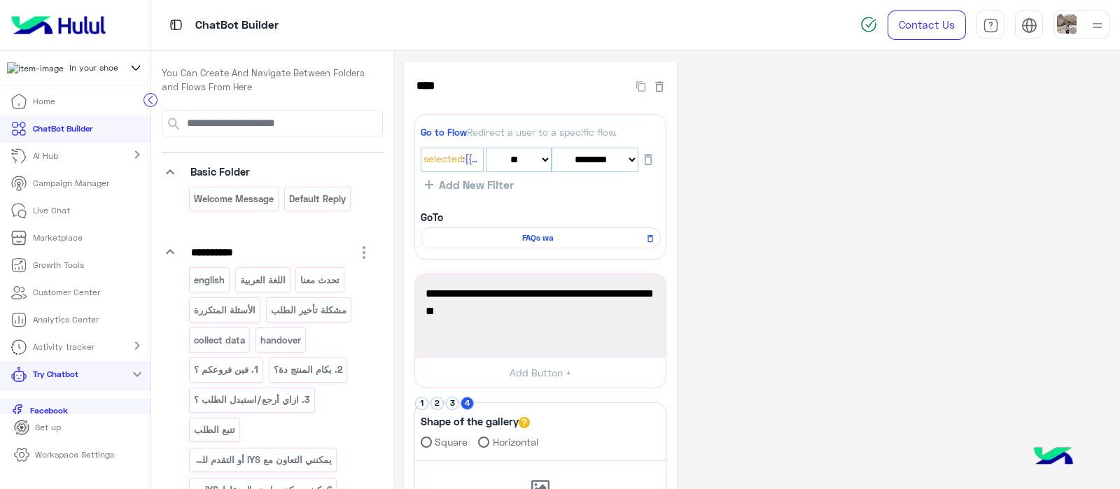
click at [129, 63] on icon at bounding box center [135, 67] width 15 height 17
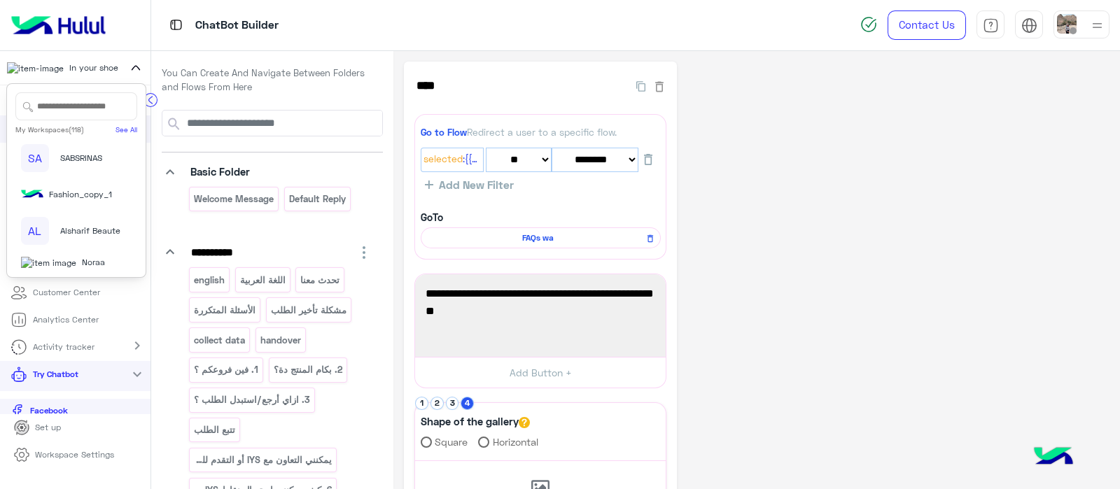
click at [69, 103] on input "text" at bounding box center [76, 106] width 122 height 28
type input "***"
click at [48, 258] on div "[PERSON_NAME]" at bounding box center [70, 256] width 99 height 13
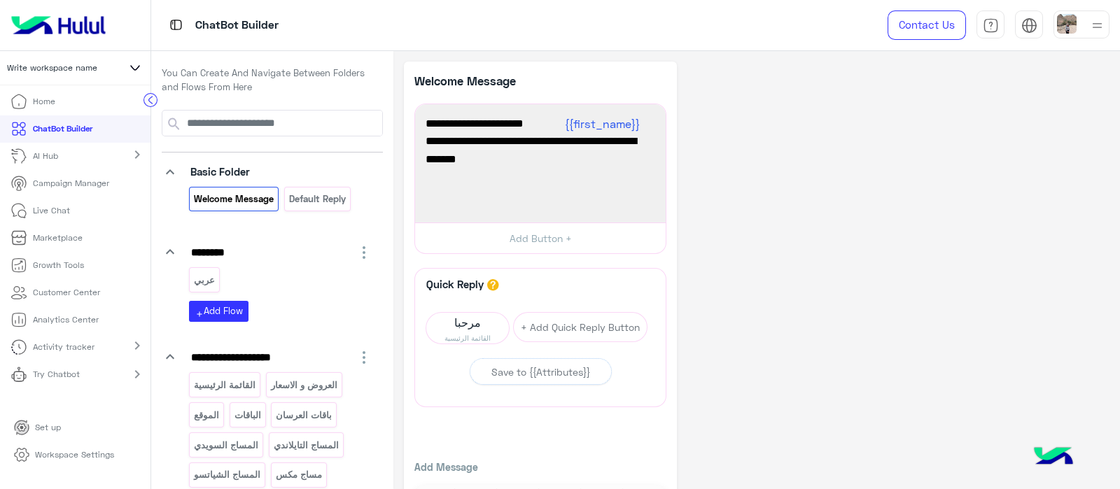
click at [70, 382] on link "Try Chatbot" at bounding box center [47, 374] width 95 height 27
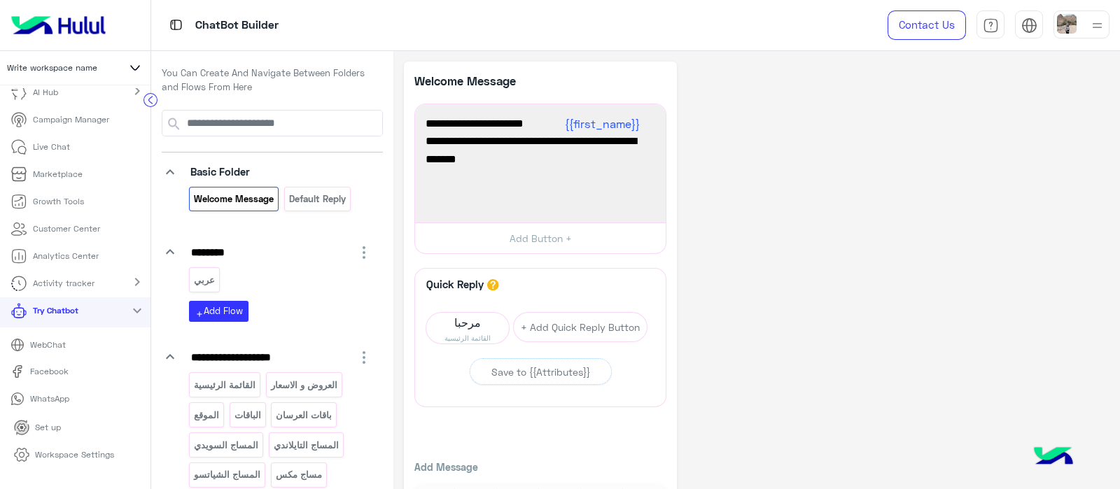
click at [71, 446] on link "Workspace Settings" at bounding box center [64, 455] width 122 height 27
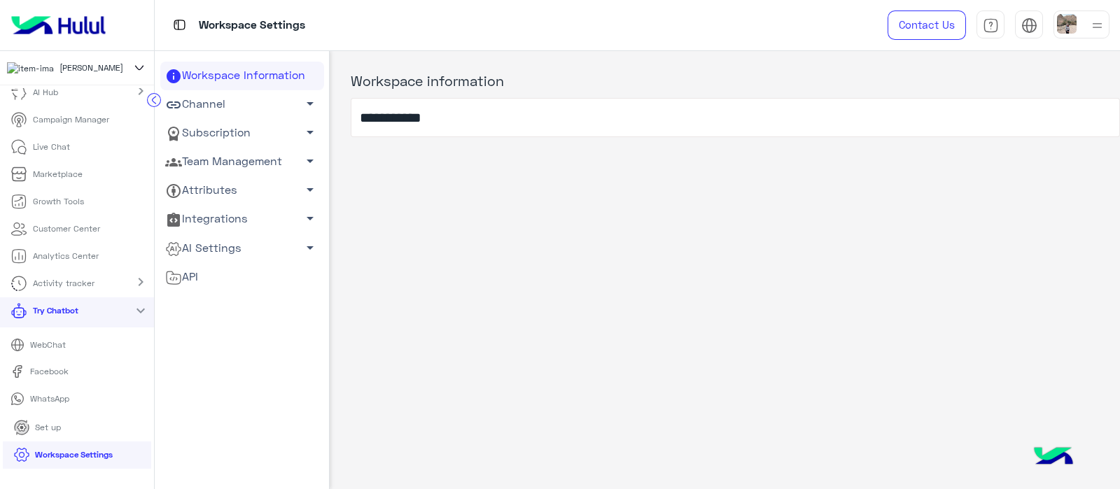
click at [234, 134] on link "Subscription arrow_drop_down" at bounding box center [242, 133] width 164 height 29
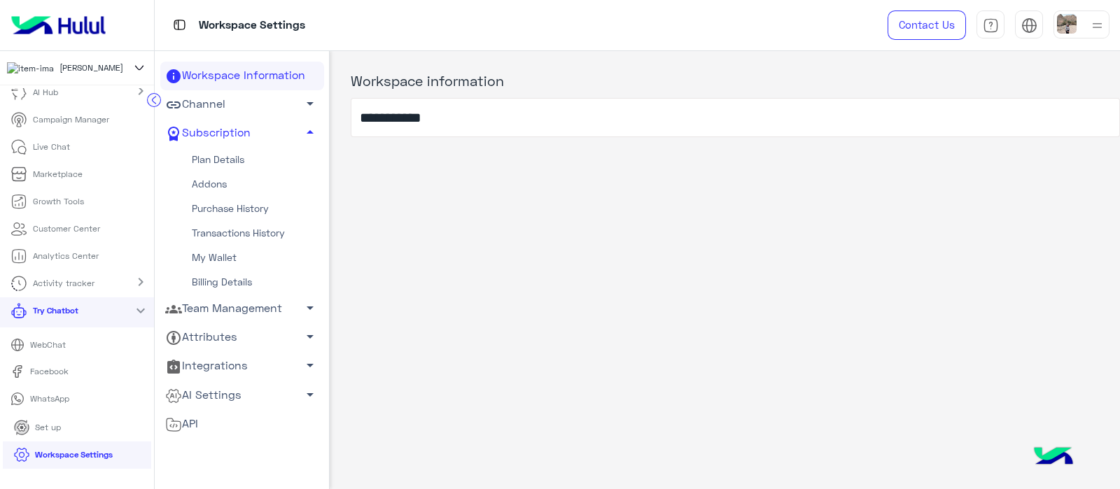
click at [216, 164] on link "Plan Details" at bounding box center [242, 160] width 164 height 24
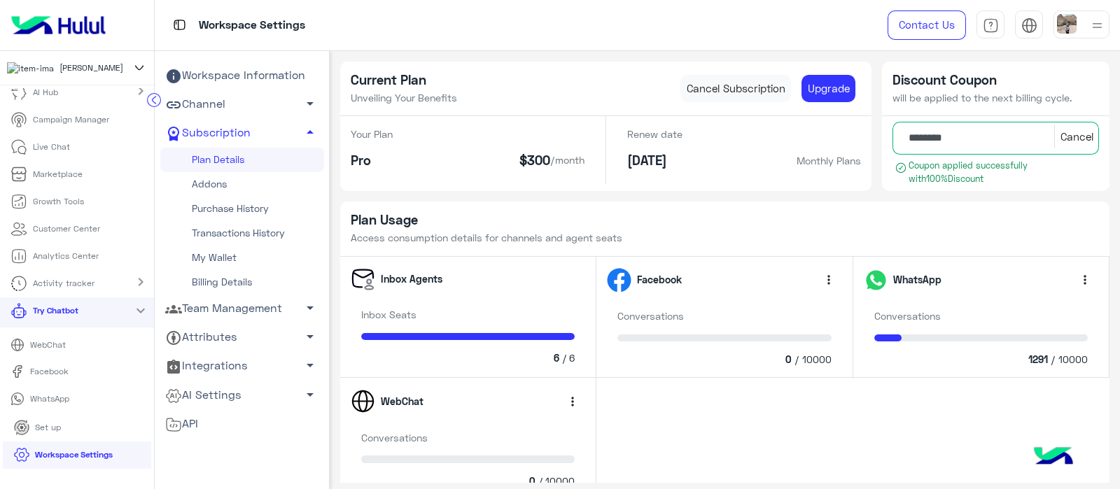
click at [218, 314] on link "Team Management arrow_drop_down" at bounding box center [242, 309] width 164 height 29
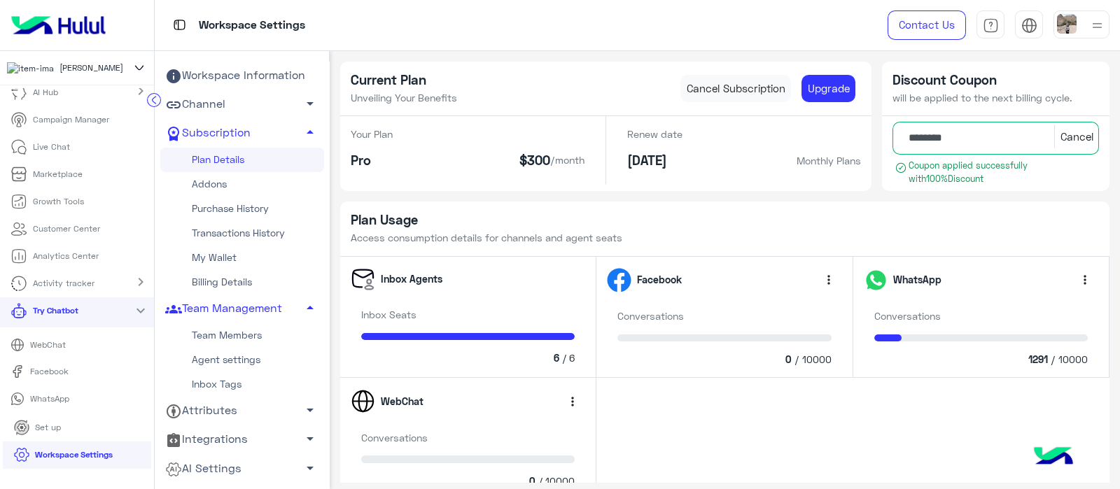
click at [213, 335] on link "Team Members" at bounding box center [242, 335] width 164 height 24
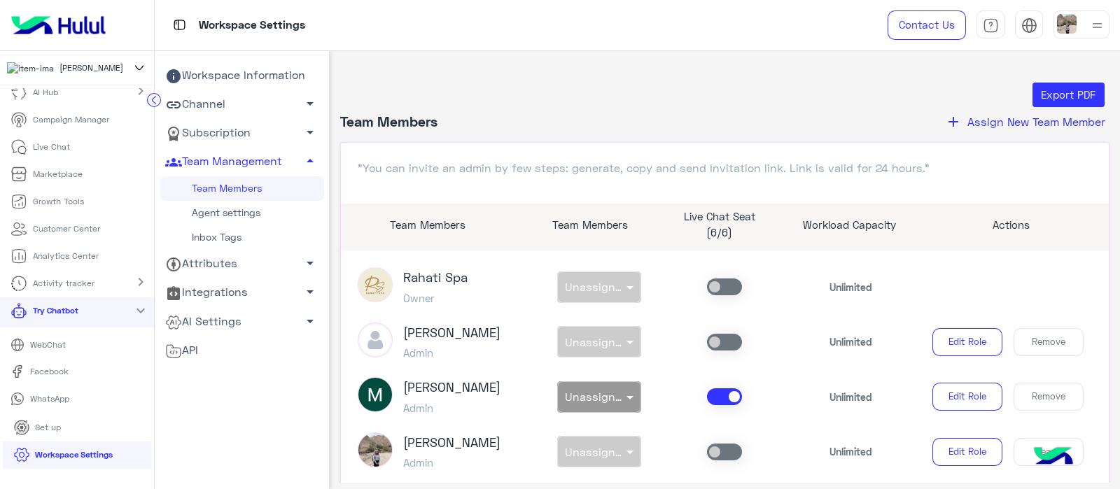
click at [961, 122] on button "add Assign New Team Member" at bounding box center [1025, 122] width 169 height 18
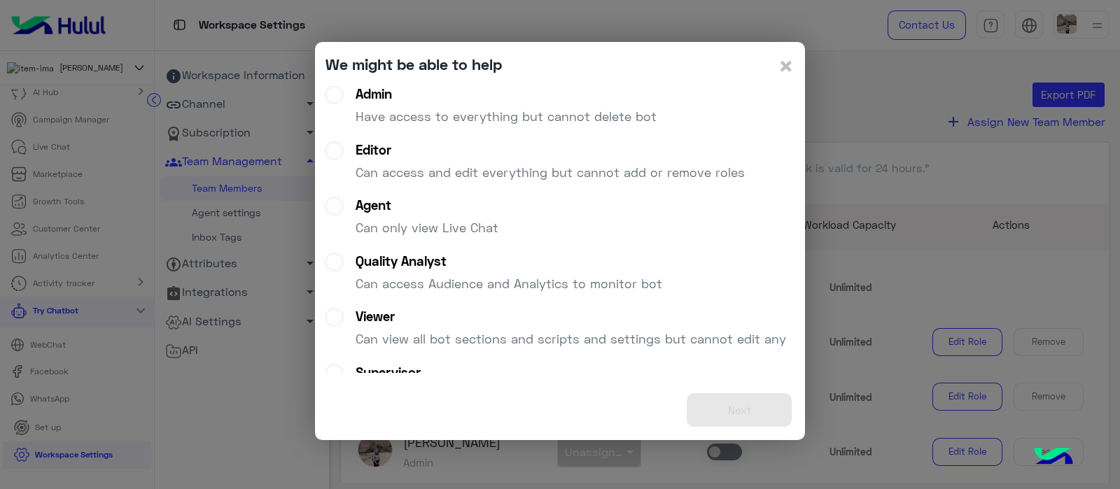
click at [337, 87] on label "Admin Have access to everything but cannot delete bot" at bounding box center [490, 111] width 331 height 50
click at [742, 404] on button "Next" at bounding box center [739, 410] width 105 height 34
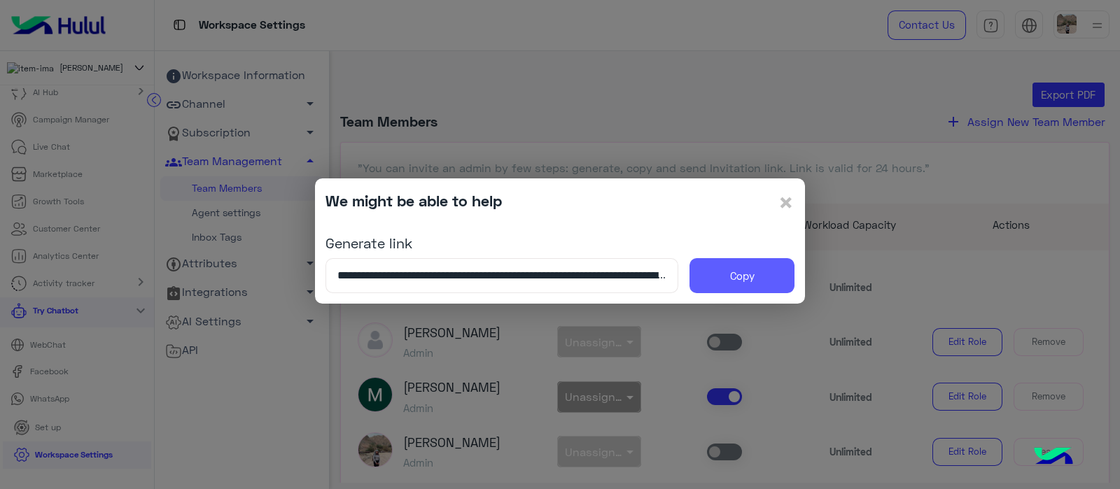
click at [731, 264] on button "Copy" at bounding box center [741, 275] width 105 height 35
click at [786, 211] on span "×" at bounding box center [785, 201] width 17 height 31
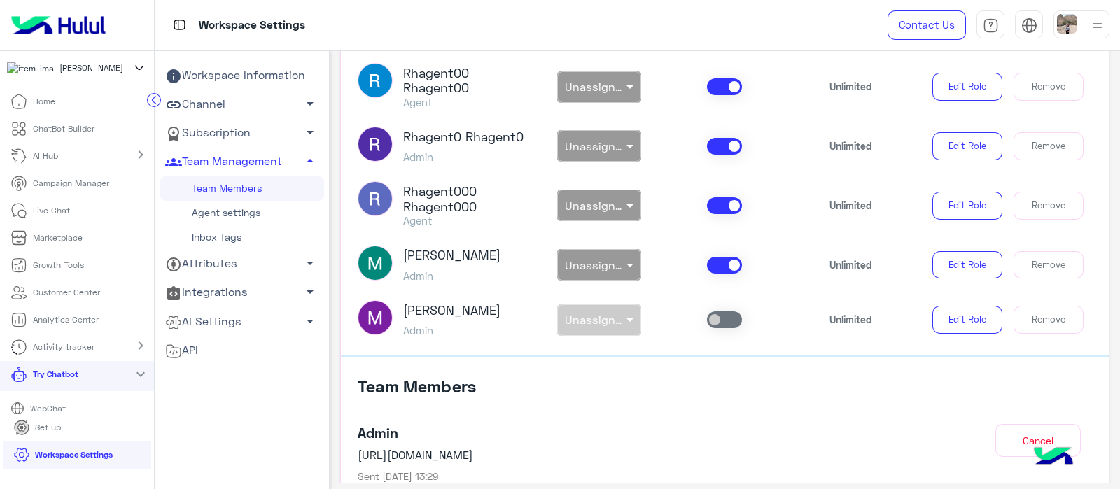
click at [78, 135] on p "ChatBot Builder" at bounding box center [64, 128] width 62 height 13
click at [64, 129] on p "ChatBot Builder" at bounding box center [64, 128] width 62 height 13
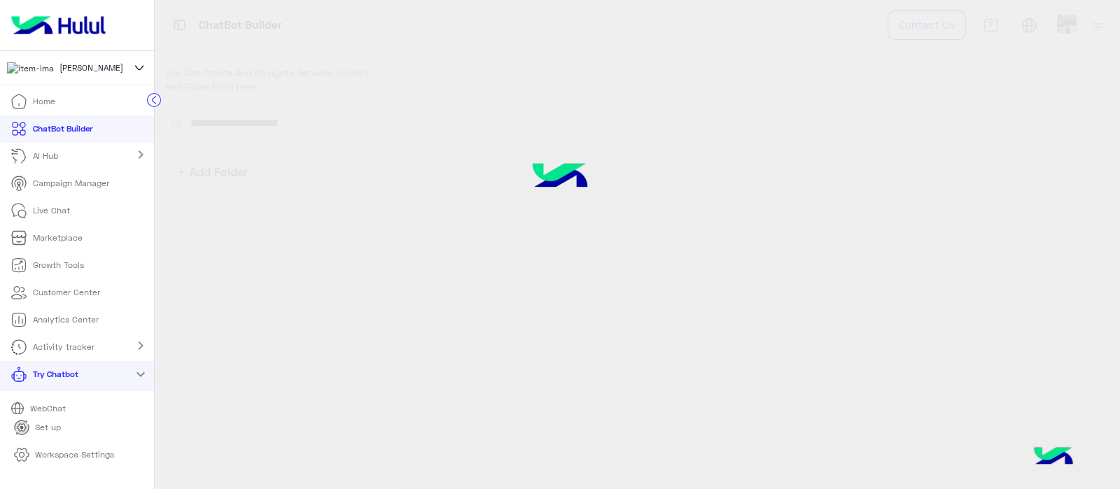
click at [30, 134] on link "ChatBot Builder" at bounding box center [51, 128] width 103 height 27
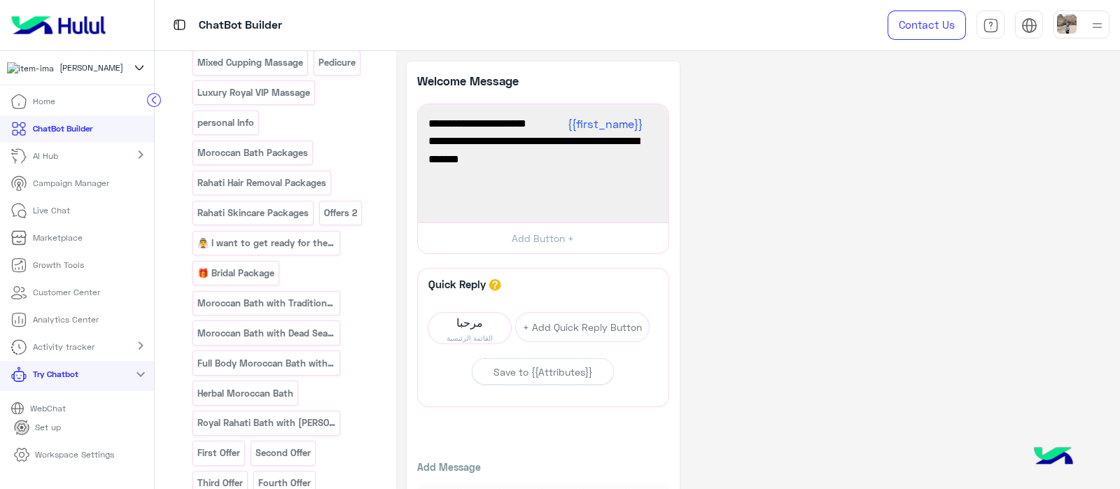
scroll to position [1593, 0]
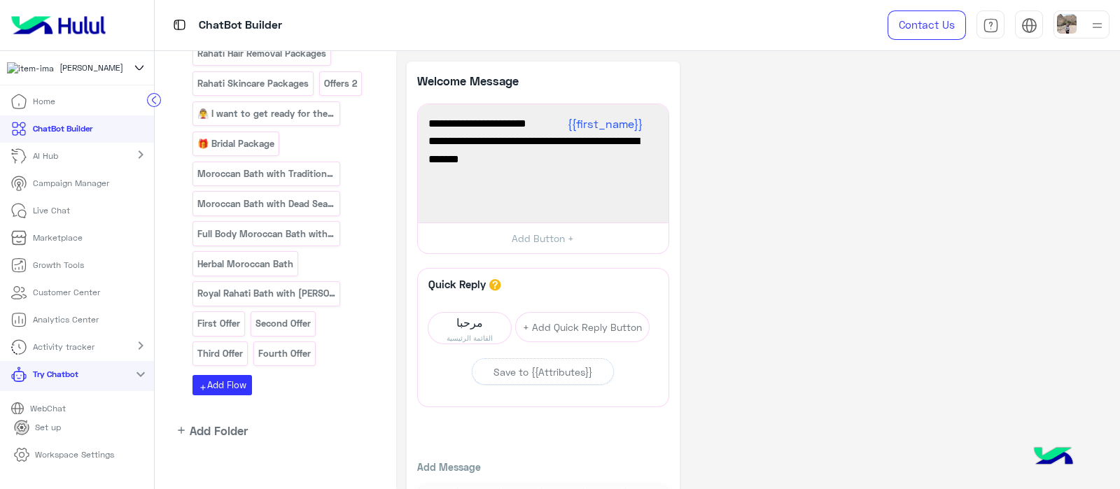
click at [56, 189] on p "Campaign Manager" at bounding box center [71, 183] width 76 height 13
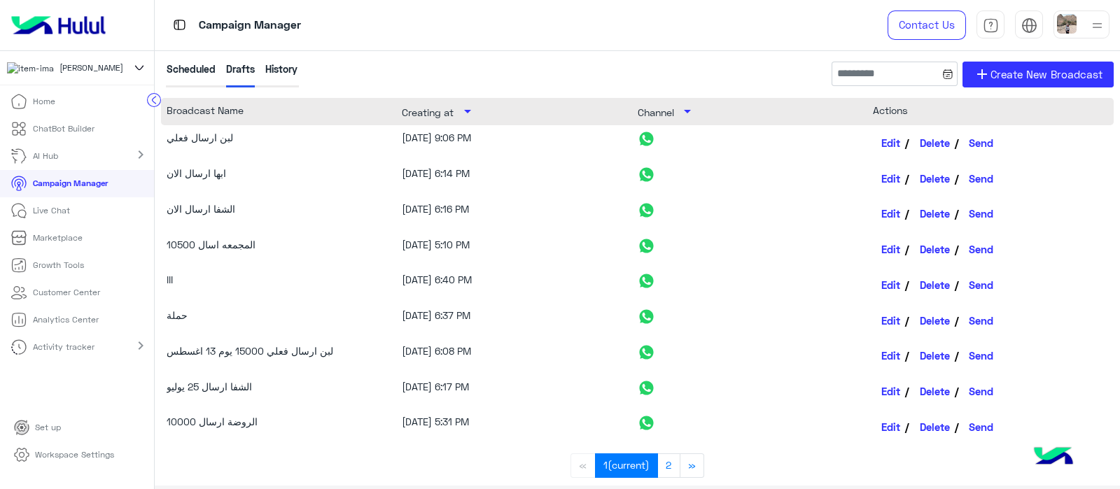
click at [136, 67] on icon at bounding box center [139, 67] width 15 height 17
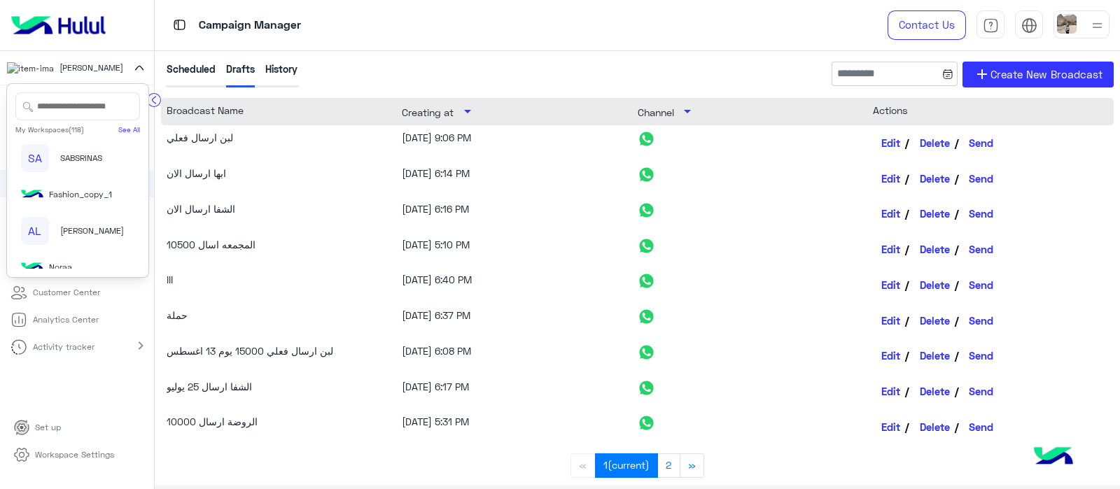
click at [149, 68] on div "[PERSON_NAME]" at bounding box center [77, 68] width 154 height 34
